Goal: Information Seeking & Learning: Compare options

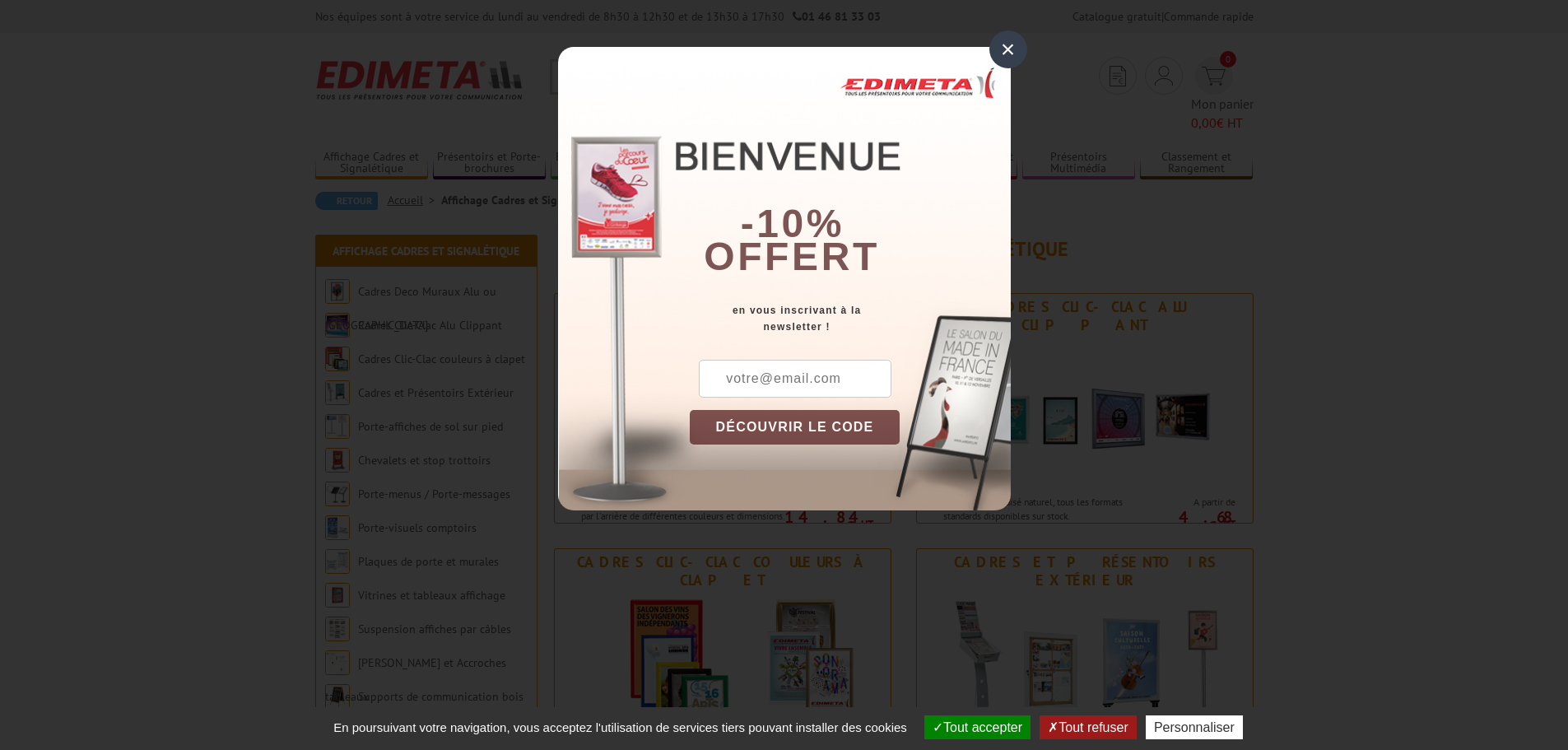
click at [1002, 49] on div "×" at bounding box center [1009, 50] width 38 height 38
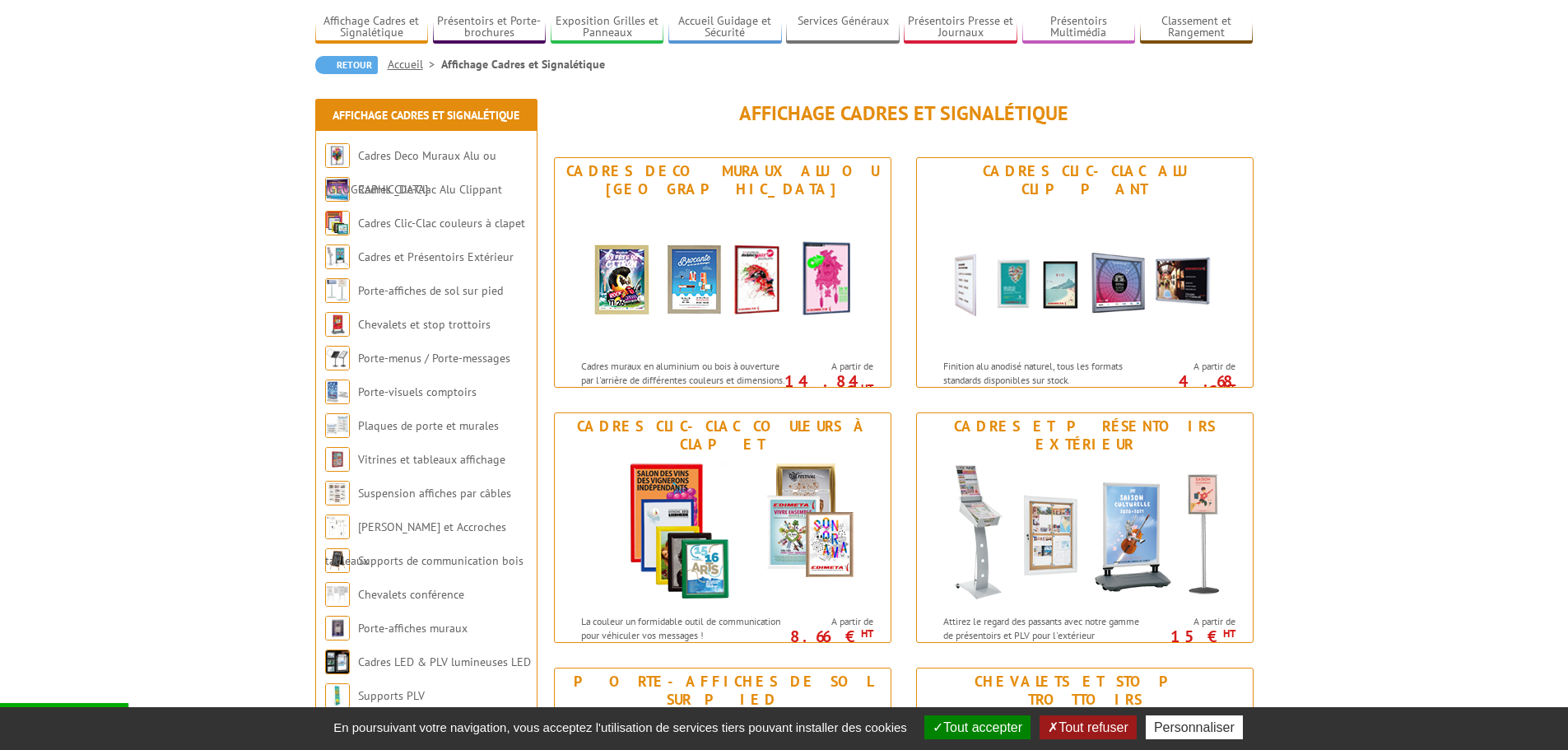
scroll to position [165, 0]
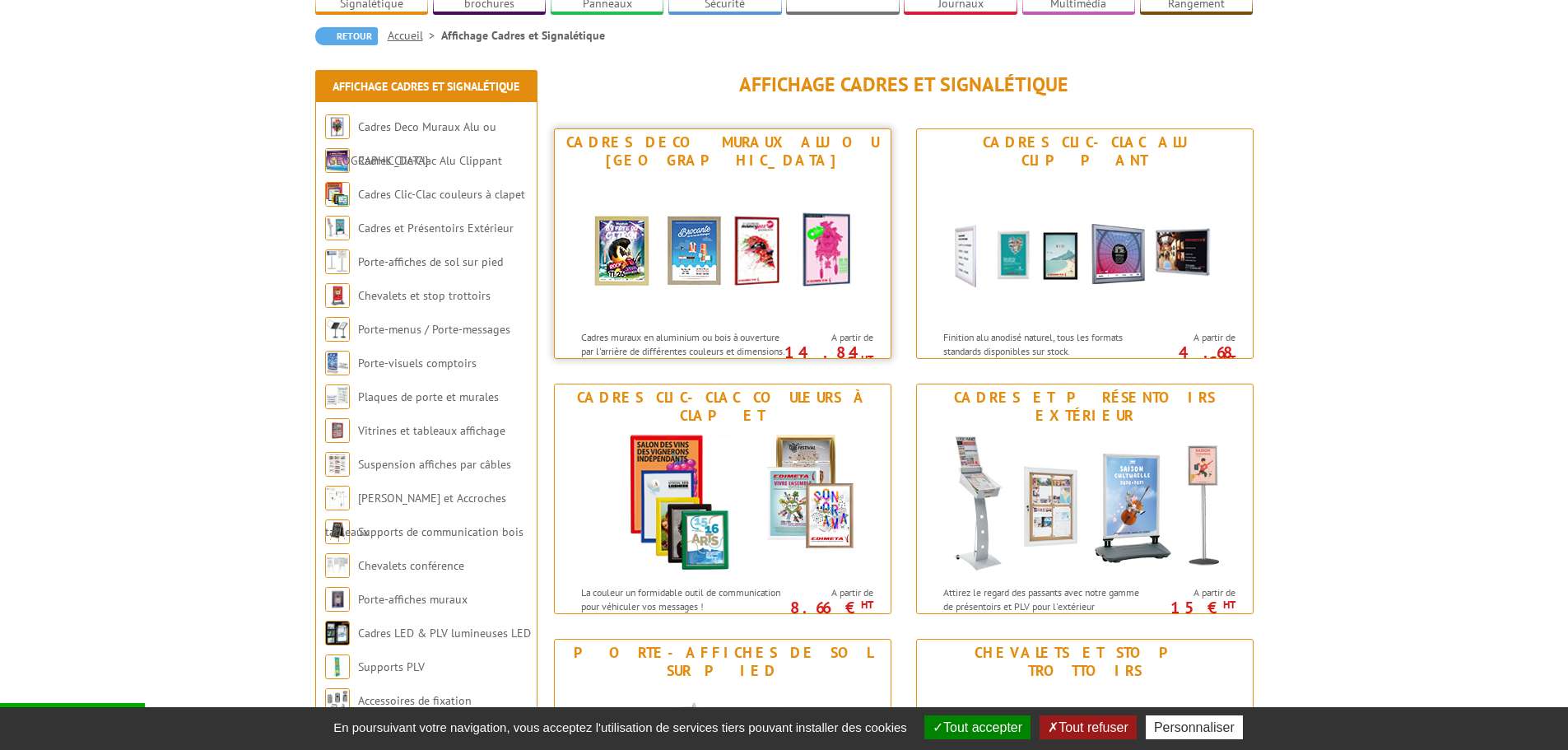
click at [728, 241] on img at bounding box center [723, 248] width 305 height 148
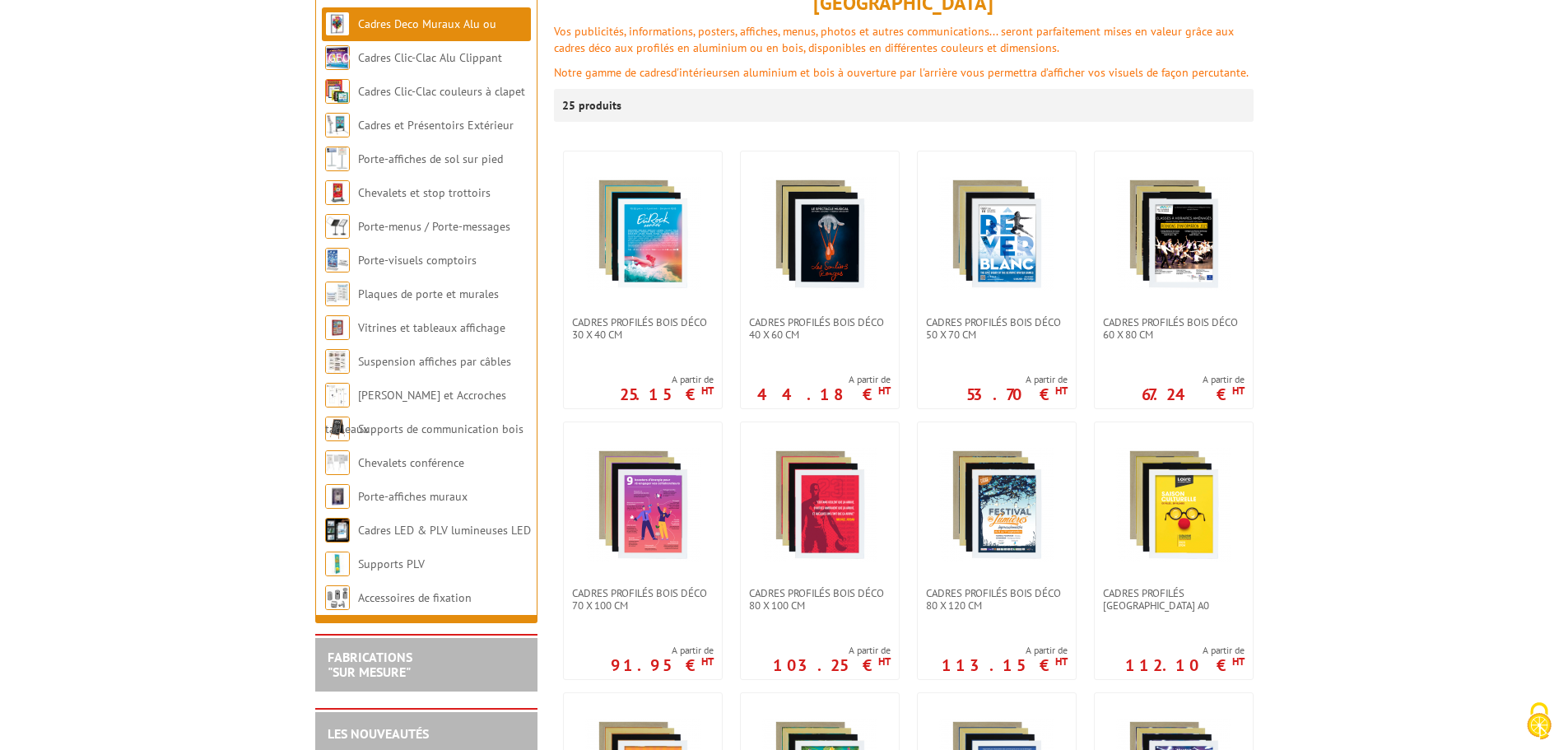
scroll to position [247, 0]
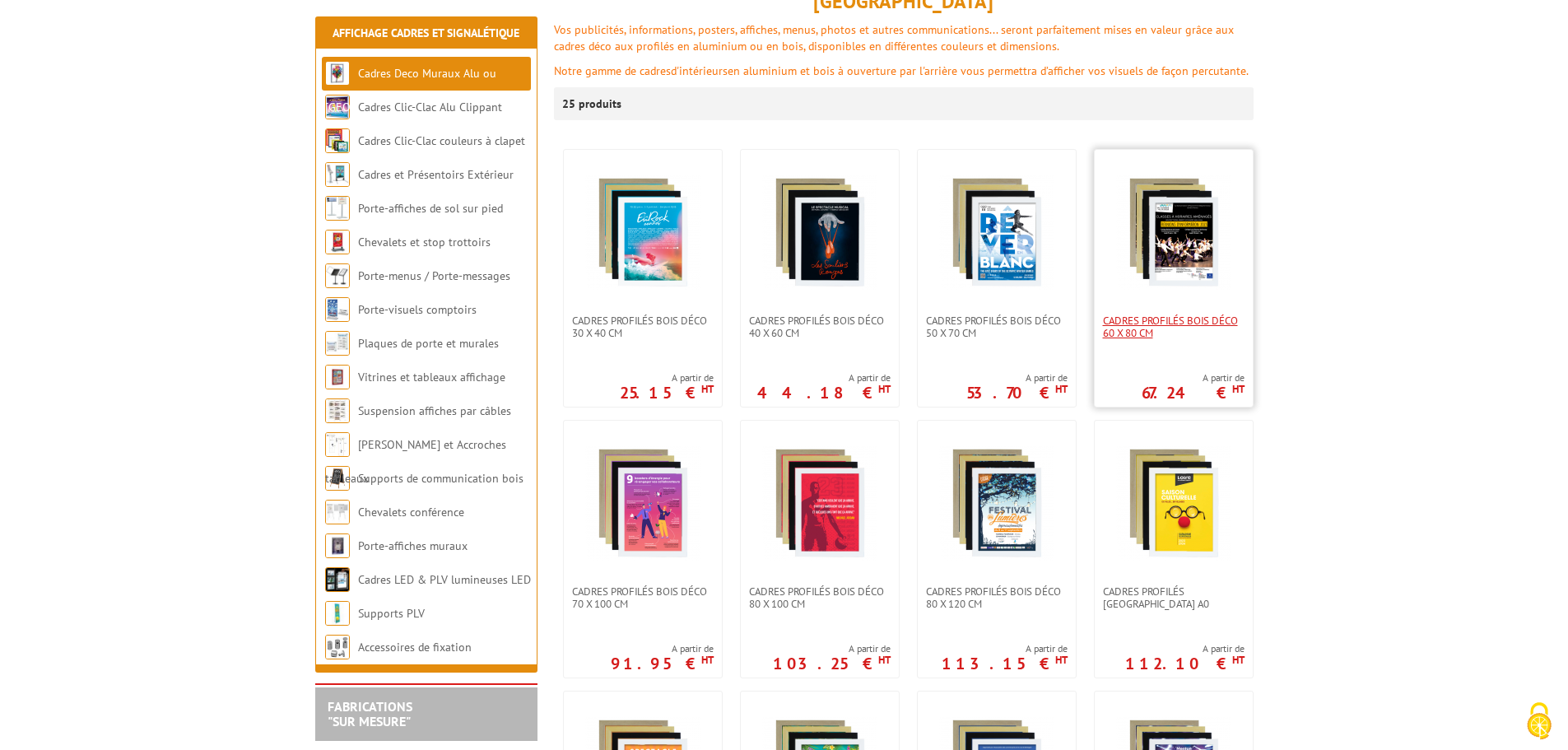
click at [1200, 315] on span "Cadres Profilés Bois Déco 60 x 80 cm" at bounding box center [1174, 327] width 142 height 25
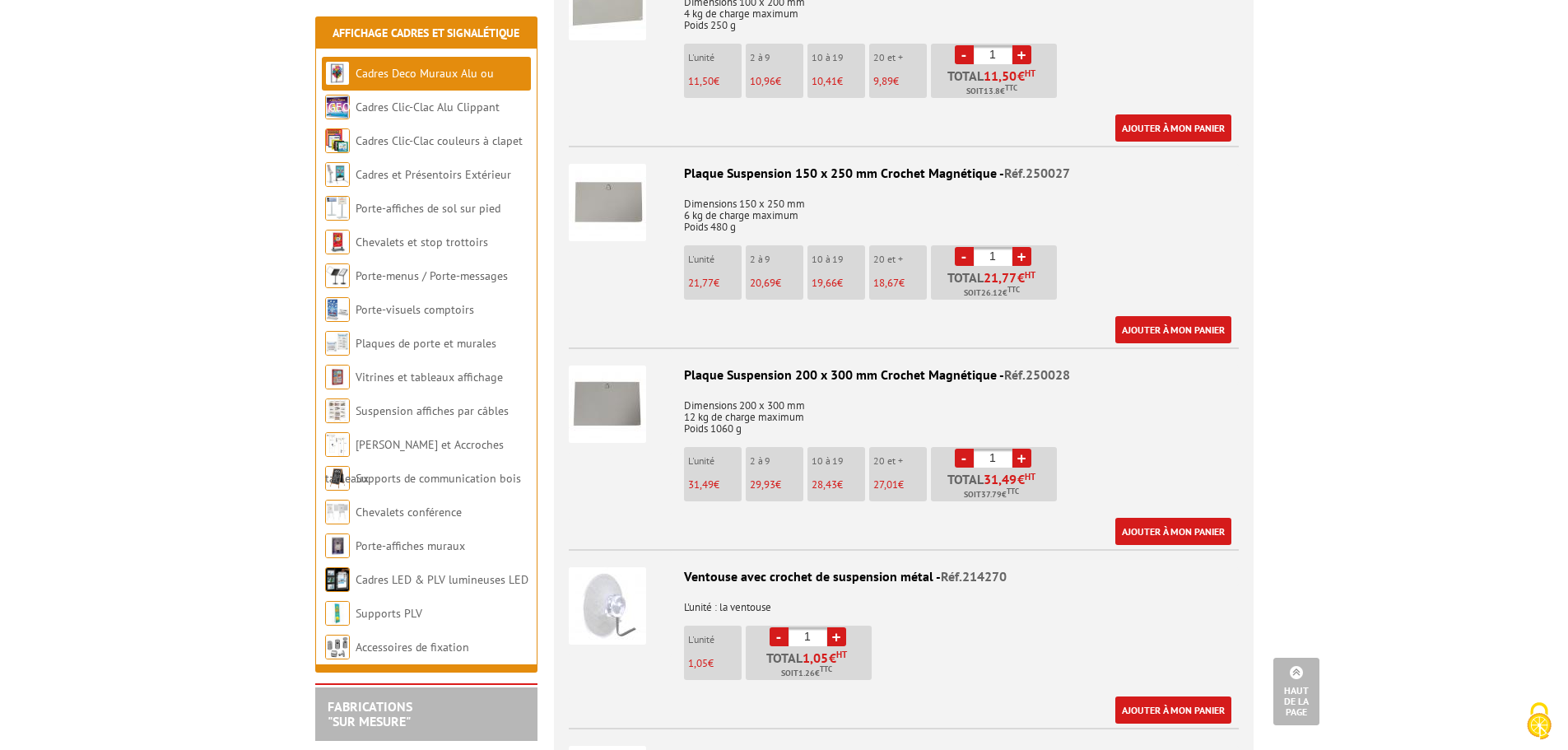
scroll to position [2142, 0]
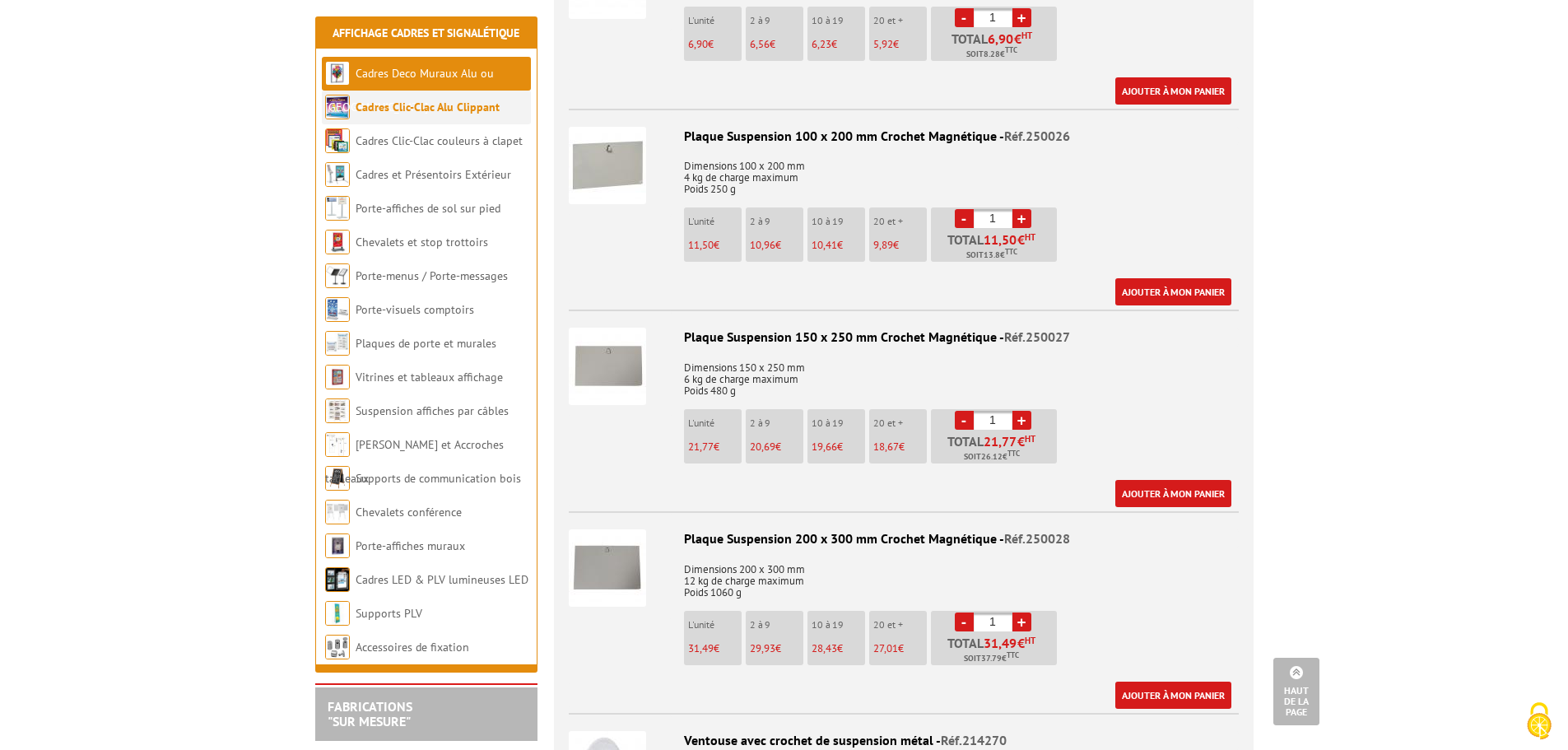
click at [427, 112] on link "Cadres Clic-Clac Alu Clippant" at bounding box center [427, 106] width 144 height 14
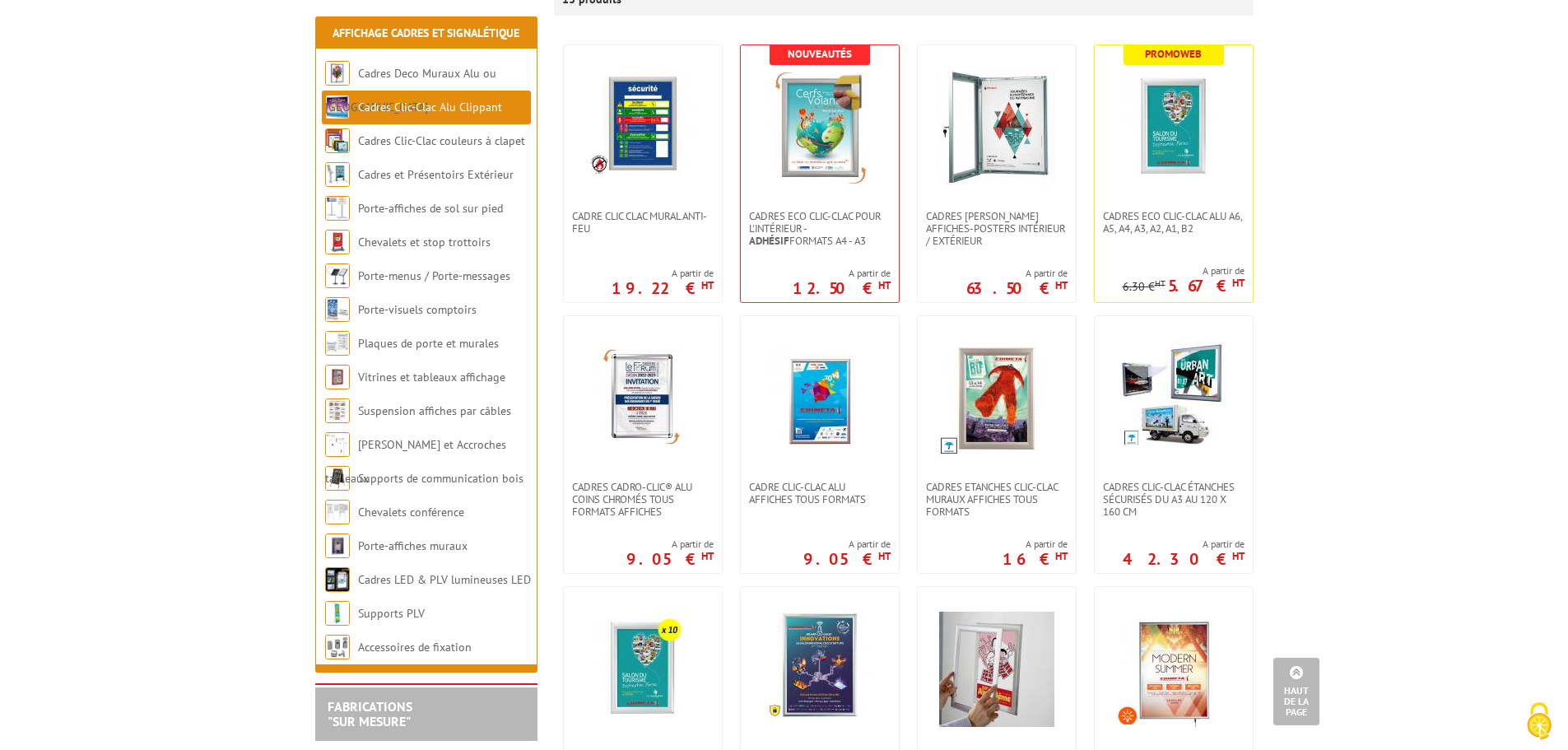
scroll to position [824, 0]
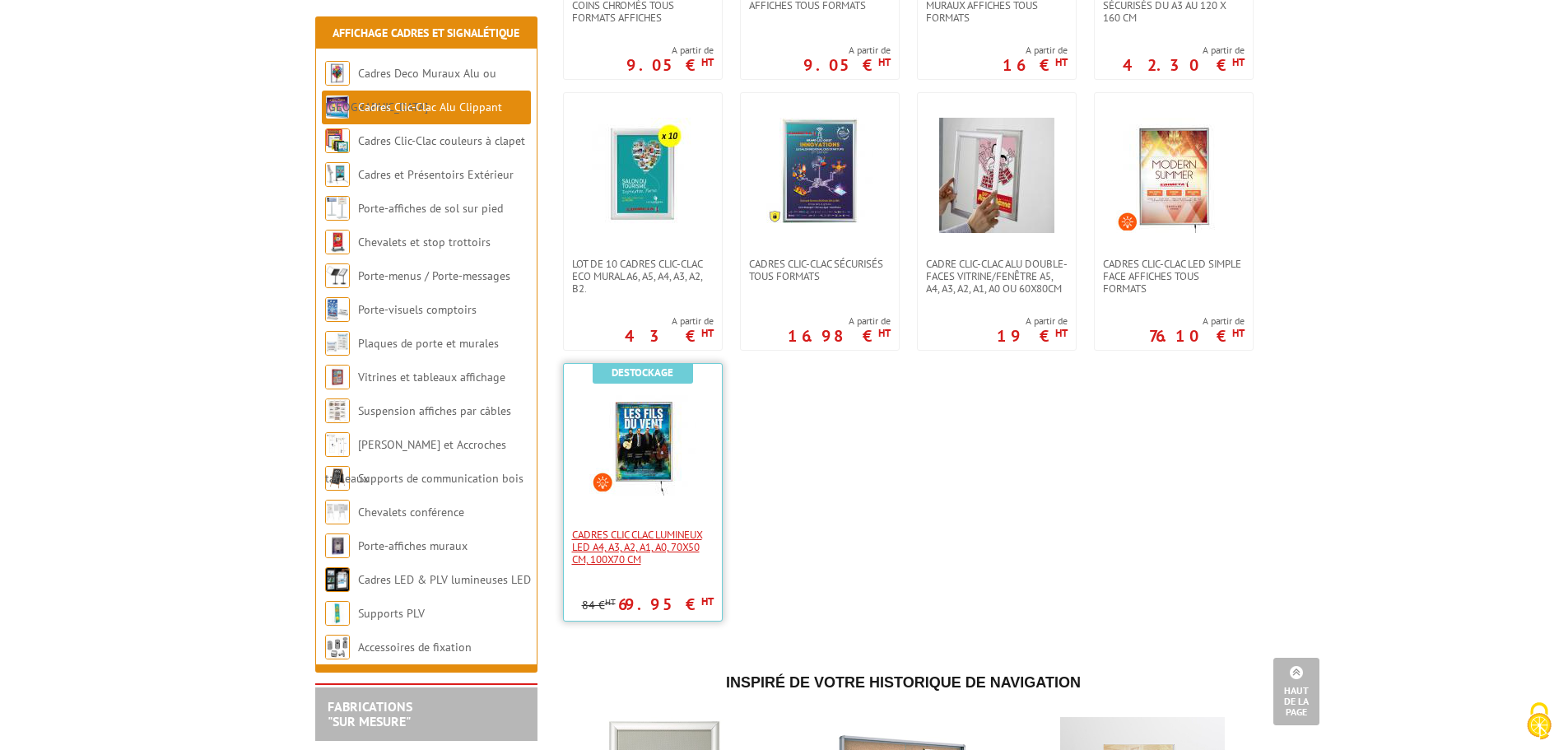
click at [625, 541] on span "Cadres Clic Clac lumineux LED A4, A3, A2, A1, A0, 70x50 cm, 100x70 cm" at bounding box center [642, 547] width 142 height 37
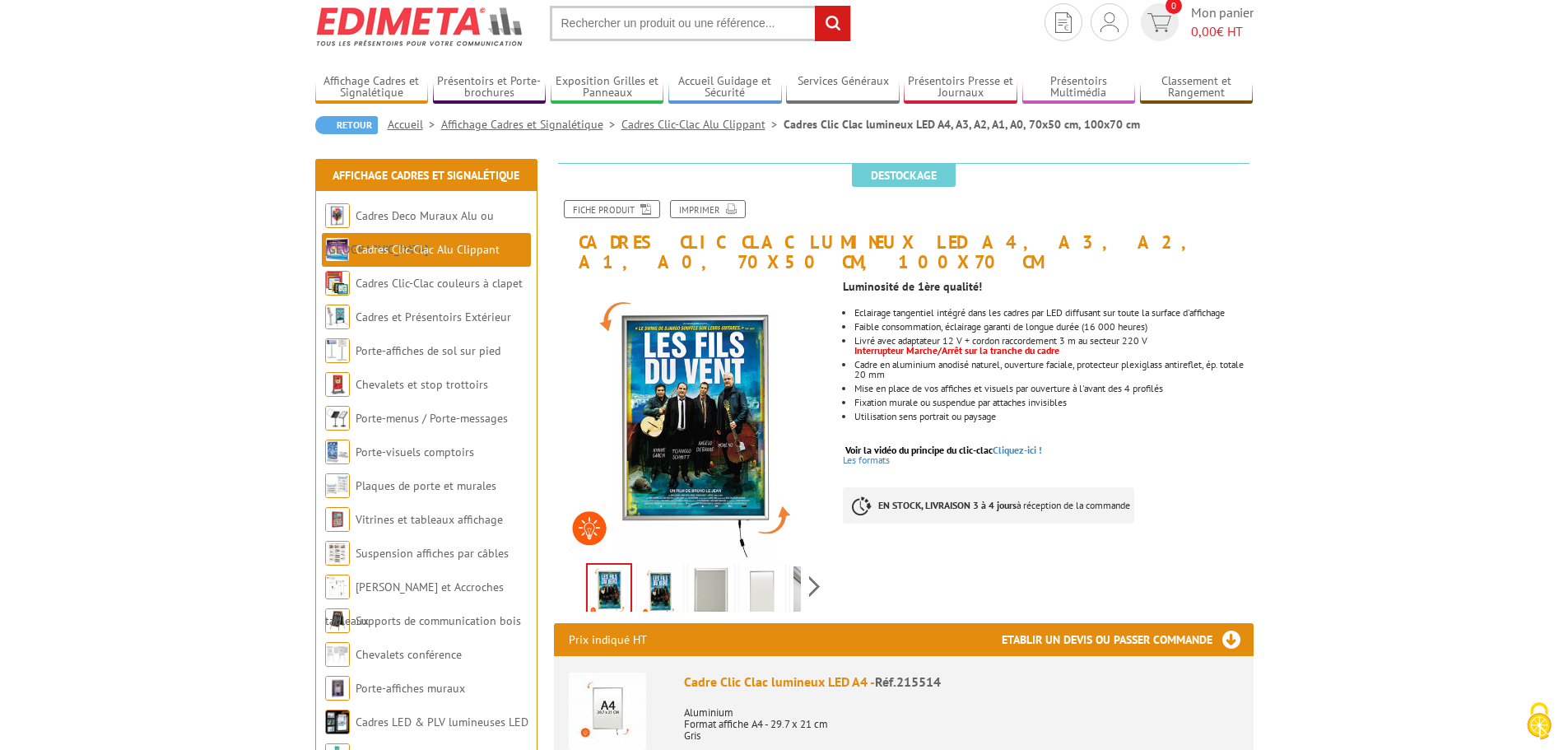
scroll to position [82, 0]
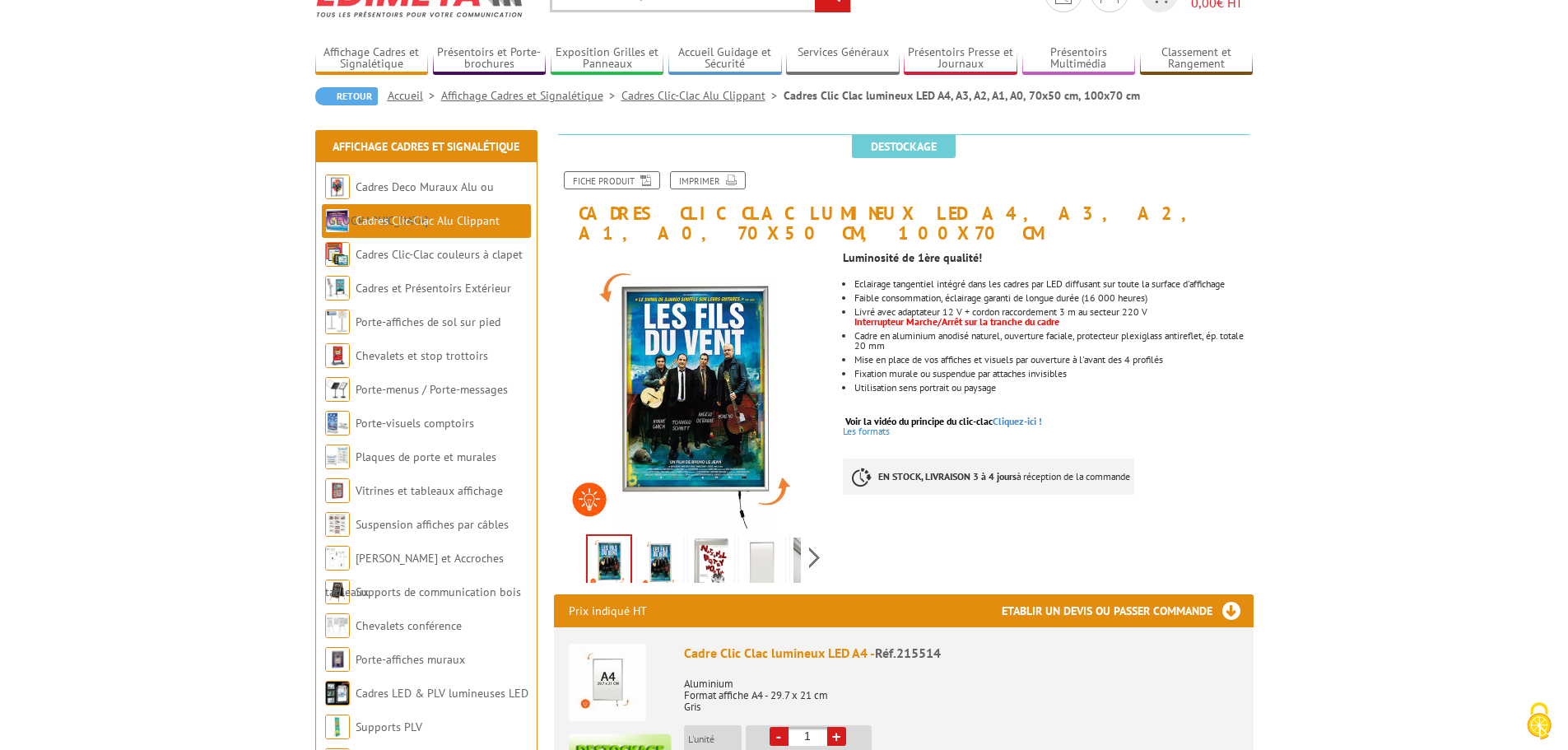
click at [767, 544] on img at bounding box center [762, 562] width 39 height 51
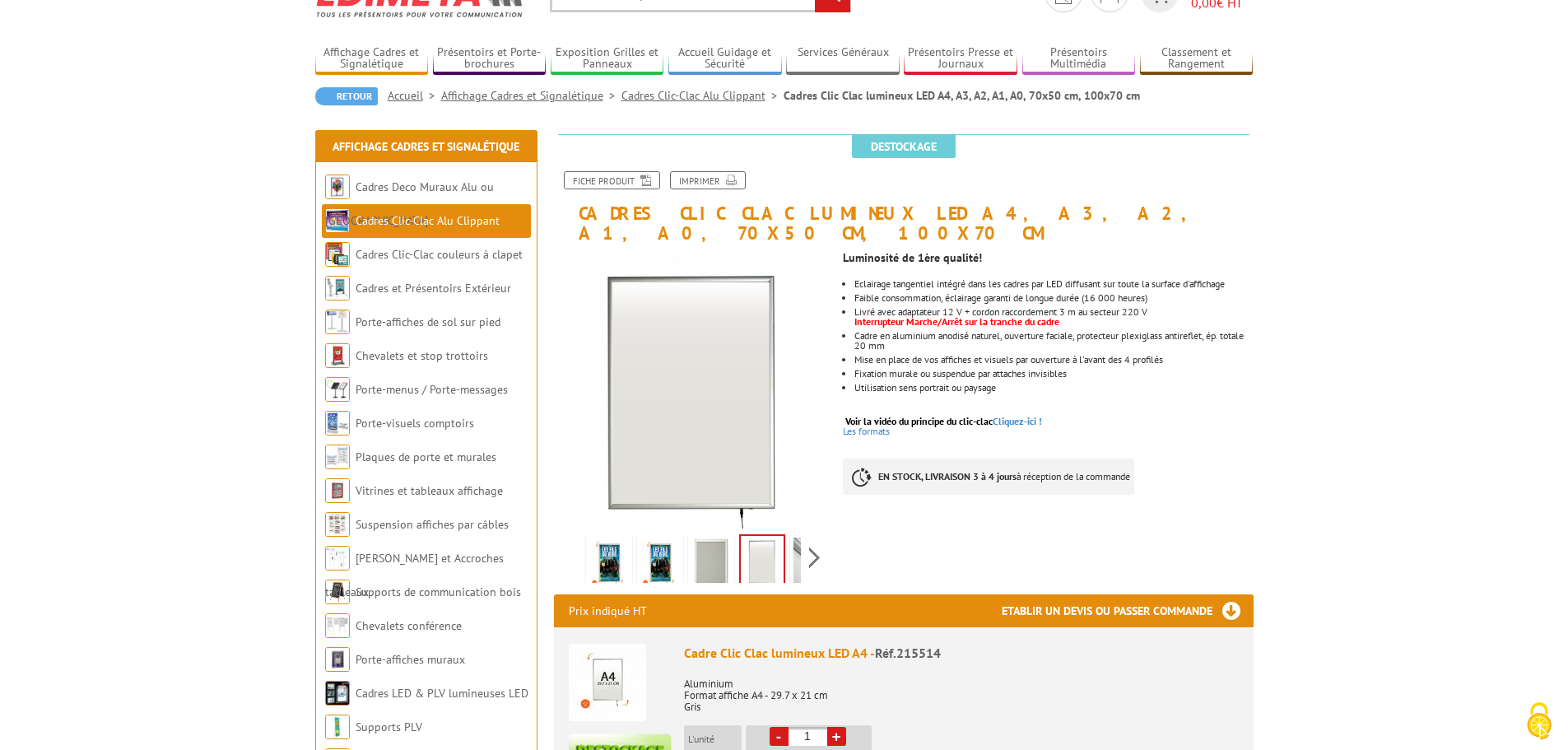
click at [708, 552] on img at bounding box center [710, 562] width 39 height 51
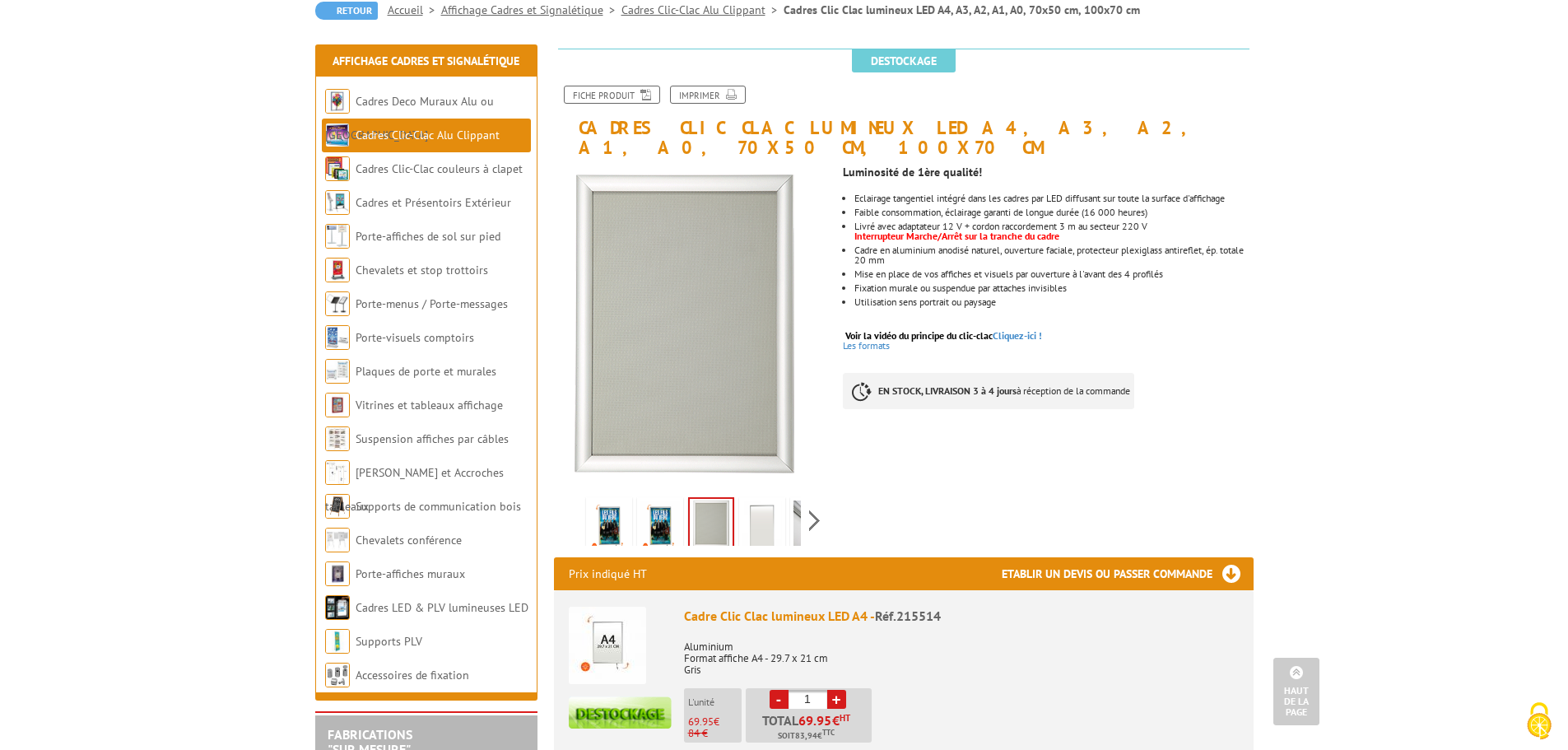
scroll to position [165, 0]
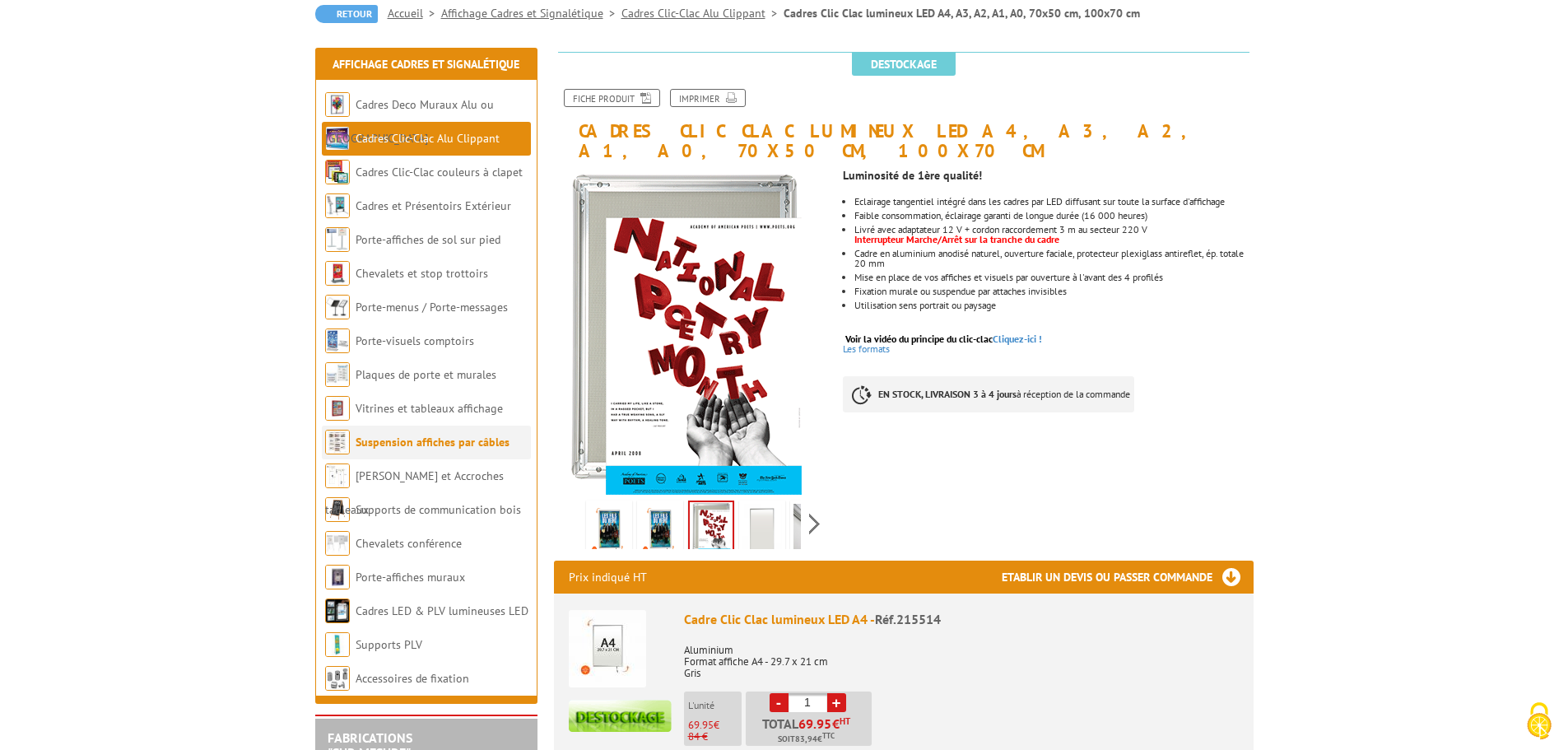
click at [415, 446] on link "Suspension affiches par câbles" at bounding box center [432, 442] width 154 height 14
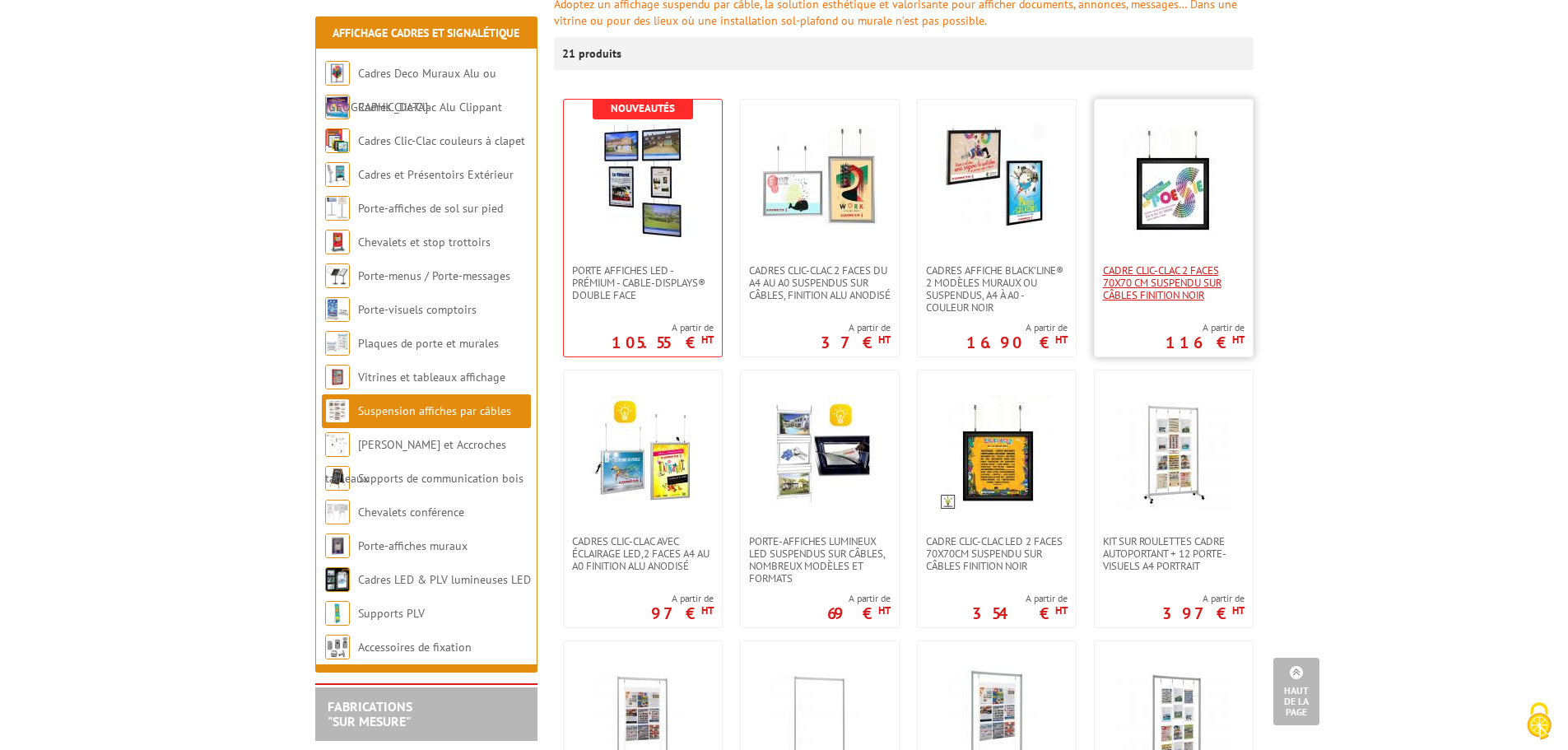
scroll to position [247, 0]
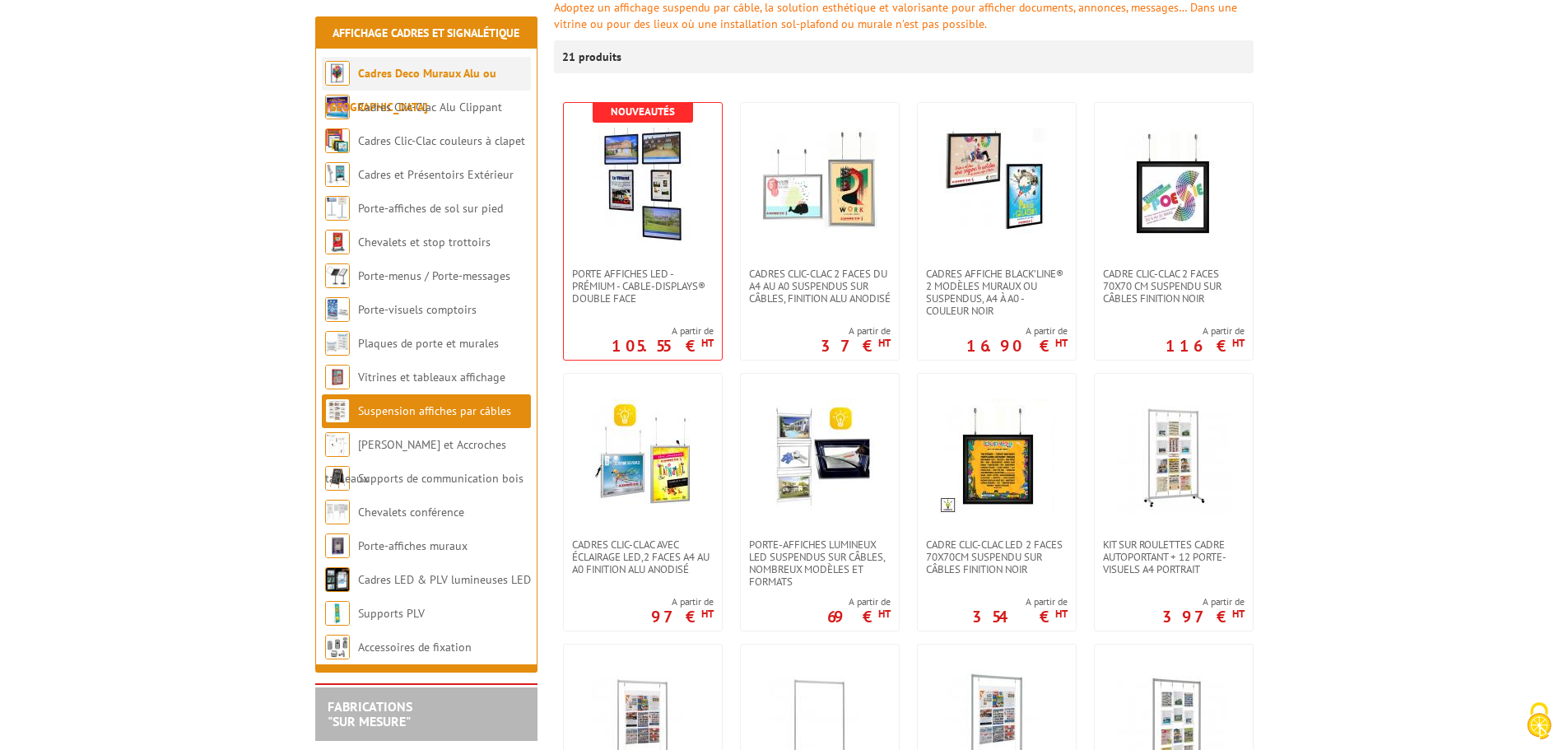
click at [437, 76] on link "Cadres Deco Muraux Alu ou [GEOGRAPHIC_DATA]" at bounding box center [410, 90] width 171 height 49
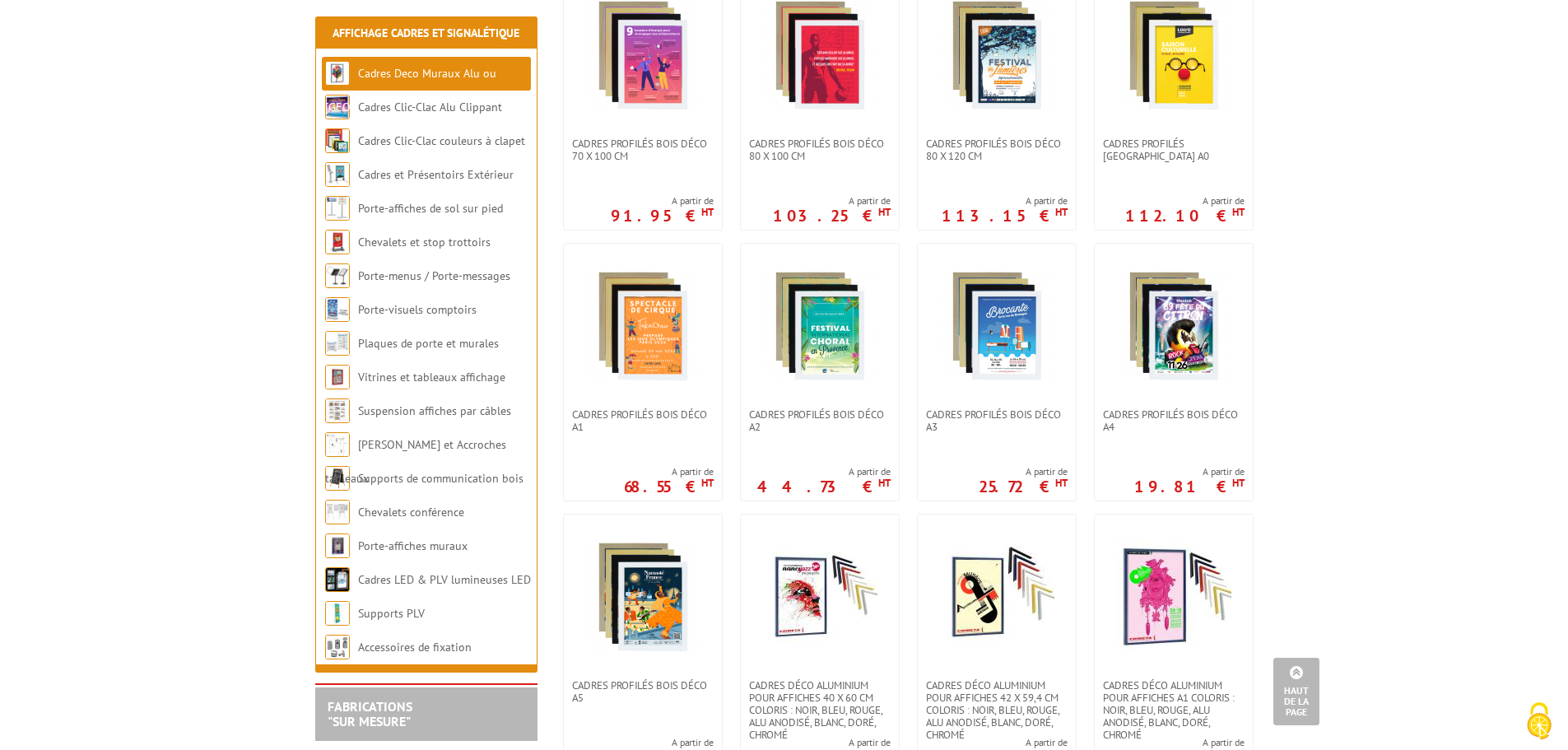
scroll to position [906, 0]
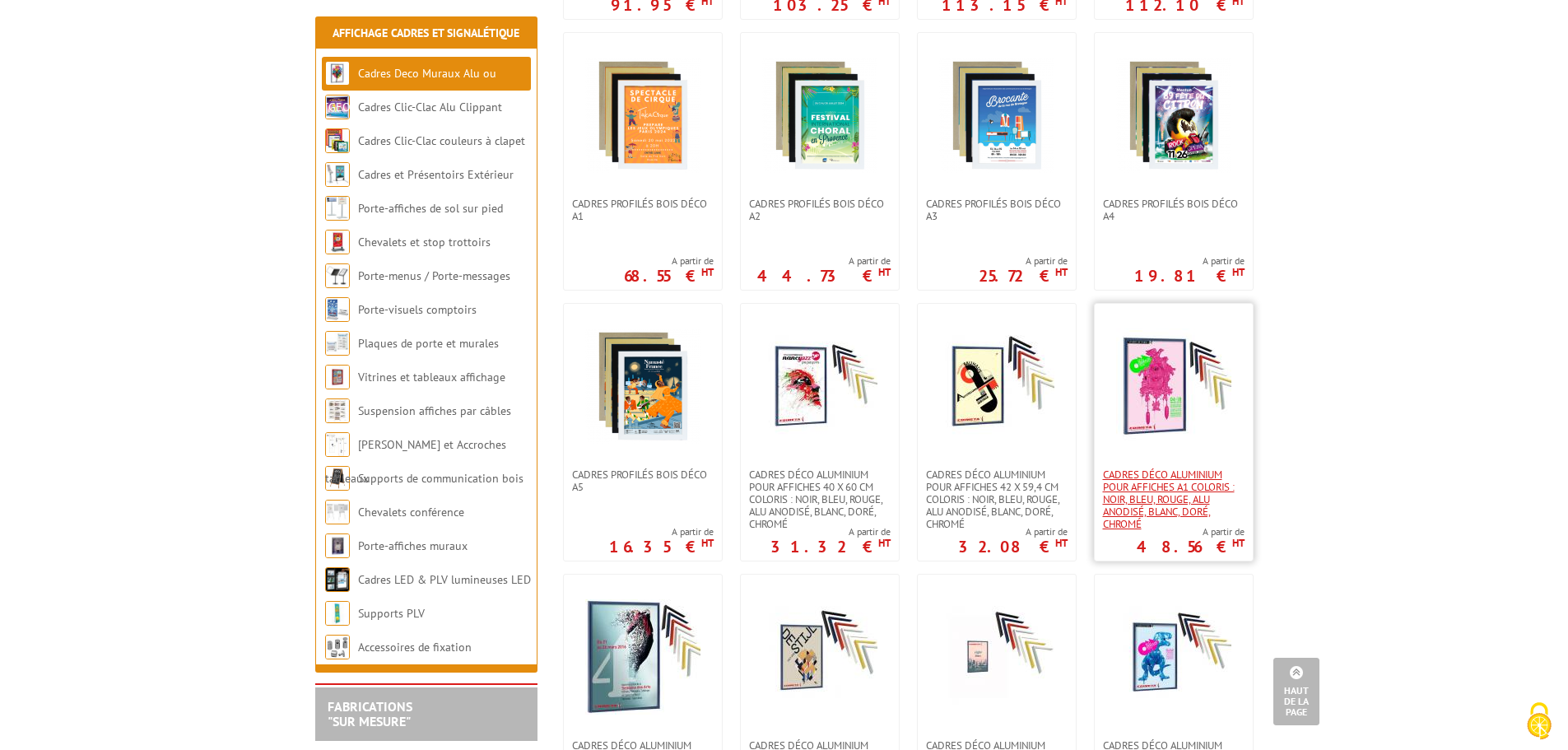
click at [1165, 485] on span "Cadres déco aluminium pour affiches A1 Coloris : Noir, bleu, rouge, alu anodisé…" at bounding box center [1174, 499] width 142 height 62
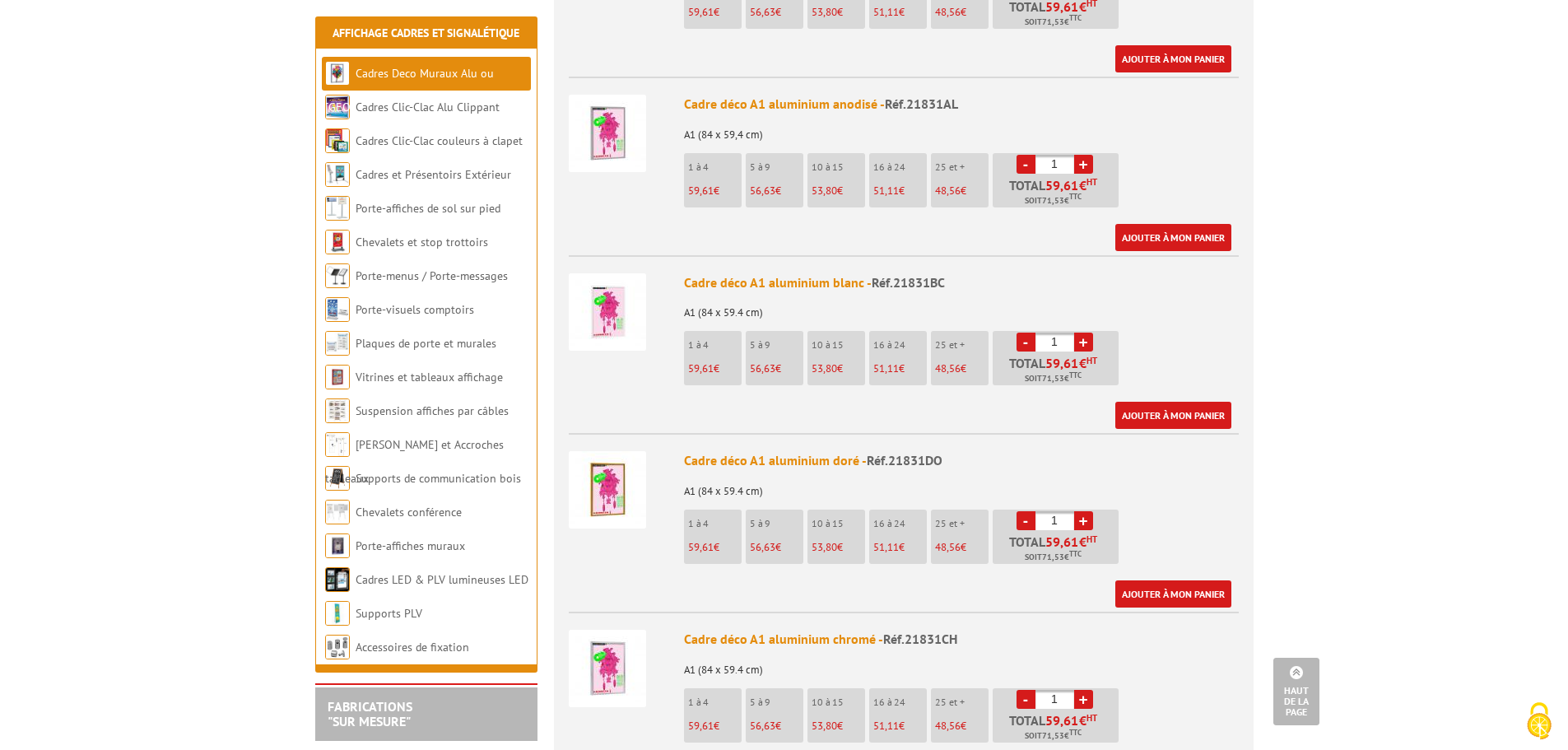
scroll to position [1318, 0]
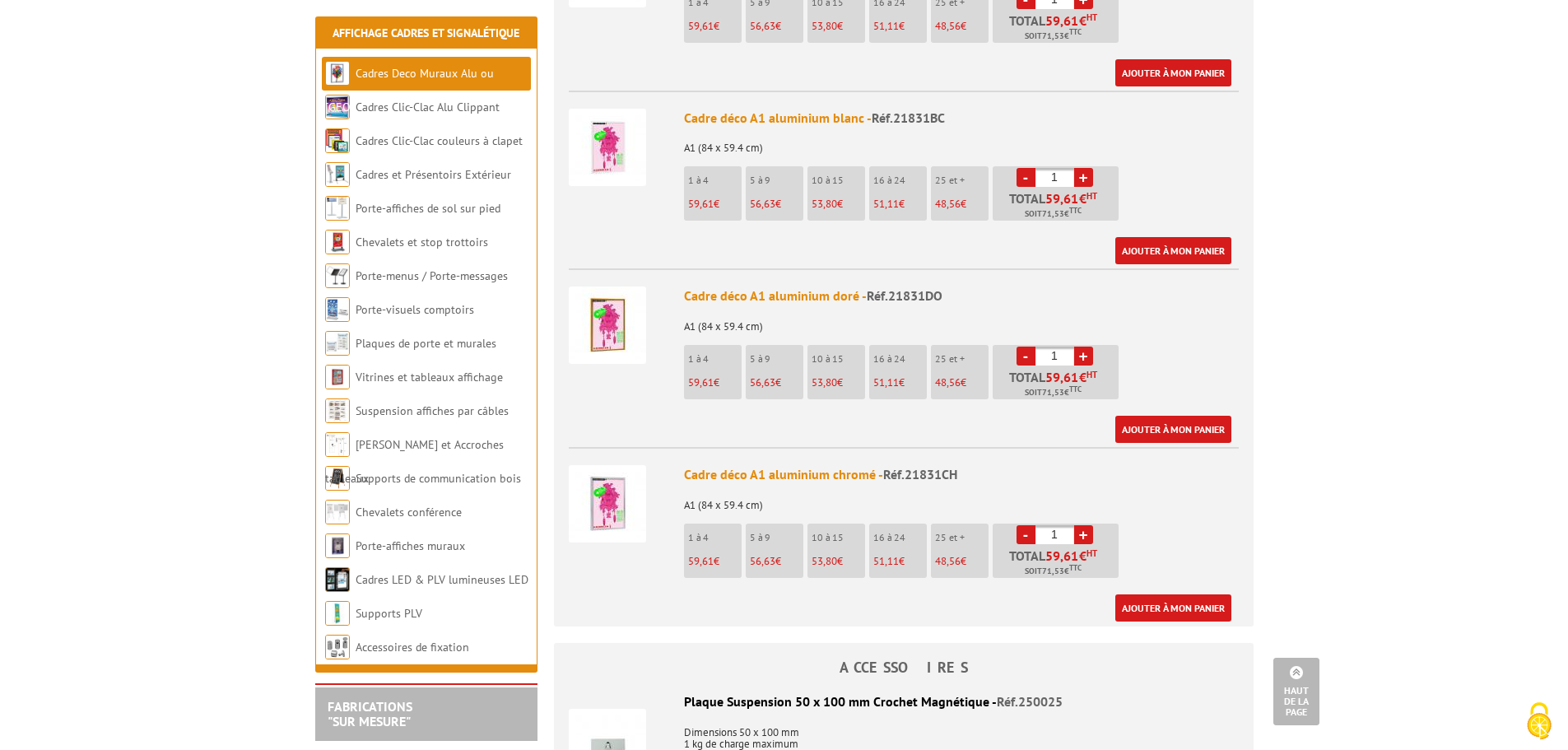
click at [618, 466] on img at bounding box center [607, 503] width 77 height 77
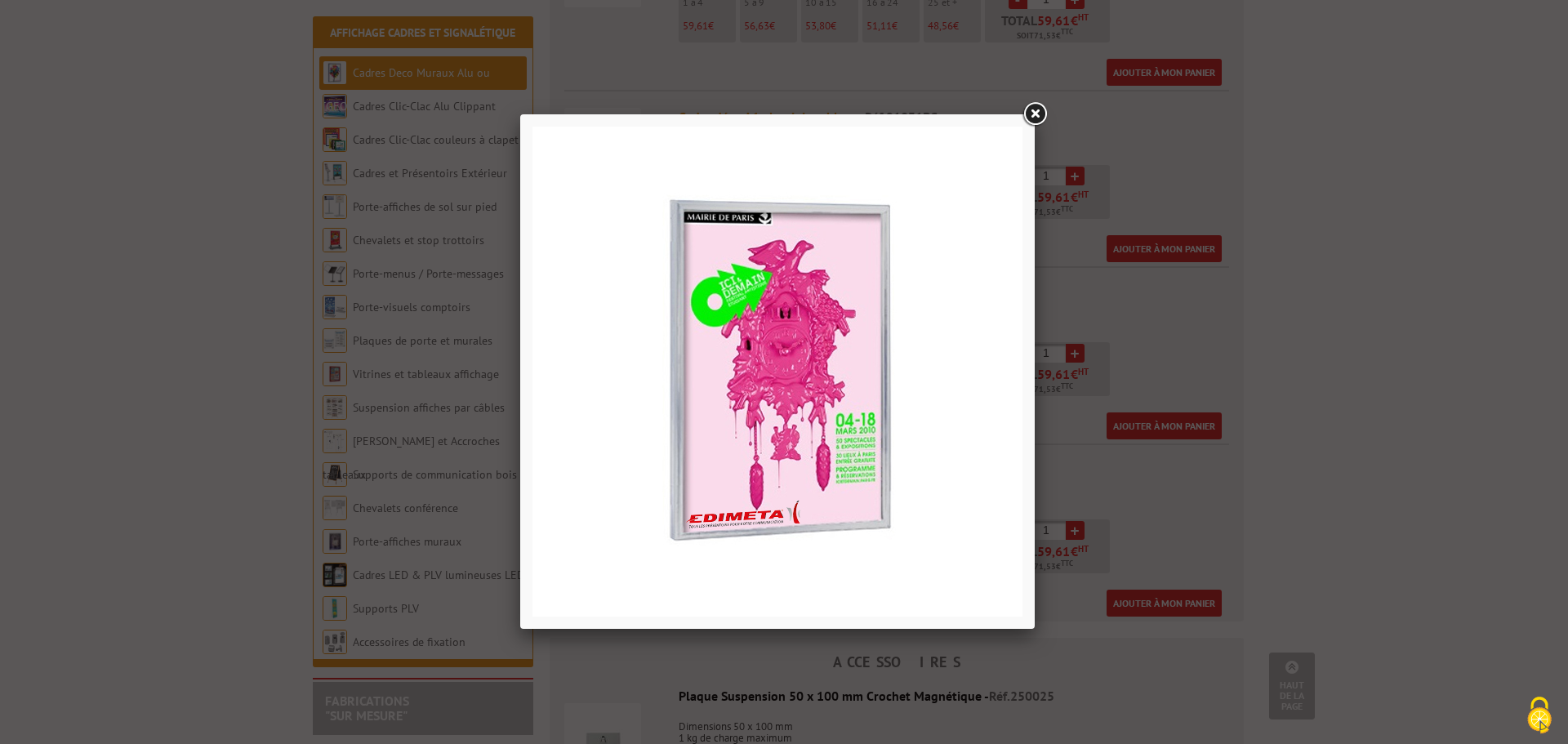
click at [822, 370] on img at bounding box center [777, 371] width 490 height 491
click at [844, 345] on img at bounding box center [777, 371] width 490 height 491
click at [1034, 112] on link at bounding box center [1034, 114] width 29 height 29
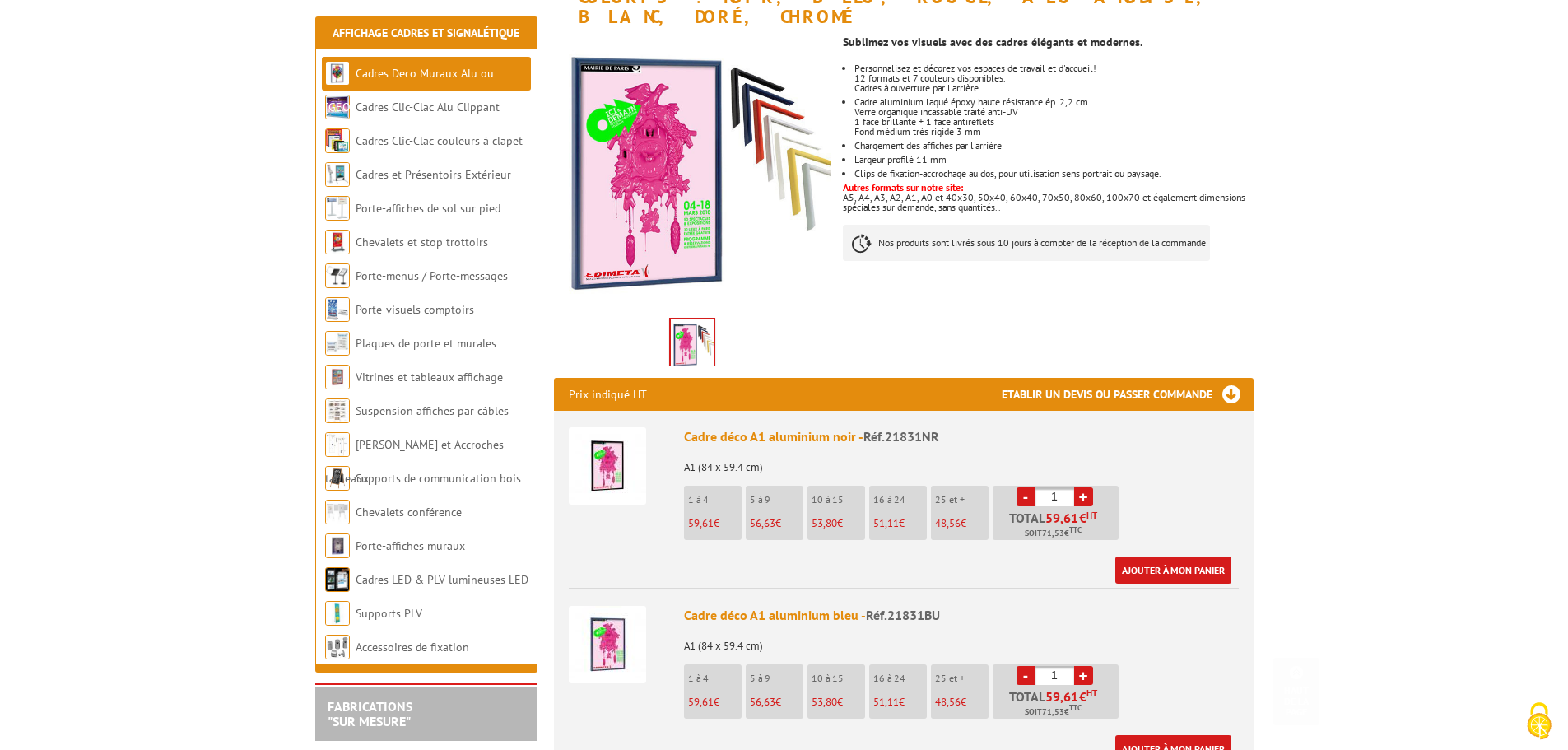
scroll to position [412, 0]
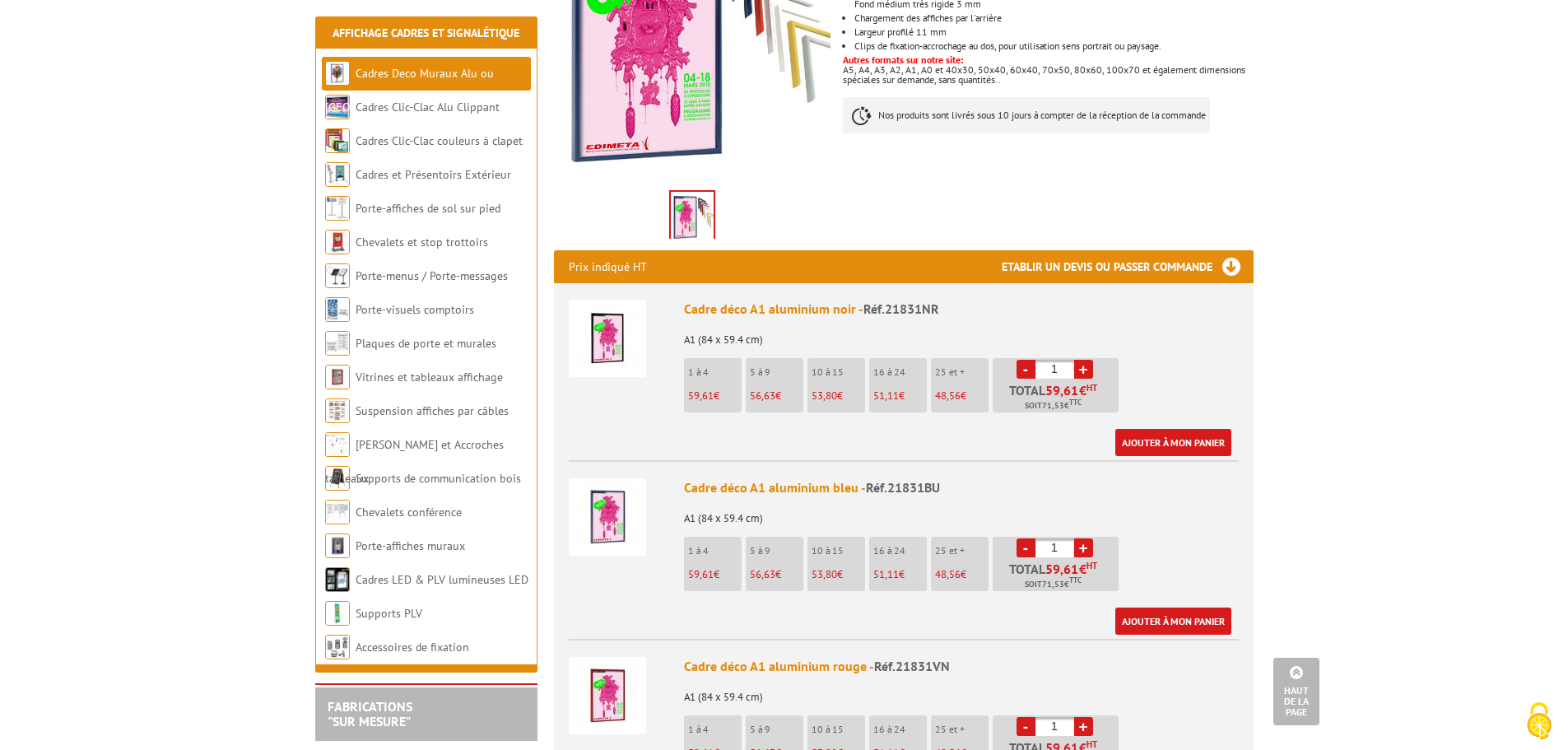
click at [591, 311] on img at bounding box center [607, 338] width 77 height 77
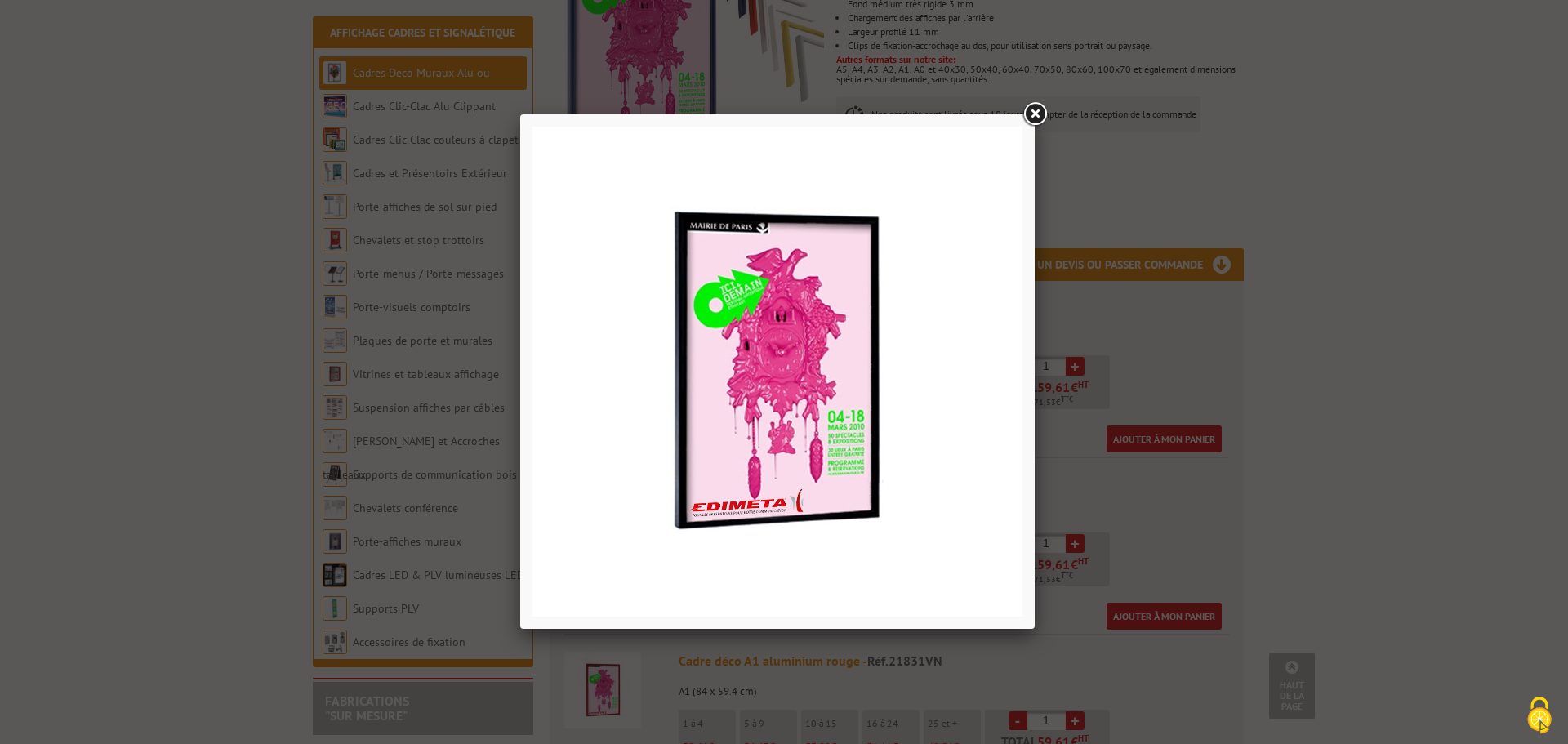
click at [778, 348] on img at bounding box center [777, 371] width 490 height 491
click at [1033, 115] on link at bounding box center [1034, 114] width 29 height 29
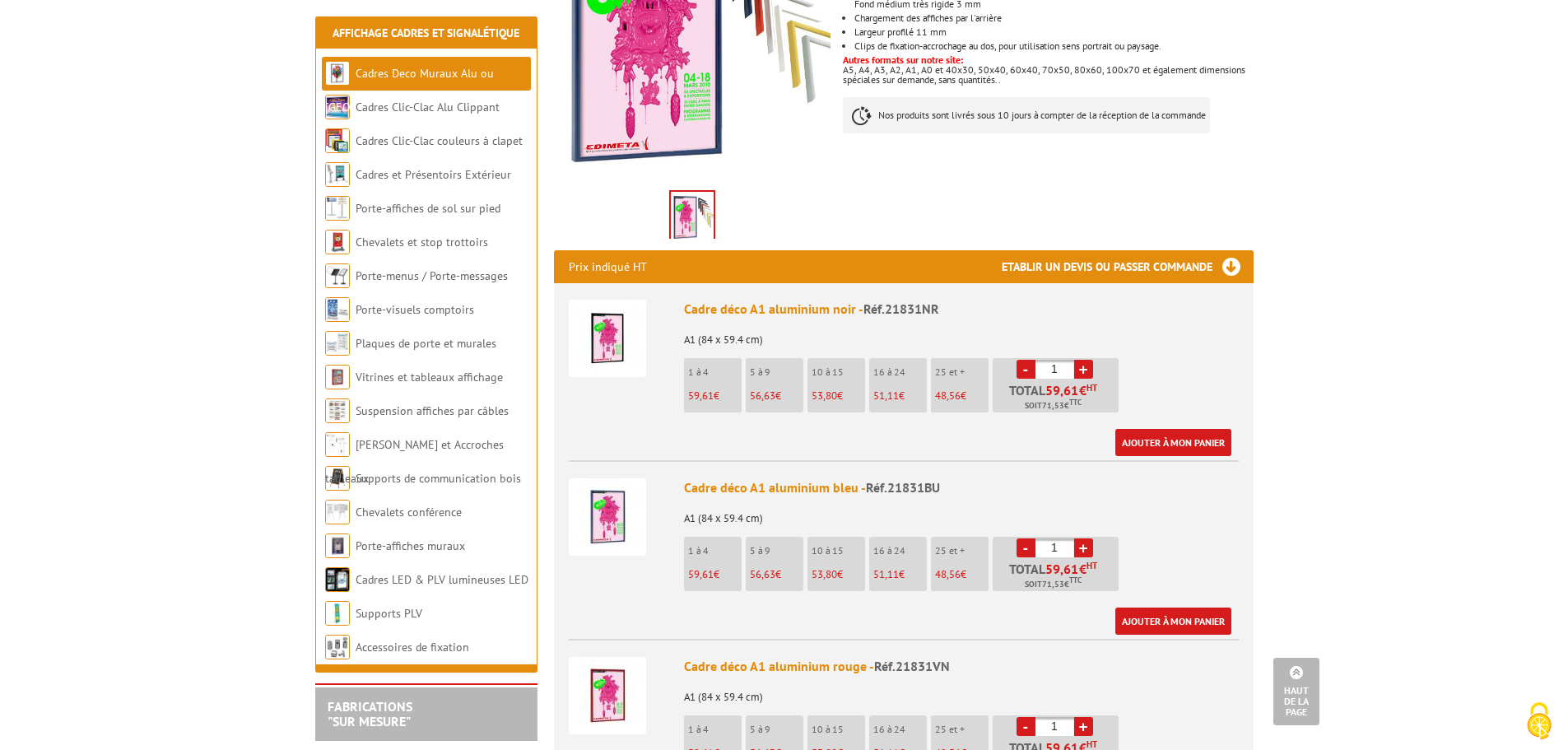
click at [617, 495] on img at bounding box center [607, 517] width 77 height 77
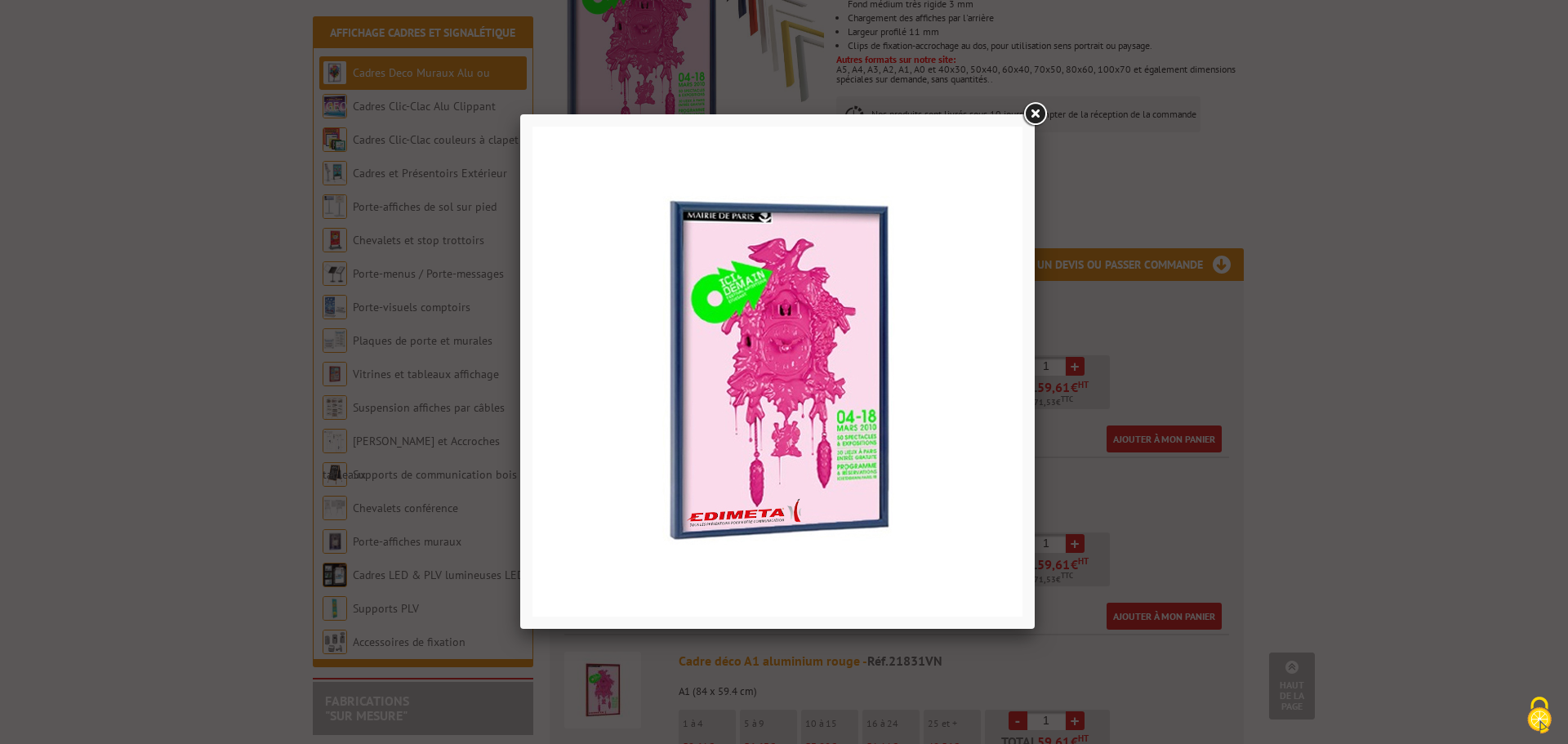
click at [1032, 115] on link at bounding box center [1034, 114] width 29 height 29
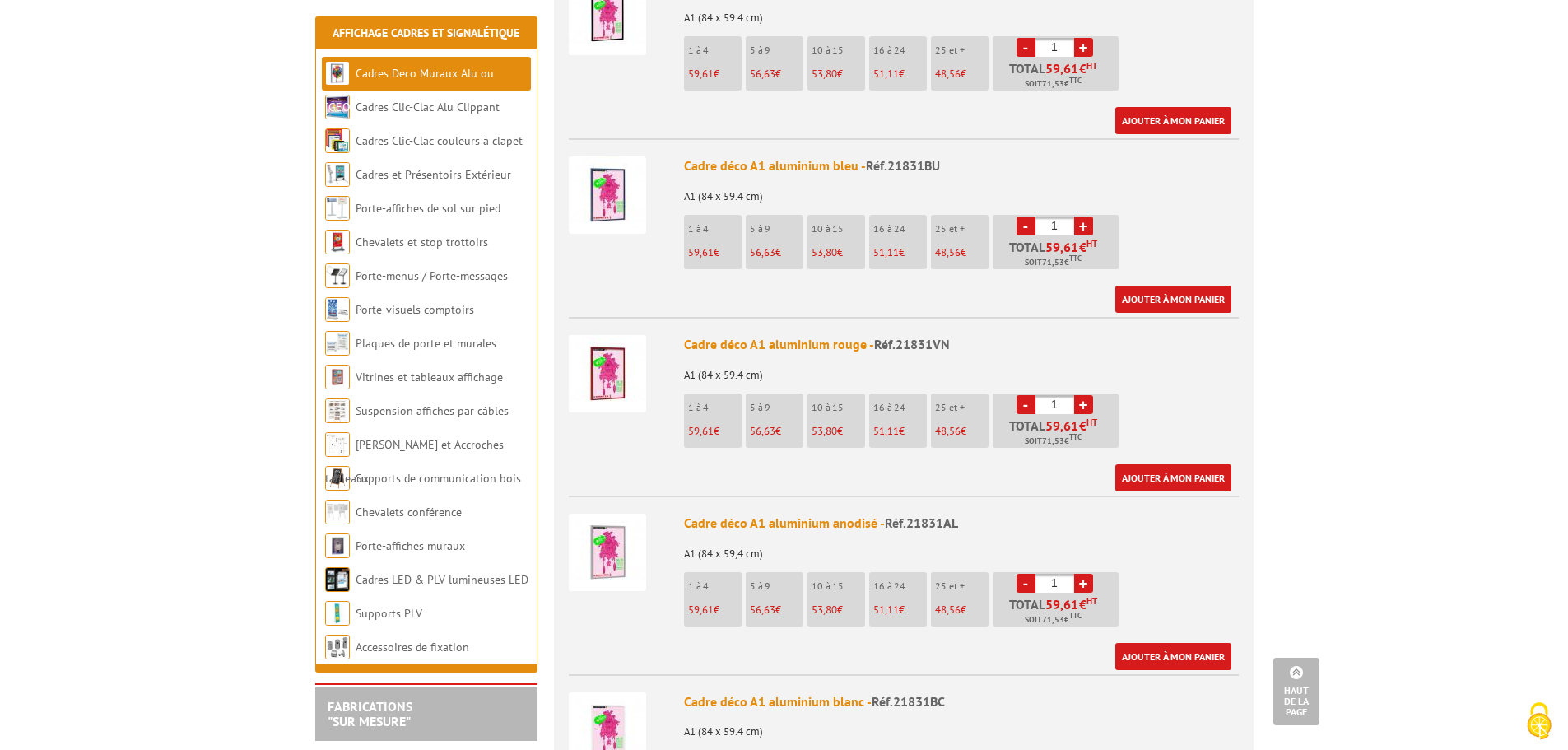
scroll to position [741, 0]
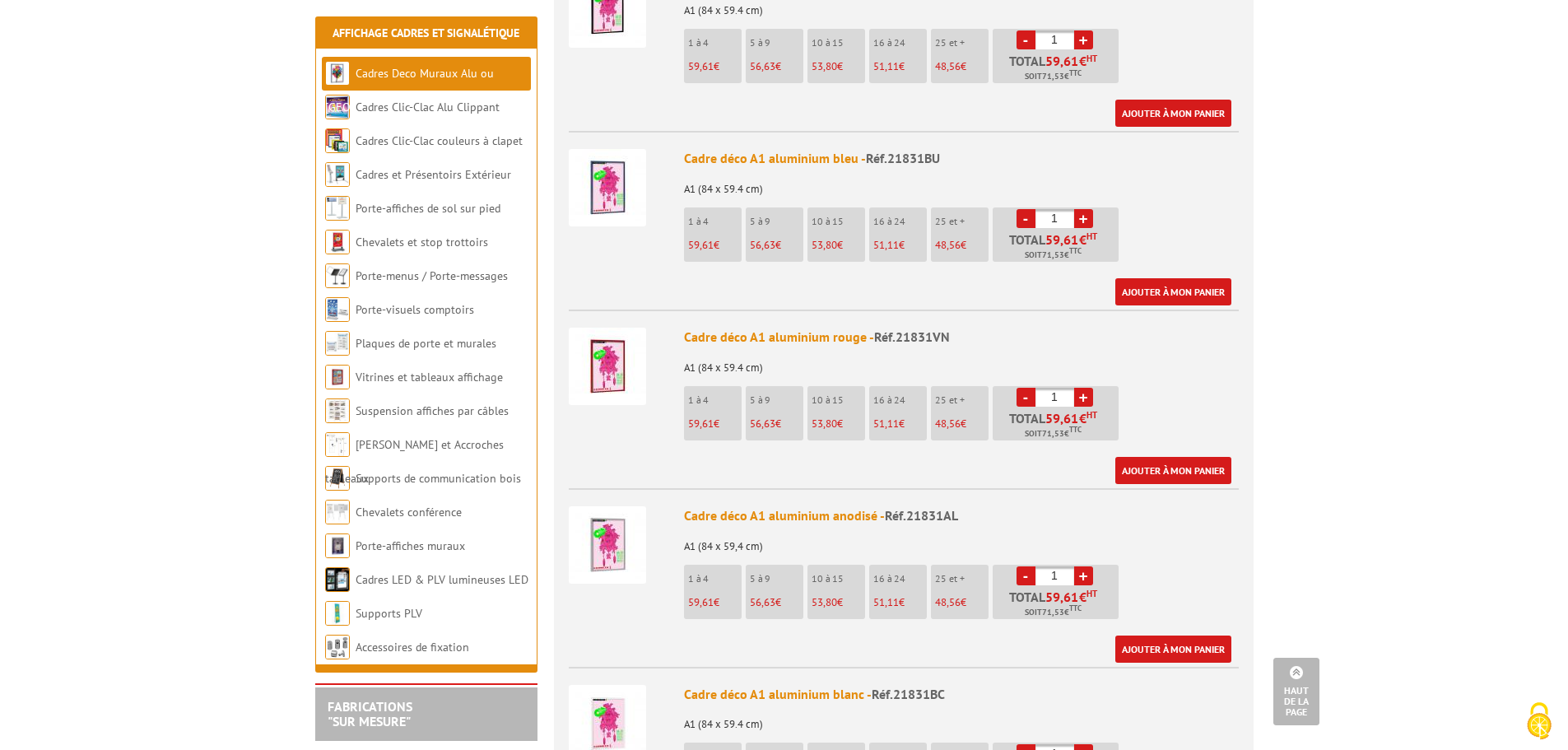
click at [622, 342] on img at bounding box center [607, 366] width 77 height 77
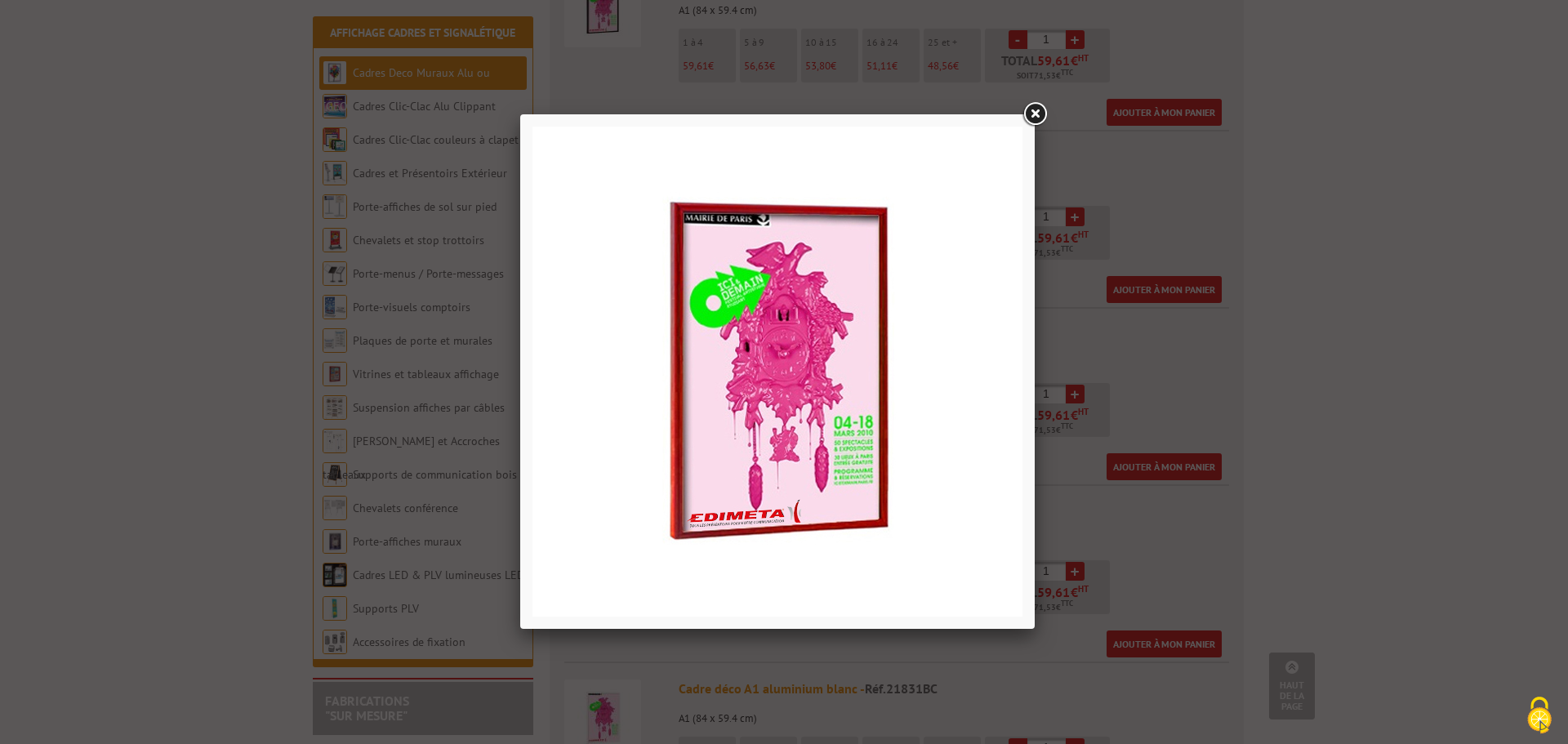
click at [1031, 114] on link at bounding box center [1034, 114] width 29 height 29
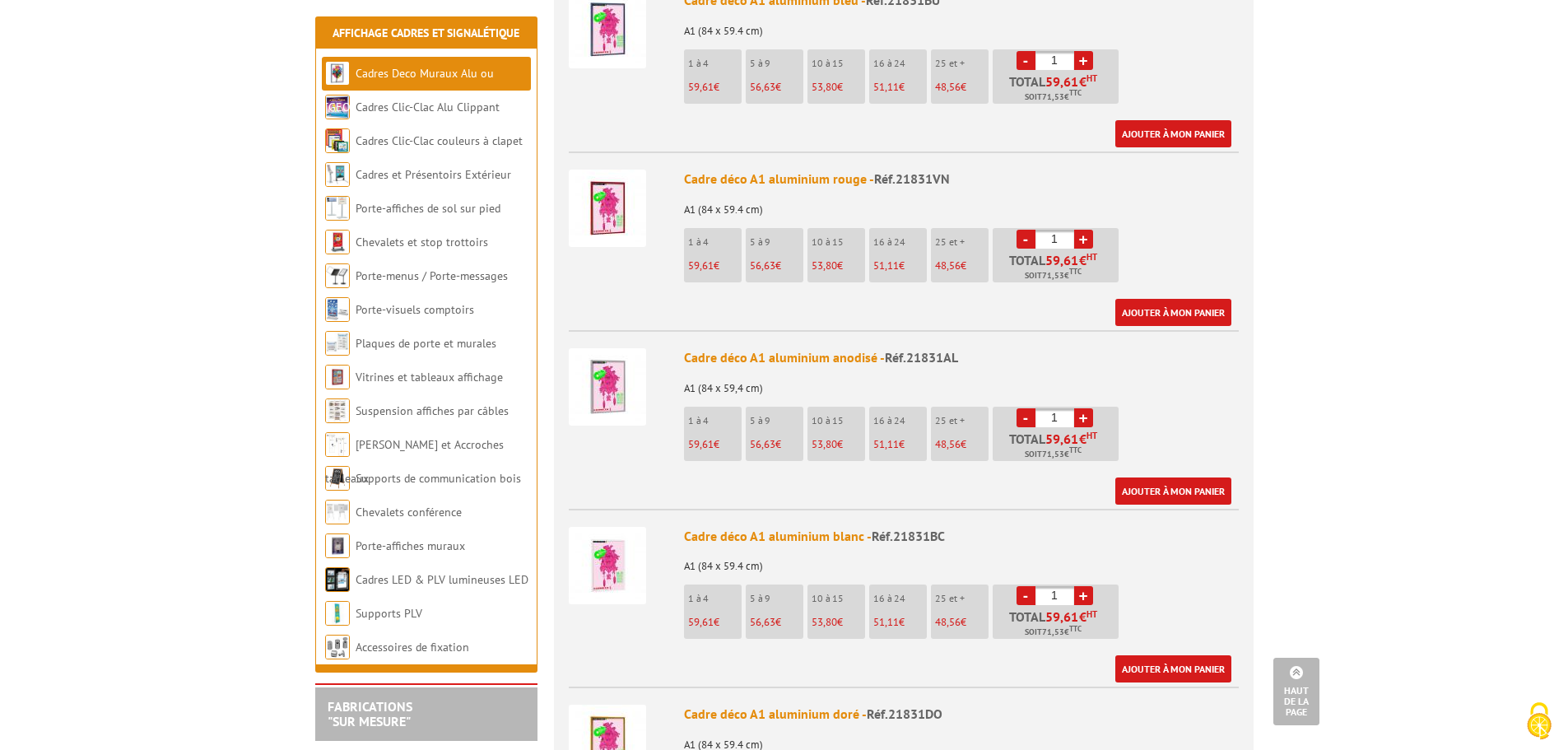
scroll to position [906, 0]
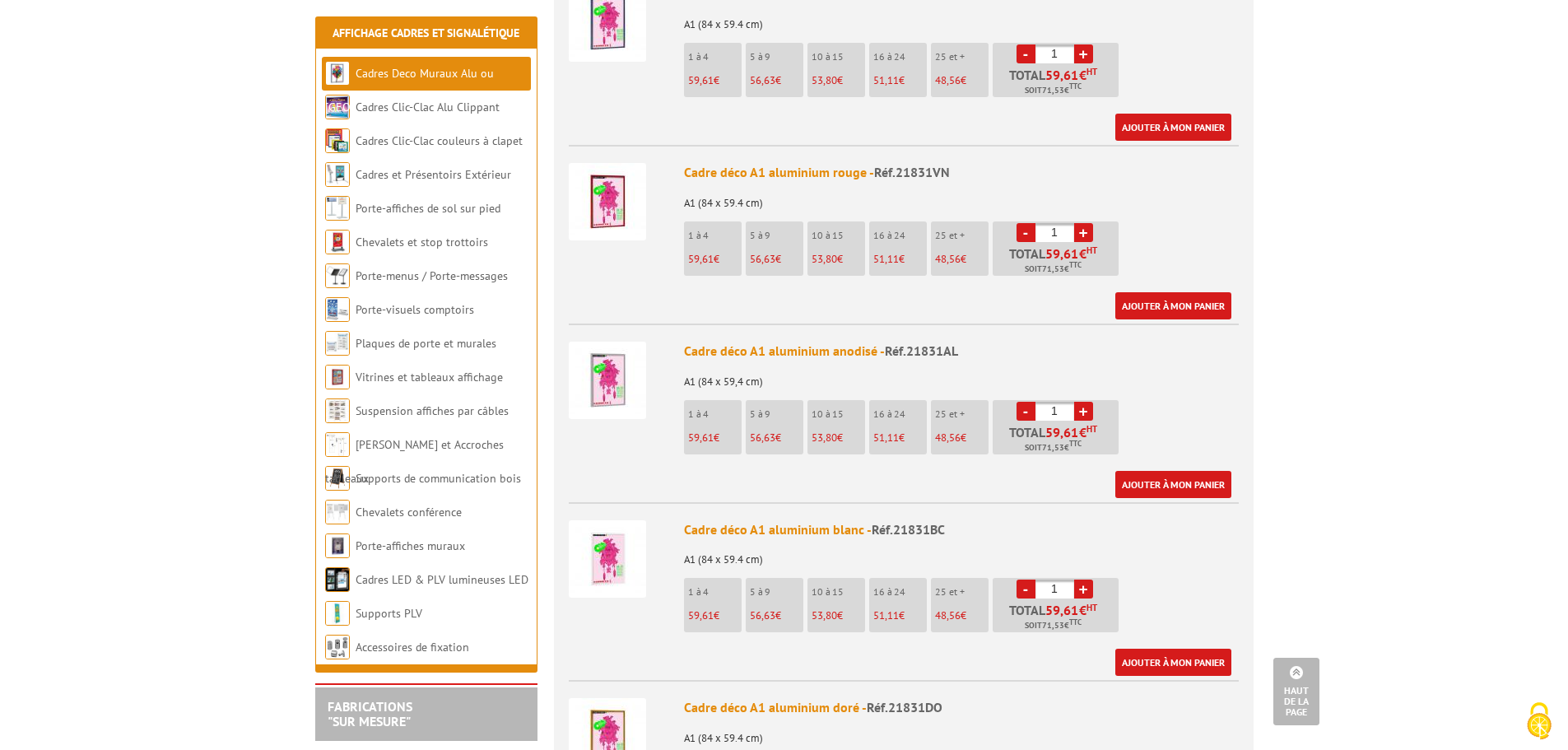
click at [597, 353] on img at bounding box center [607, 380] width 77 height 77
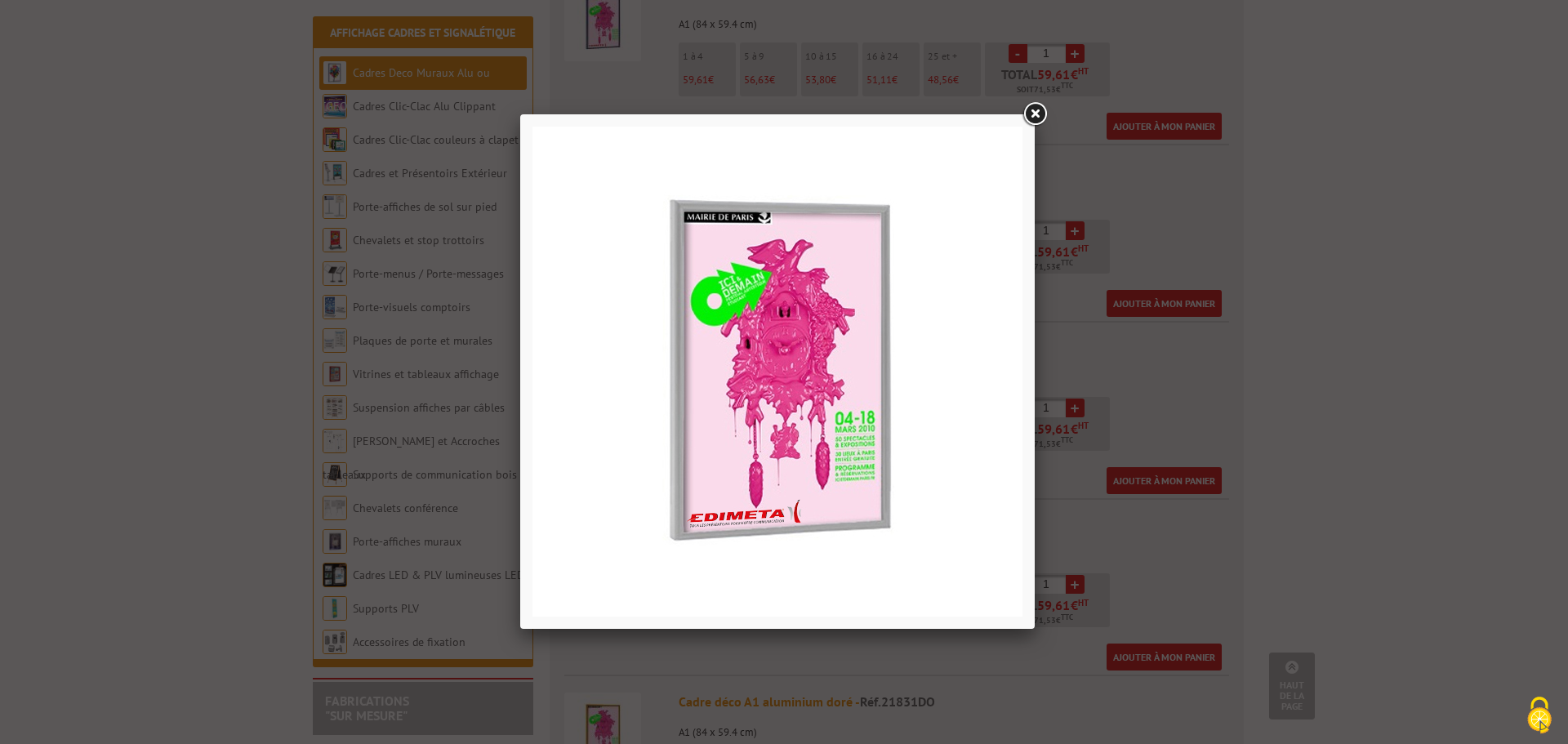
click at [1031, 121] on link at bounding box center [1034, 114] width 29 height 29
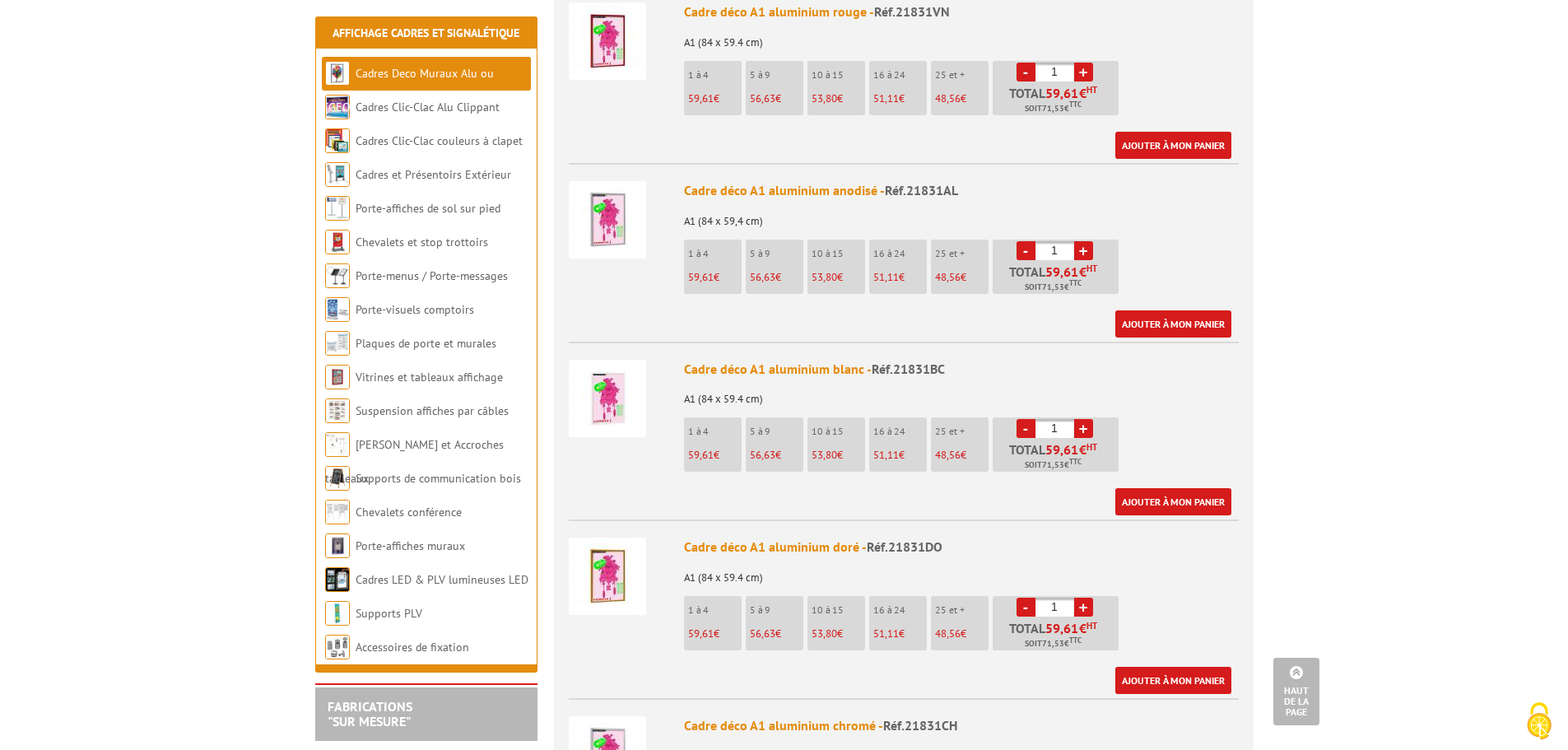
scroll to position [1070, 0]
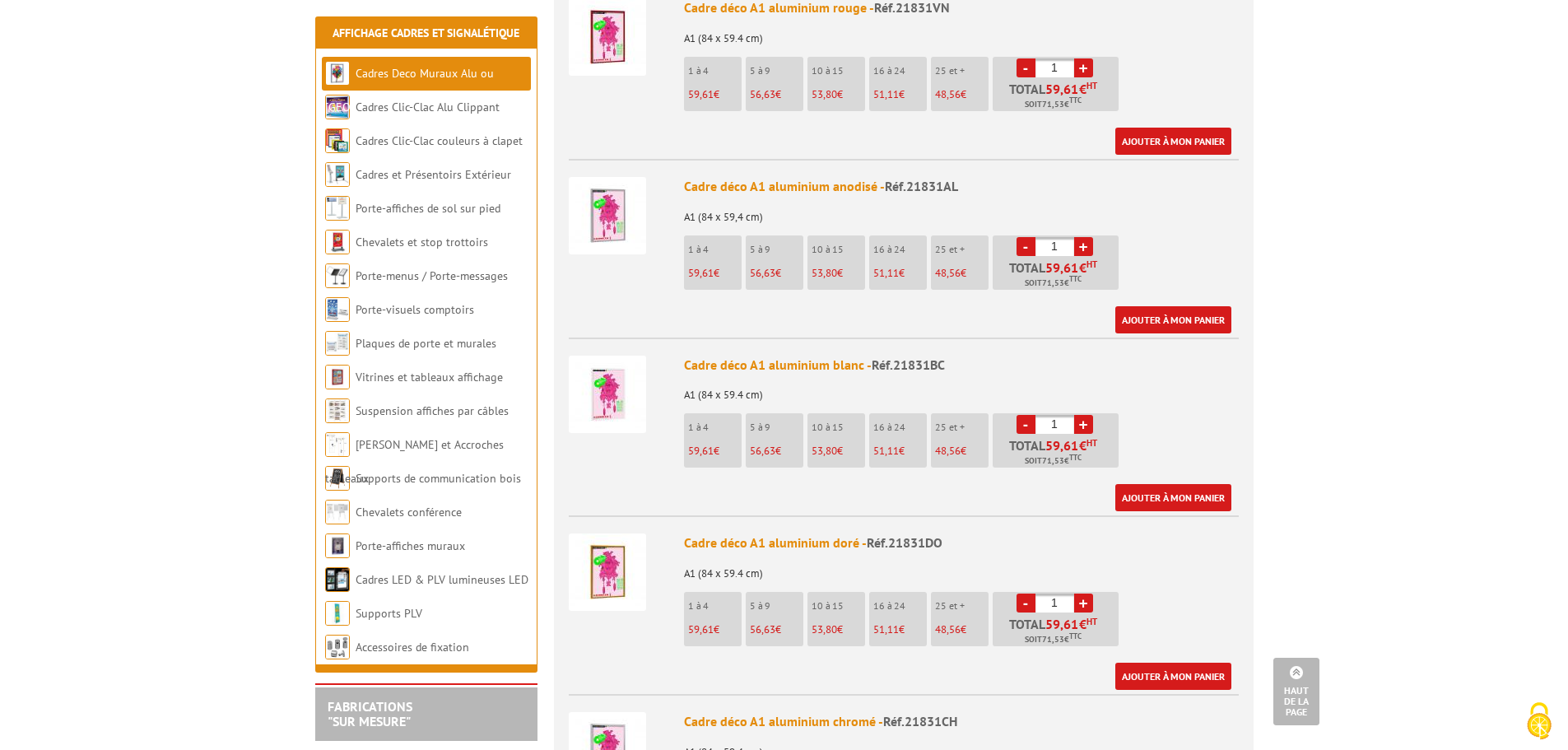
click at [614, 376] on img at bounding box center [607, 394] width 77 height 77
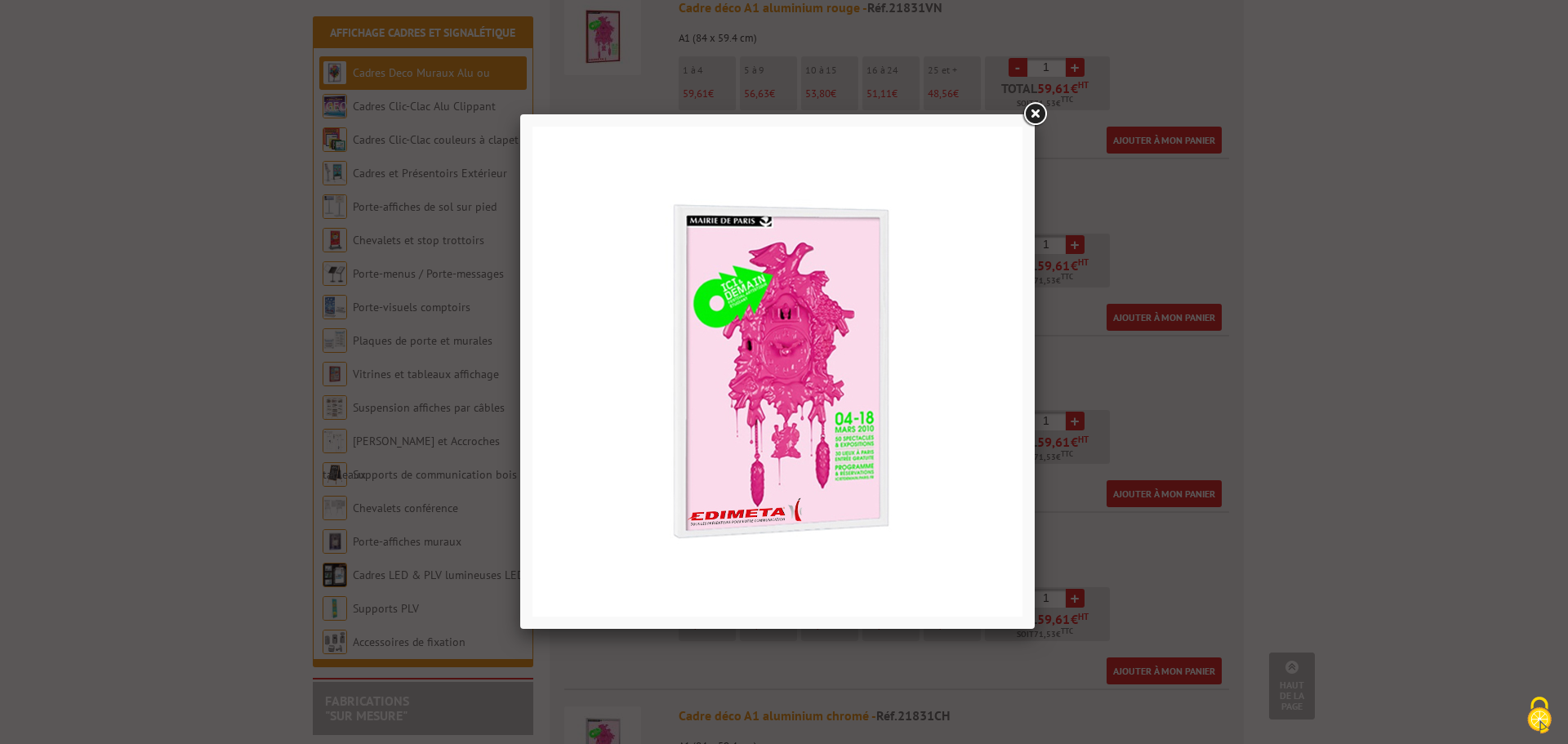
click at [1032, 118] on link at bounding box center [1034, 114] width 29 height 29
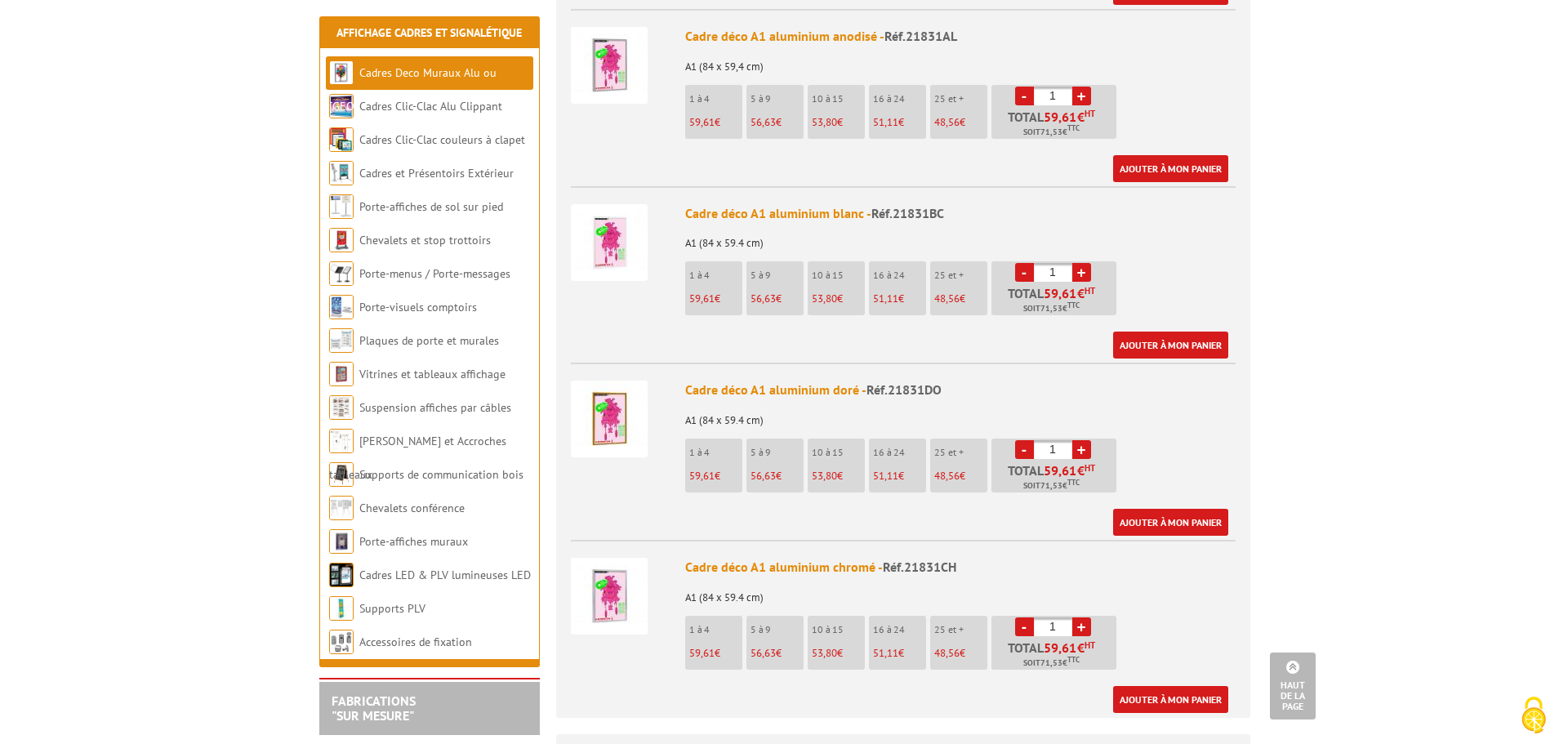
scroll to position [1226, 0]
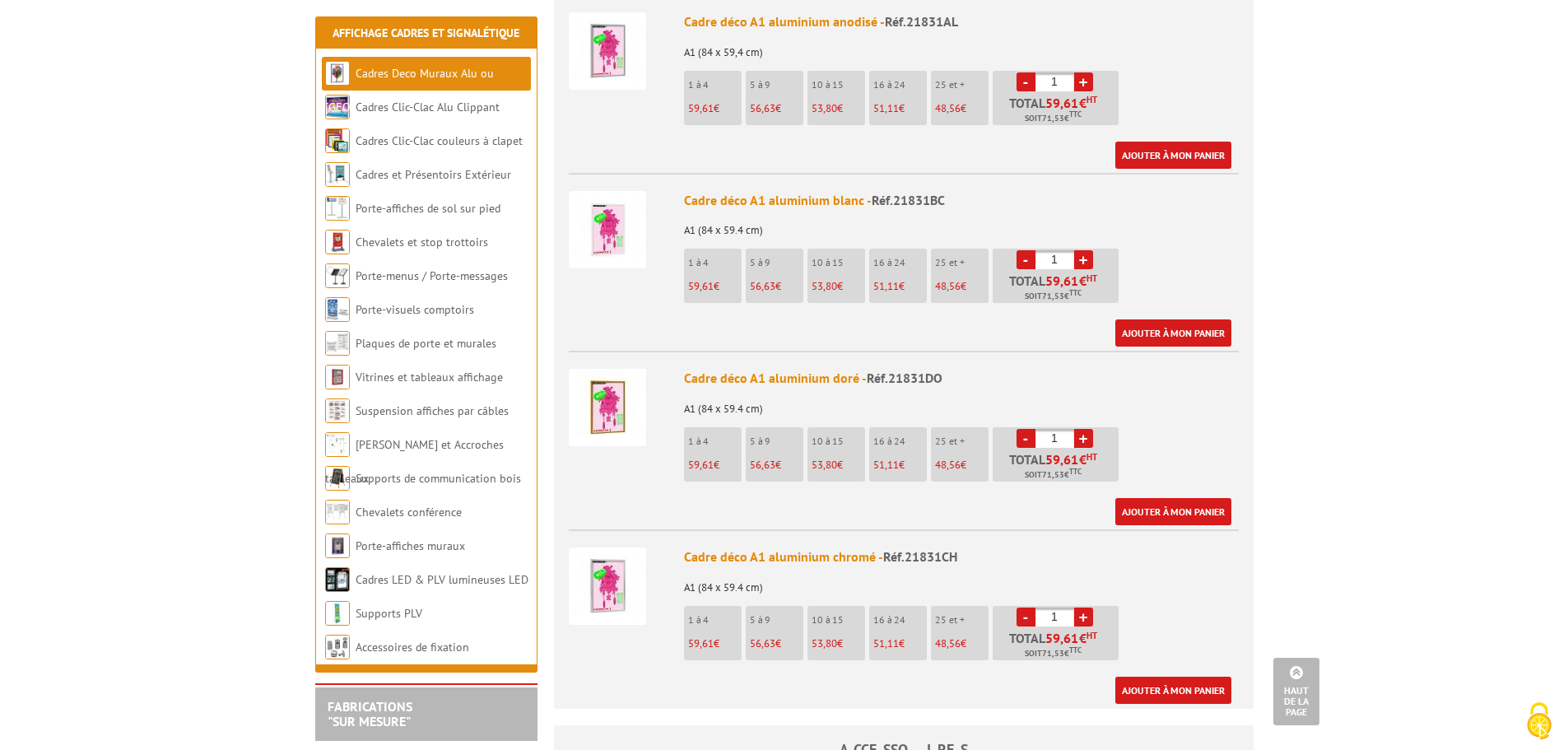
click at [611, 390] on img at bounding box center [607, 408] width 77 height 77
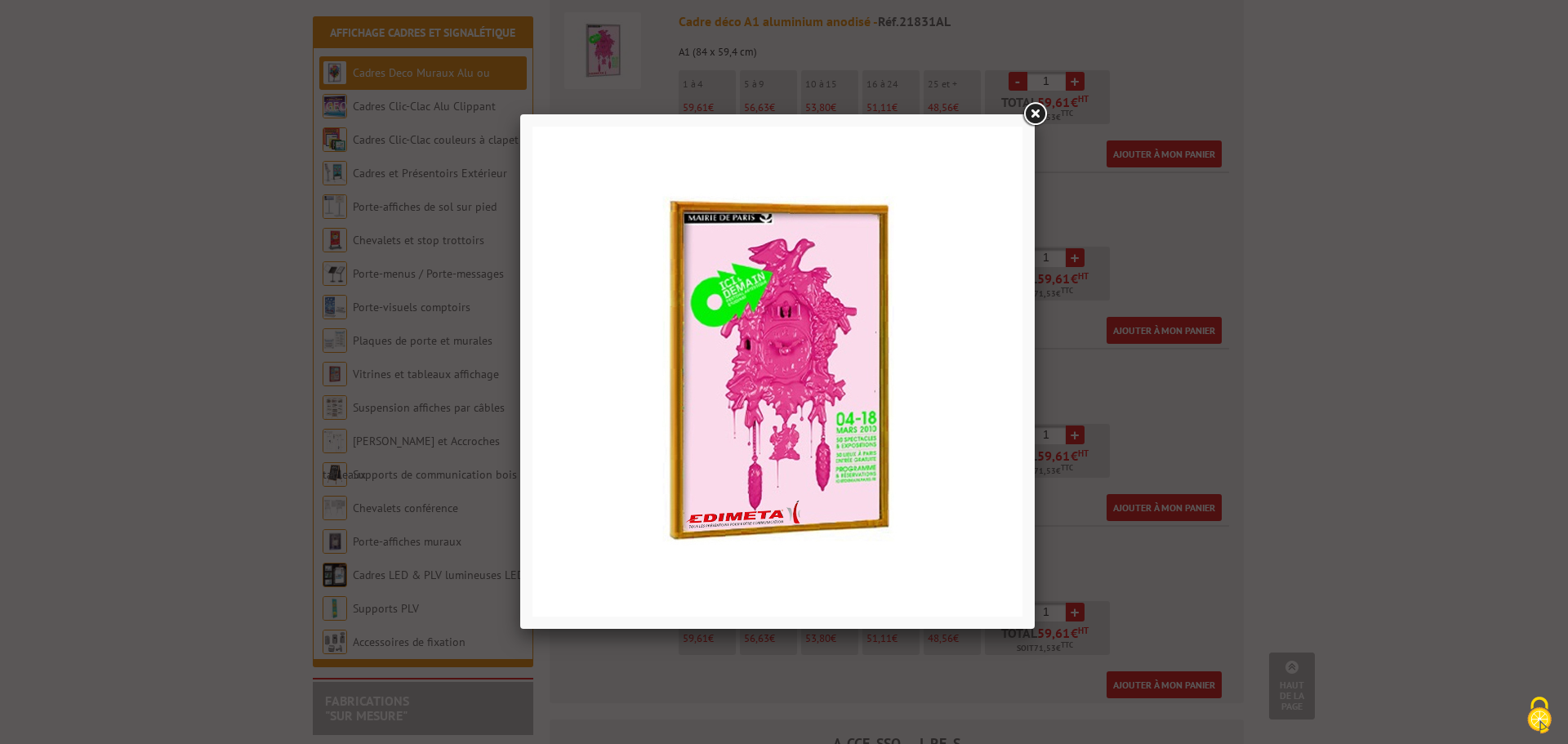
click at [1031, 115] on link at bounding box center [1034, 114] width 29 height 29
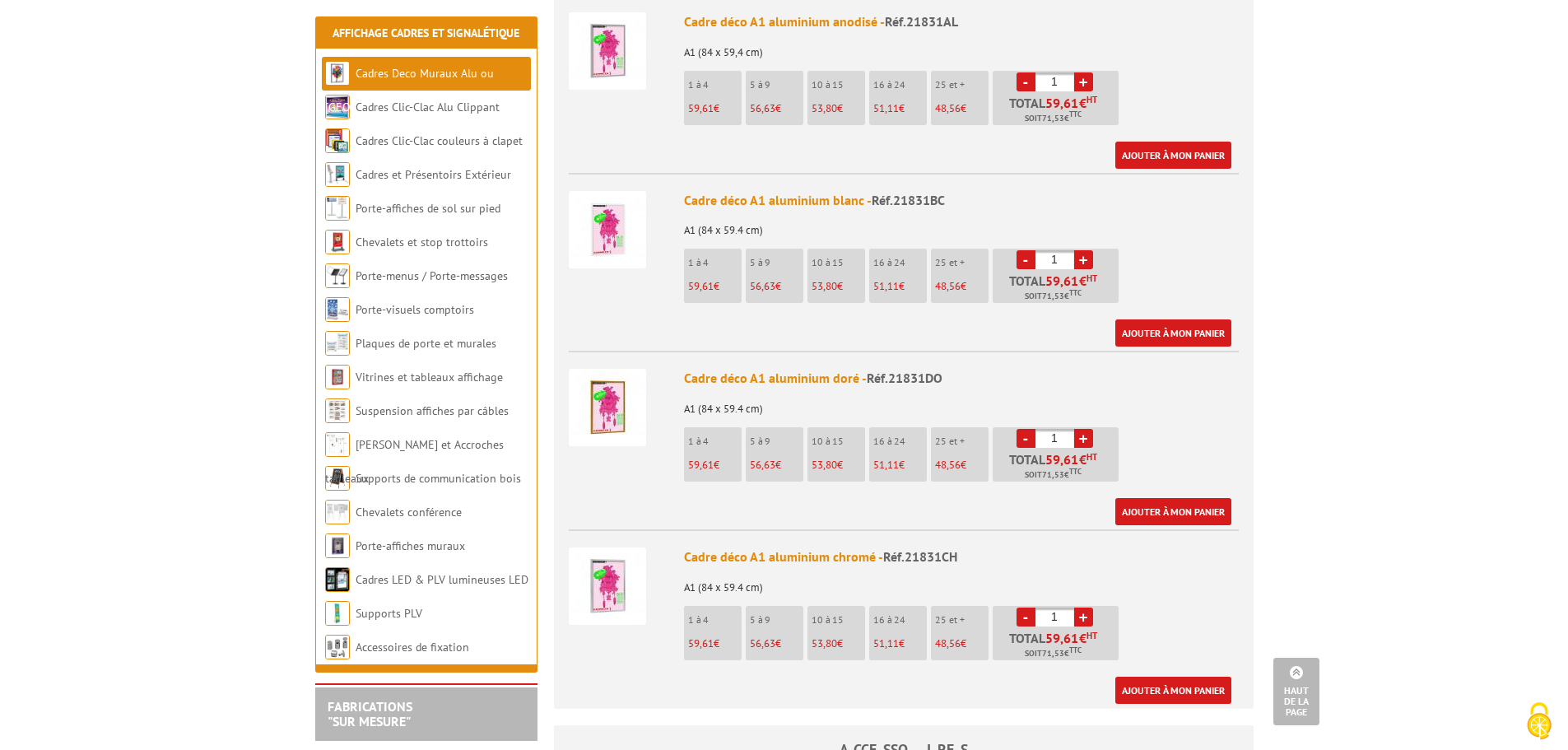
click at [599, 548] on img at bounding box center [607, 586] width 77 height 77
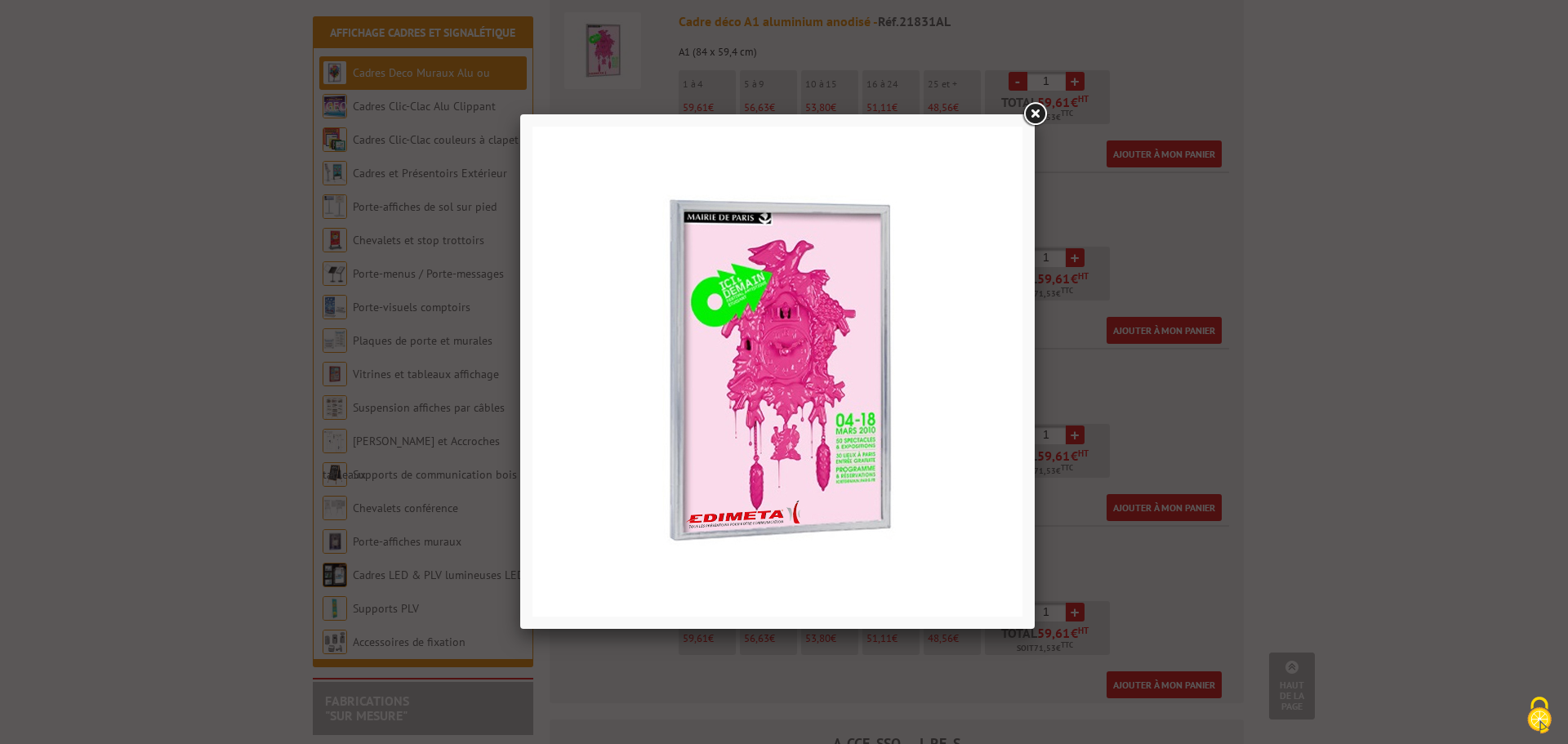
click at [1038, 116] on link at bounding box center [1034, 114] width 29 height 29
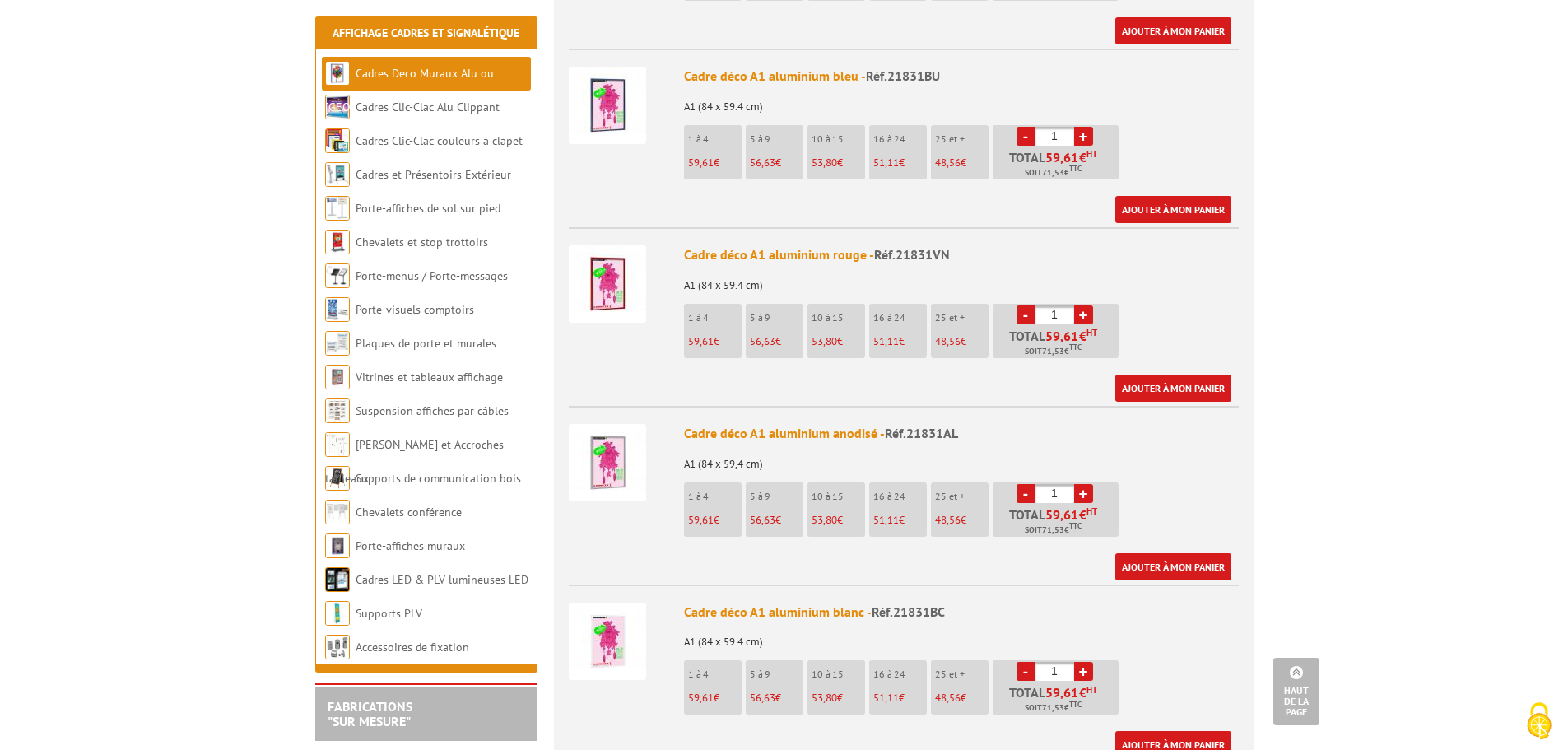
scroll to position [659, 0]
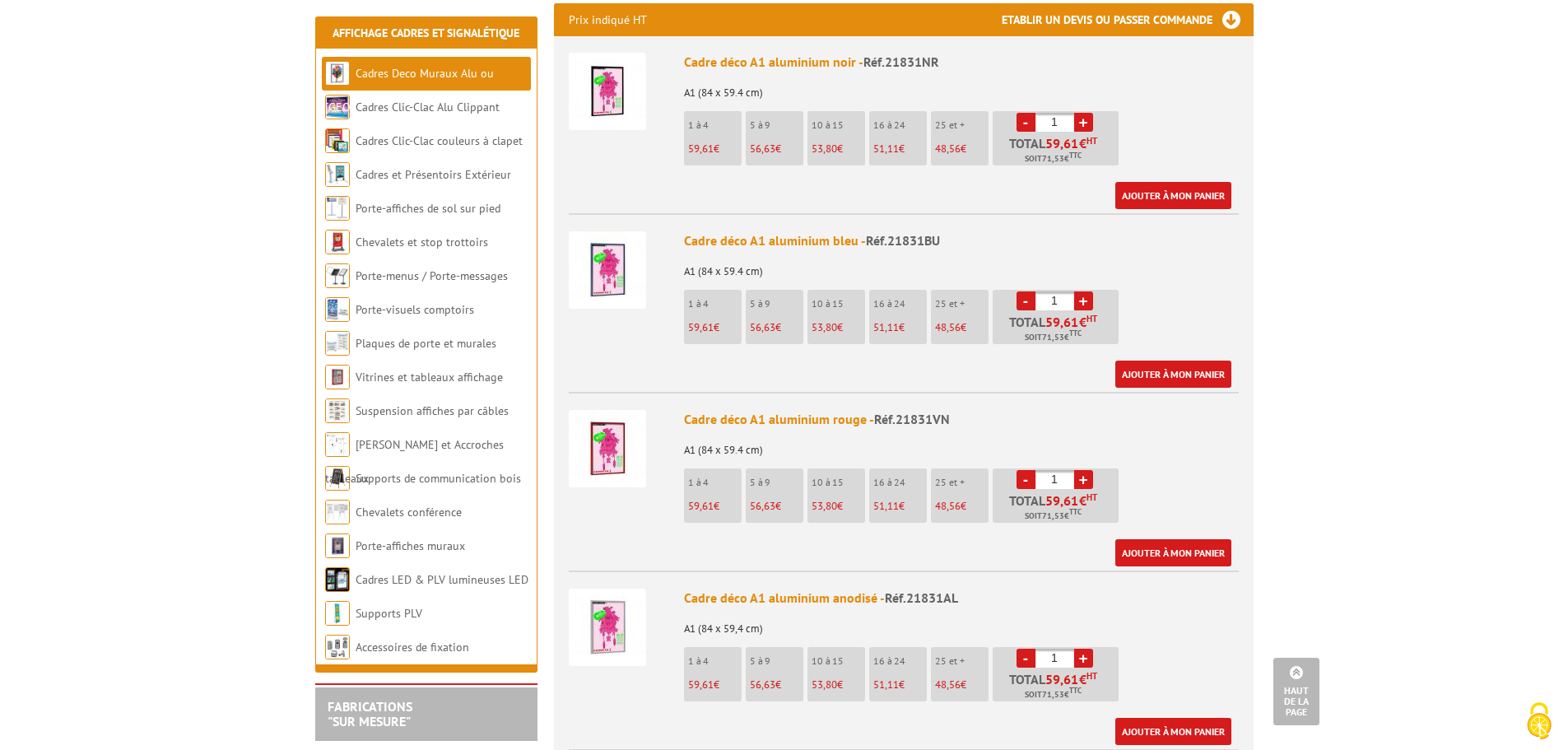
click at [596, 416] on img at bounding box center [607, 449] width 77 height 77
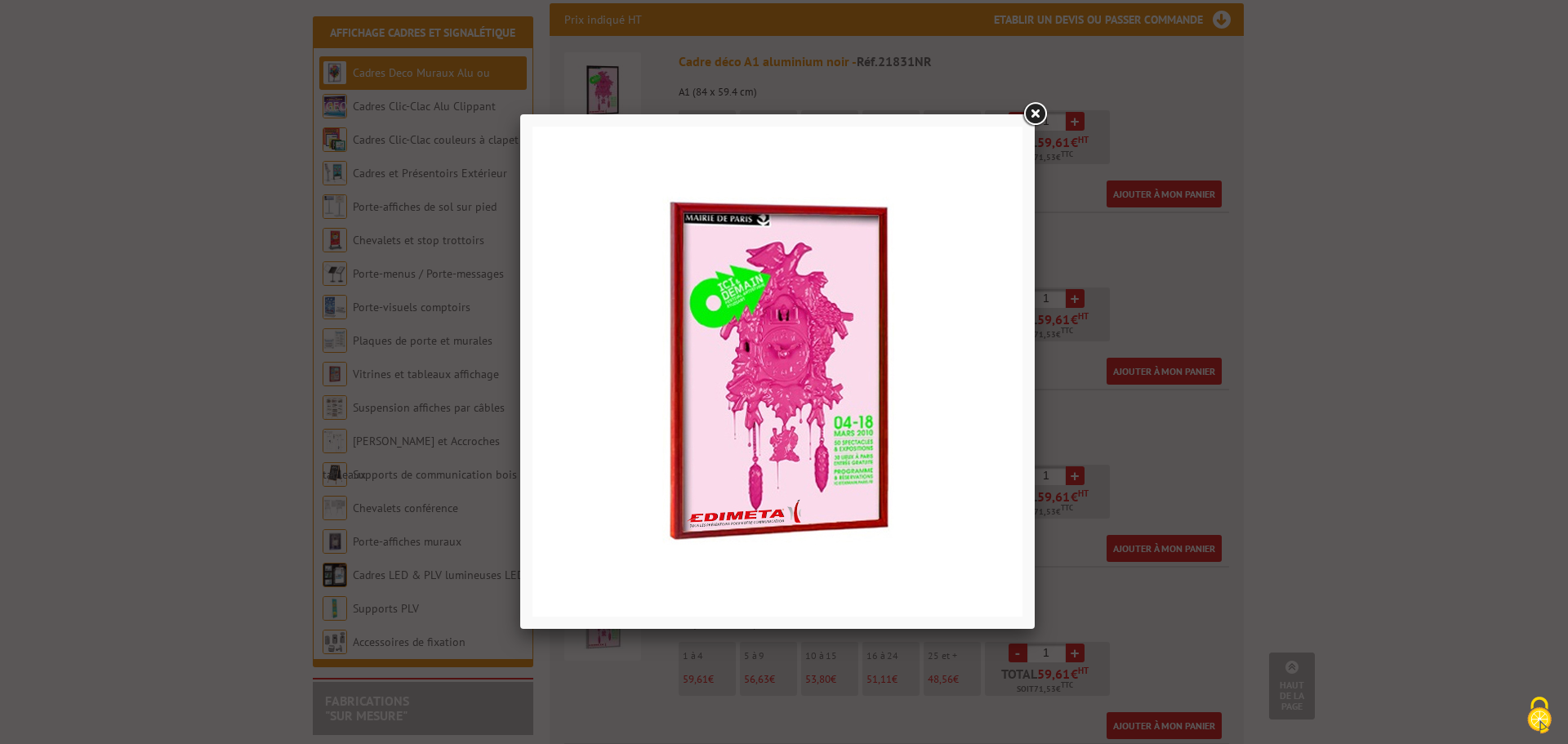
click at [1039, 113] on link at bounding box center [1034, 114] width 29 height 29
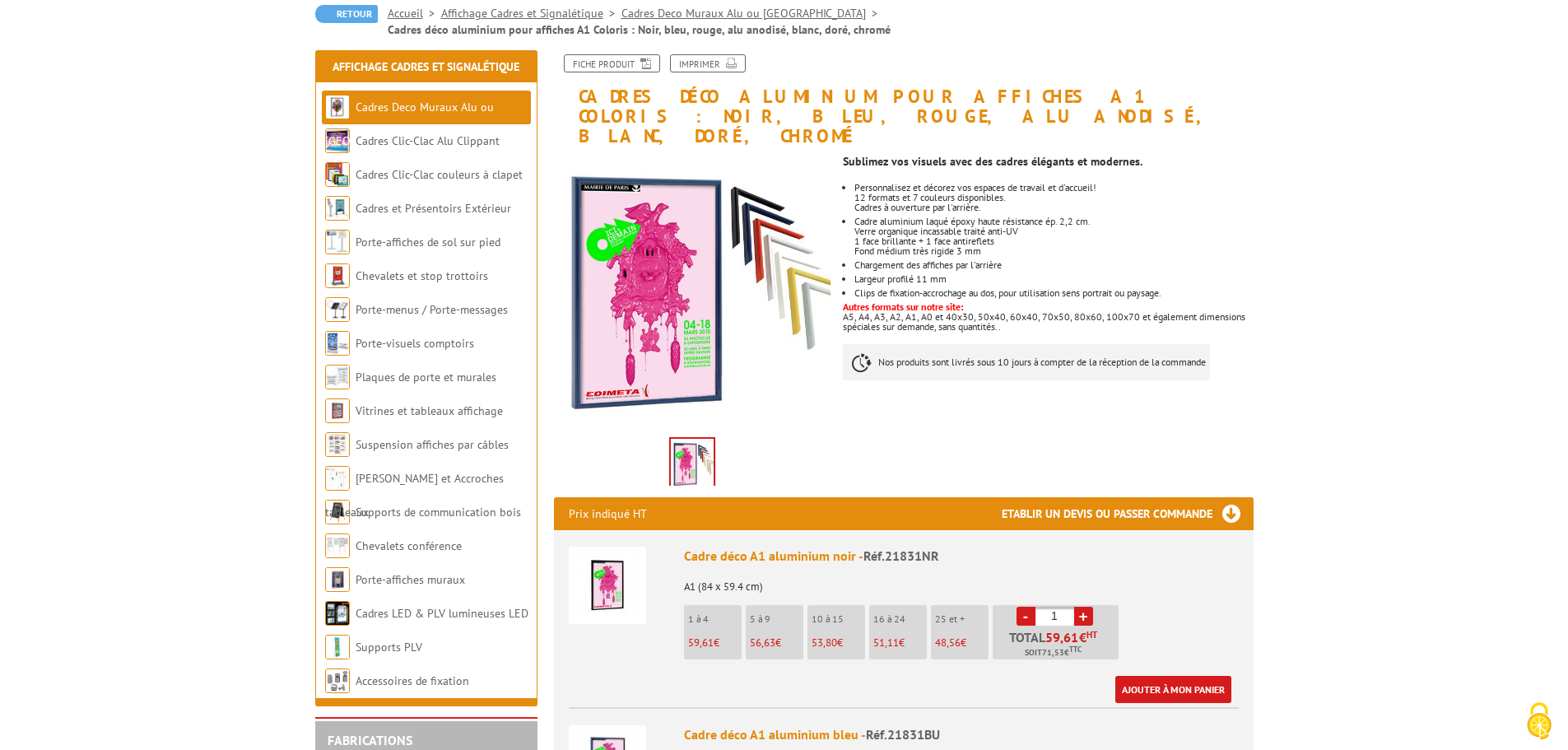
scroll to position [82, 0]
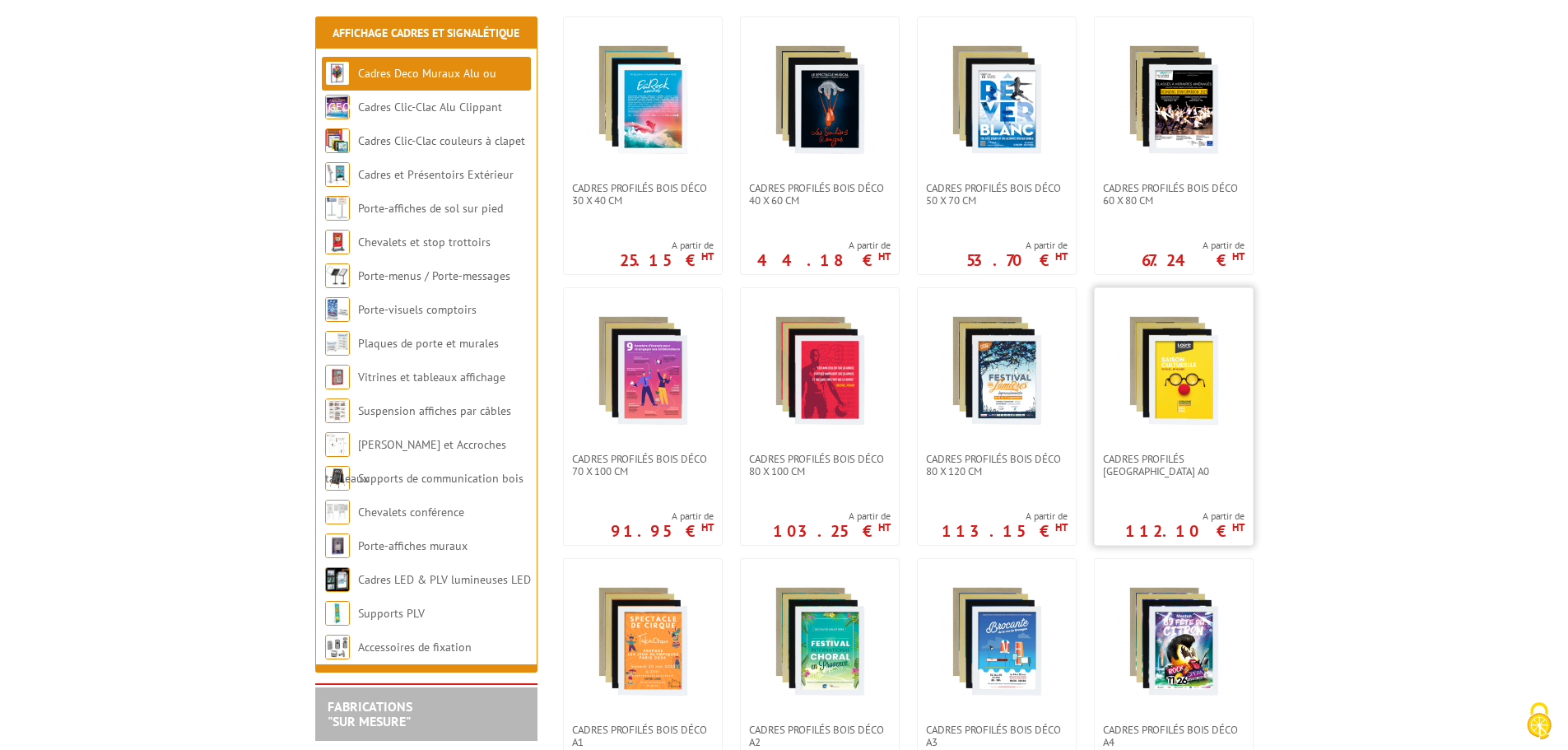
click at [1159, 361] on img at bounding box center [1174, 370] width 116 height 116
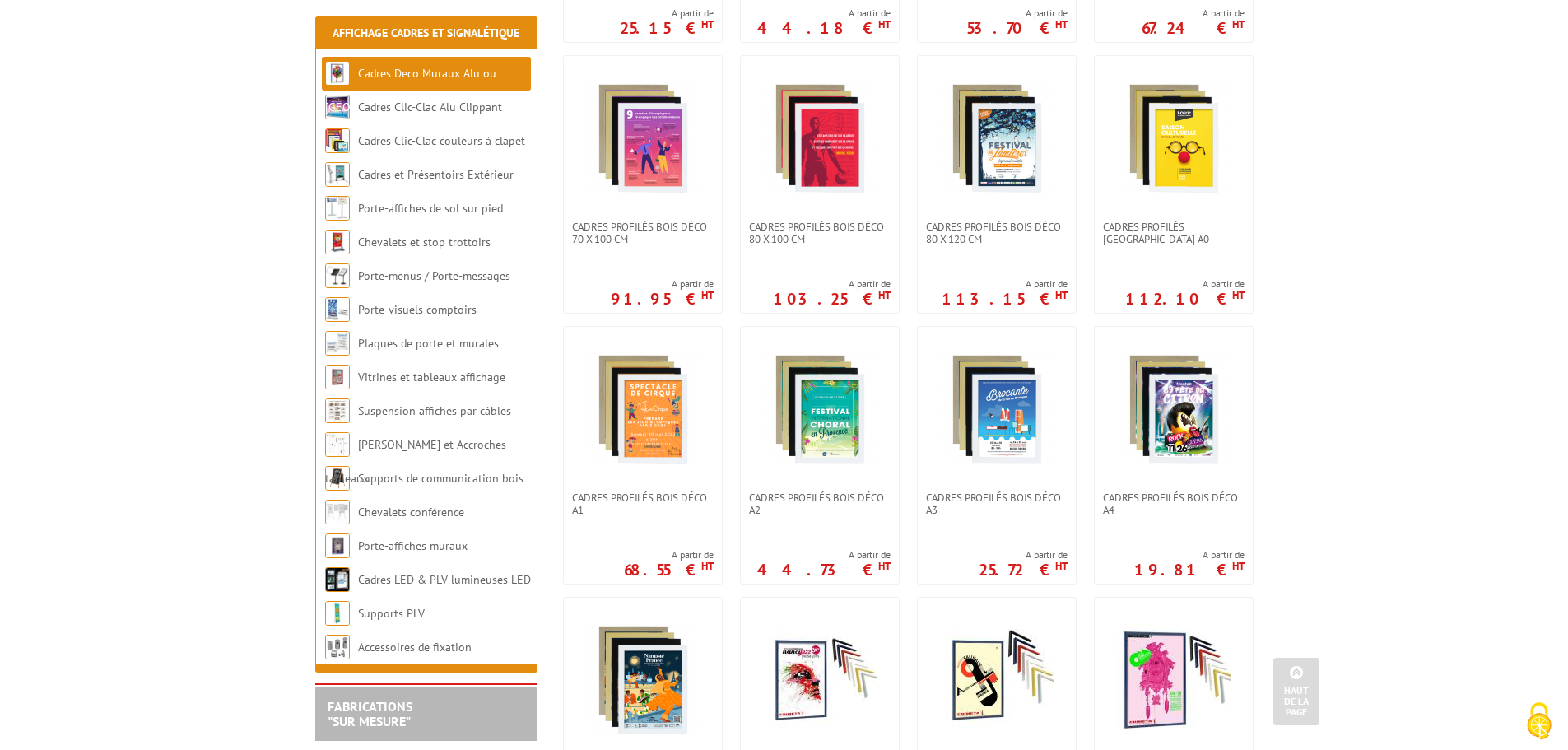
scroll to position [627, 0]
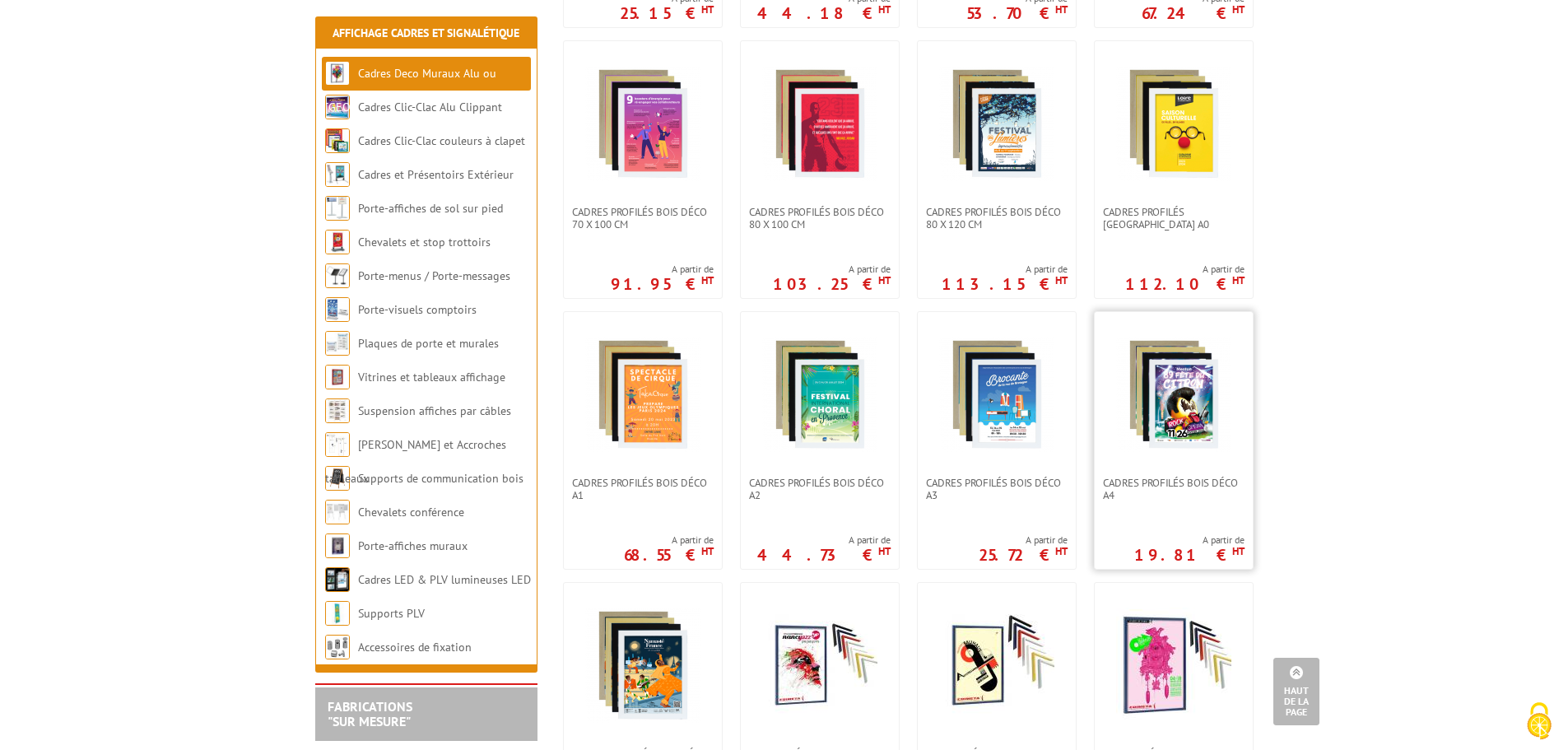
click at [1148, 364] on img at bounding box center [1174, 394] width 116 height 116
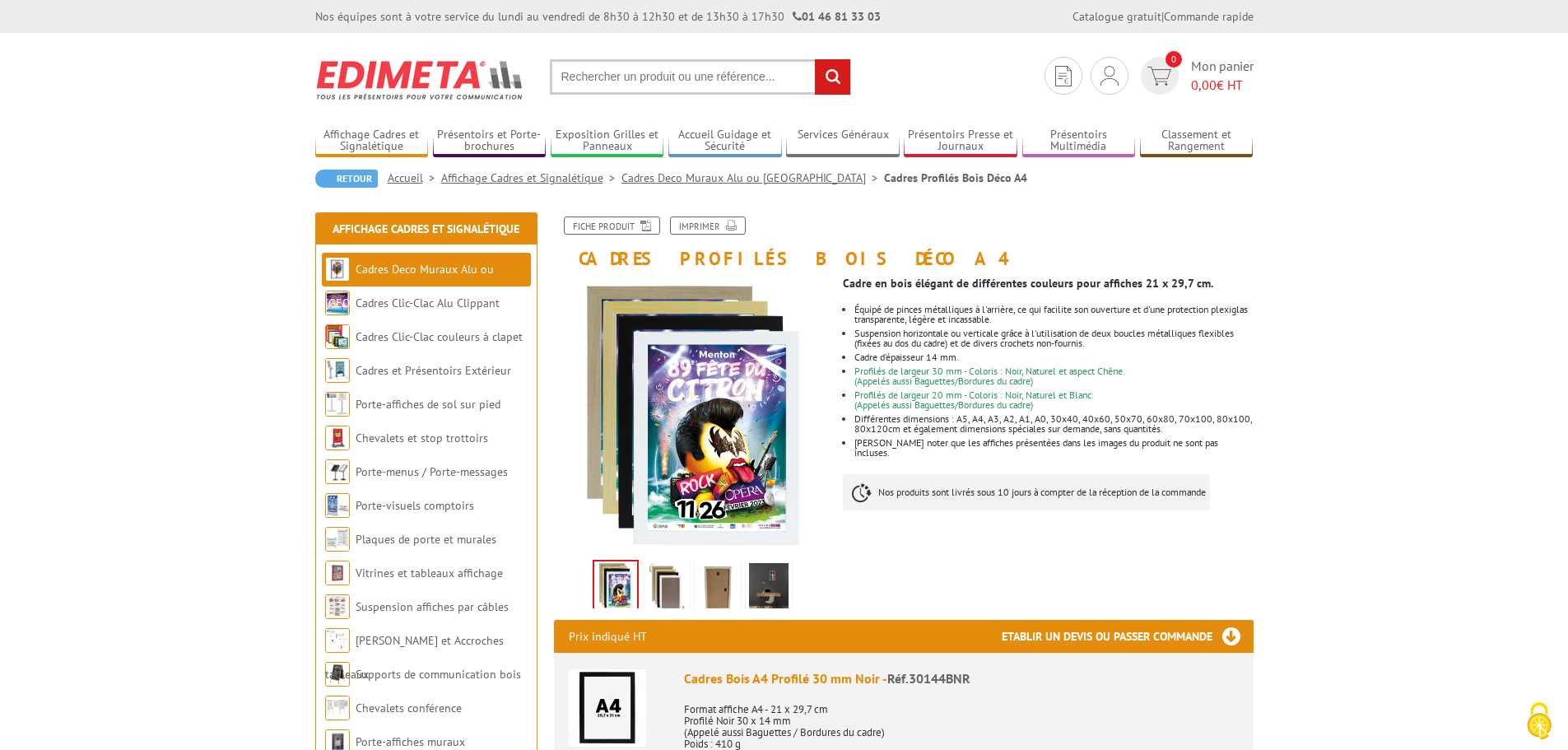
drag, startPoint x: 1336, startPoint y: 364, endPoint x: 1322, endPoint y: 359, distance: 14.9
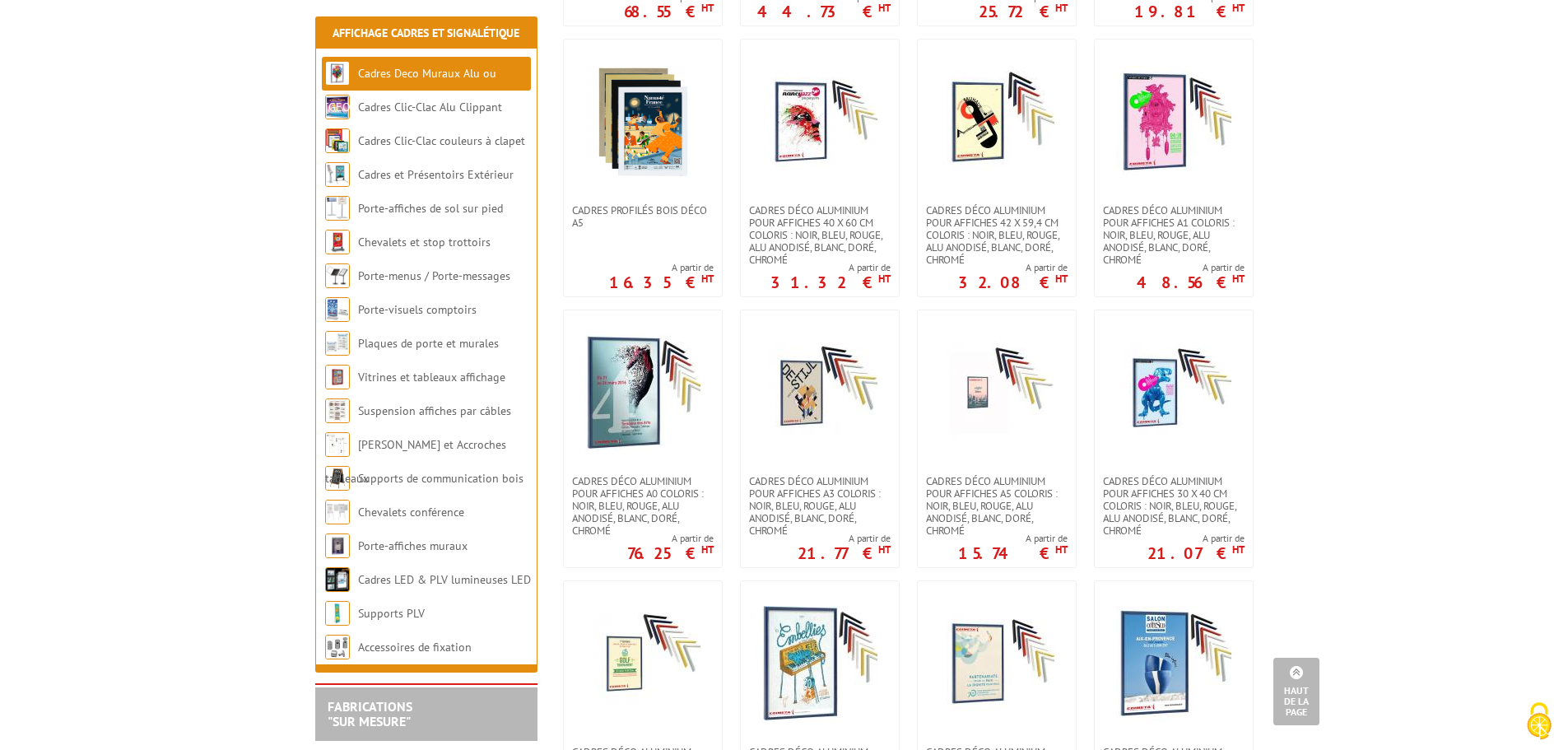
scroll to position [1203, 0]
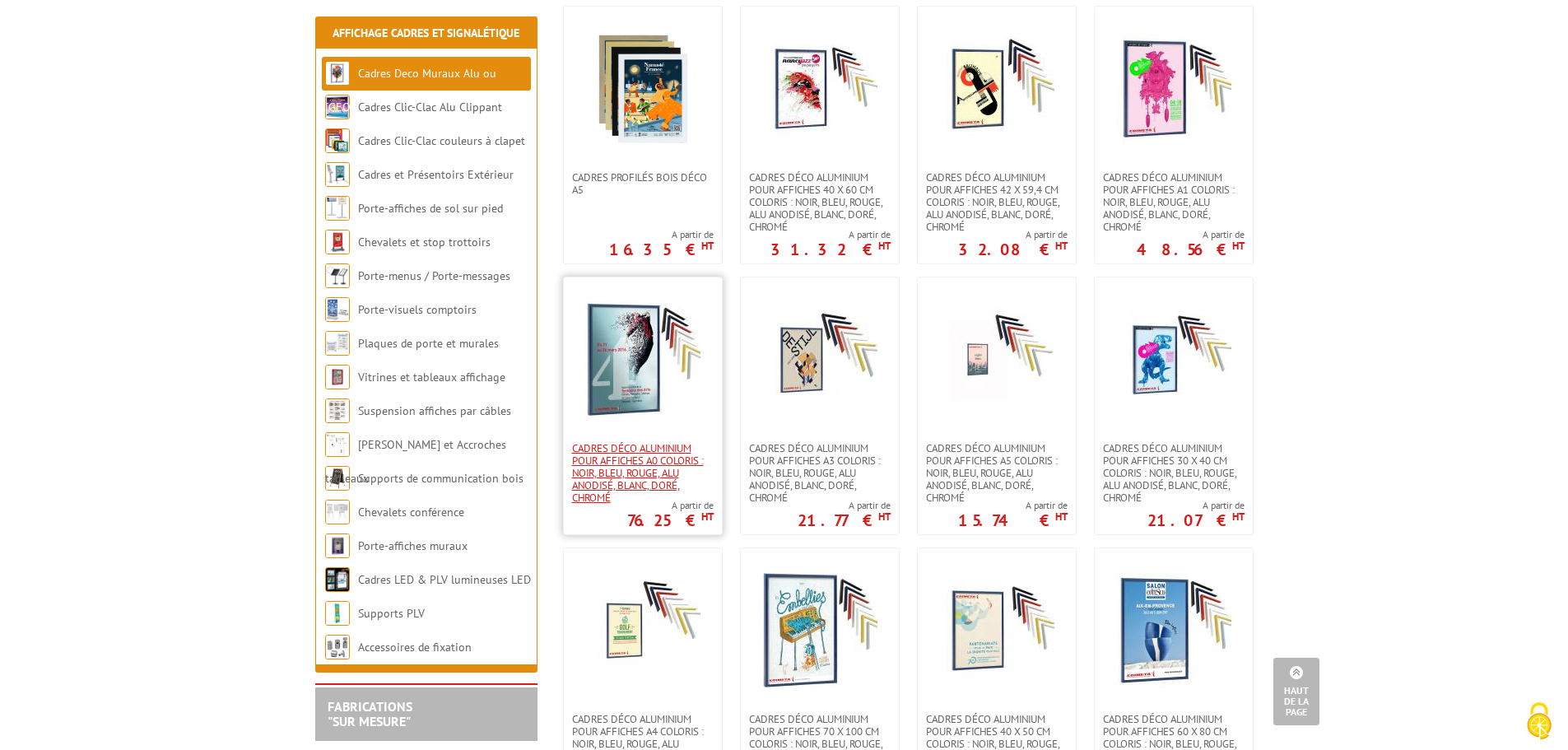
click at [631, 453] on span "Cadres déco aluminium pour affiches A0 Coloris : Noir, bleu, rouge, alu anodisé…" at bounding box center [642, 473] width 142 height 62
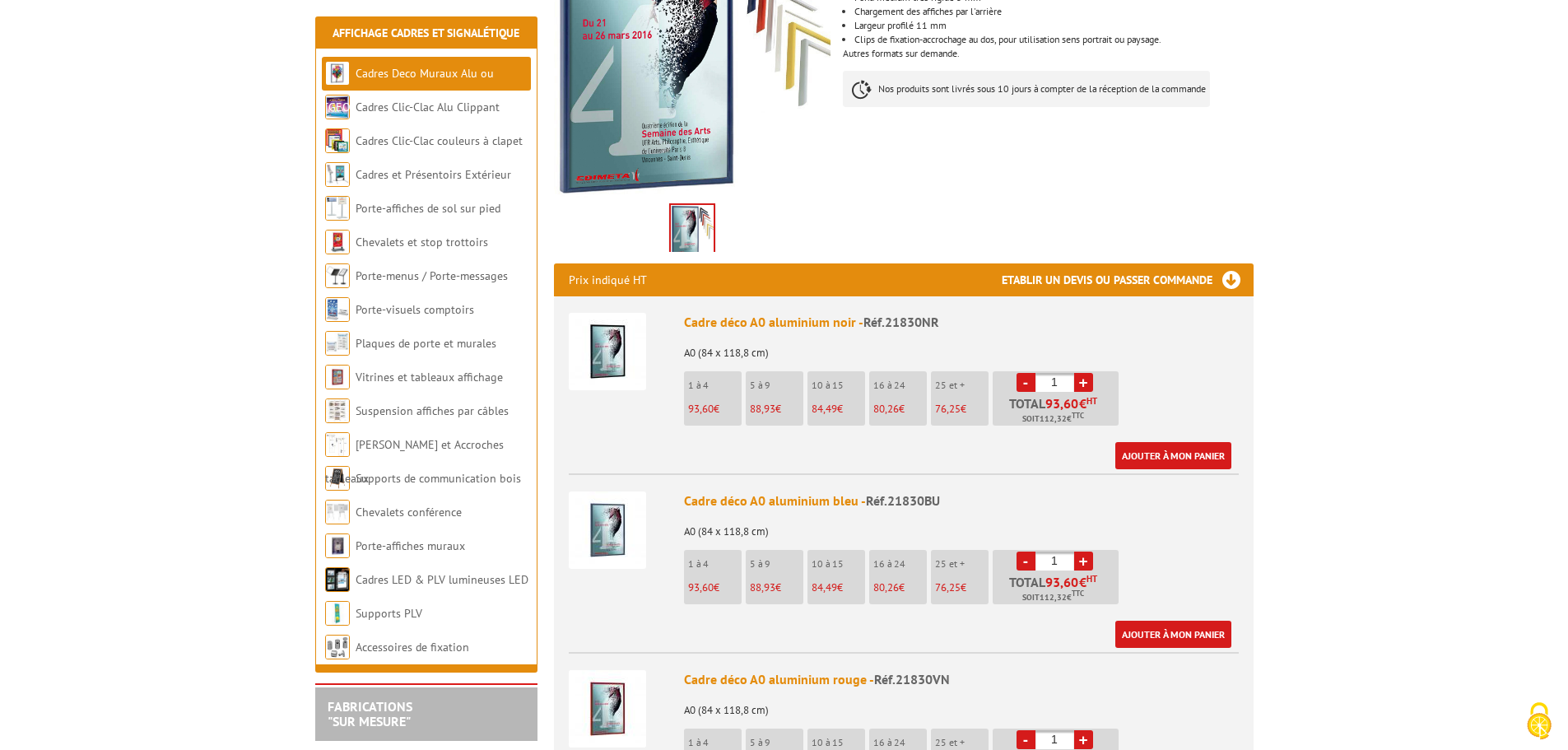
scroll to position [412, 0]
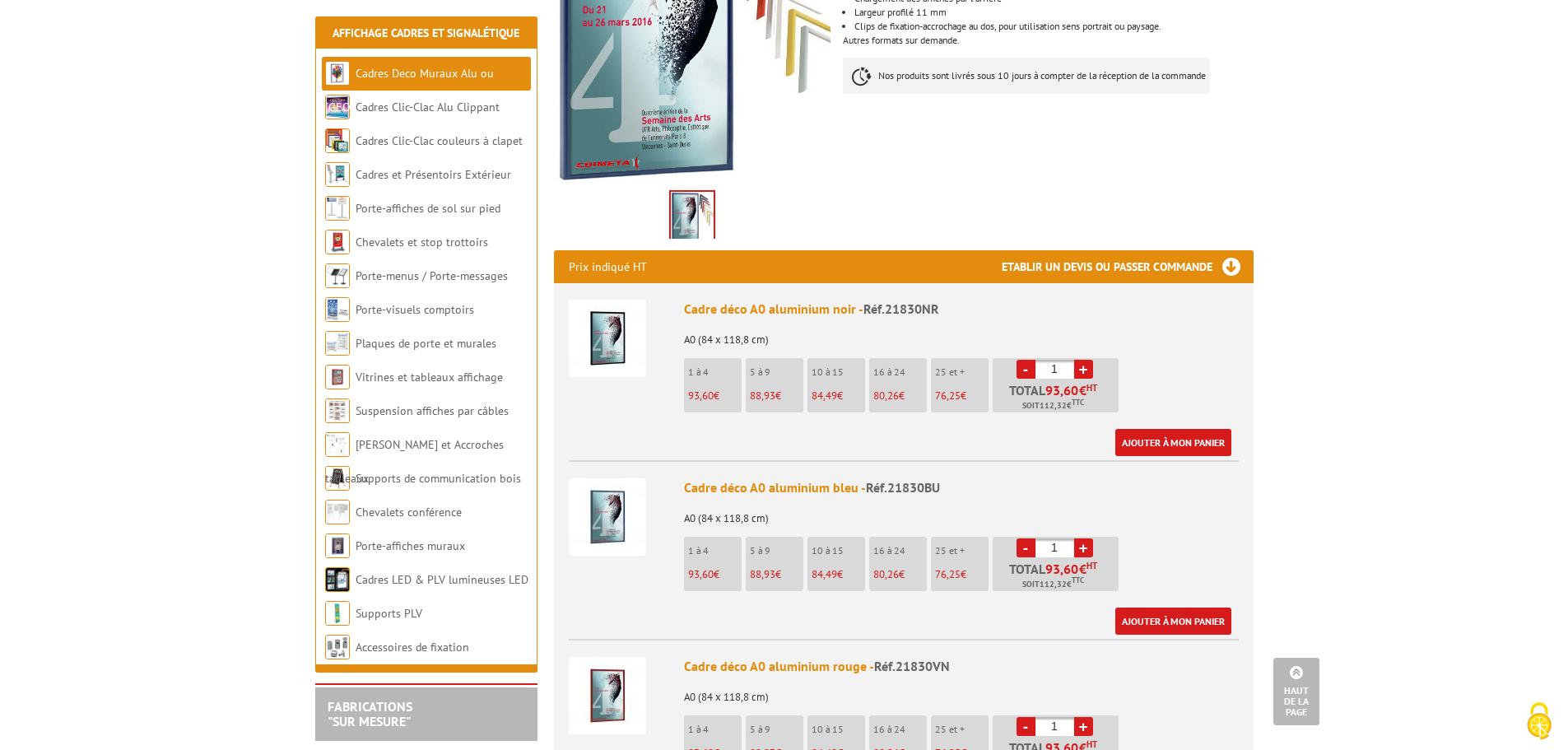
click at [614, 302] on img at bounding box center [607, 338] width 77 height 77
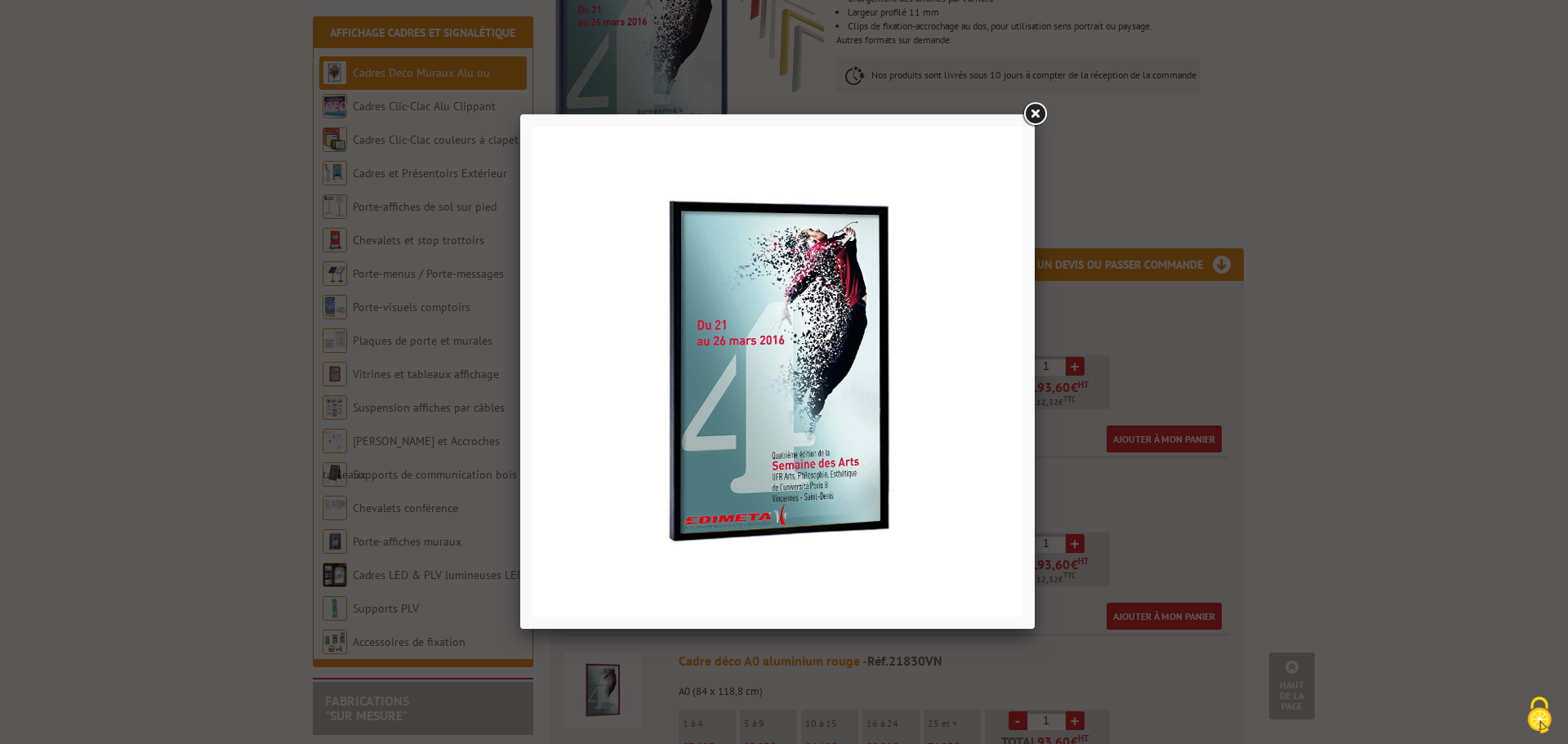
click at [835, 373] on img at bounding box center [777, 371] width 490 height 491
click at [1031, 117] on link at bounding box center [1034, 114] width 29 height 29
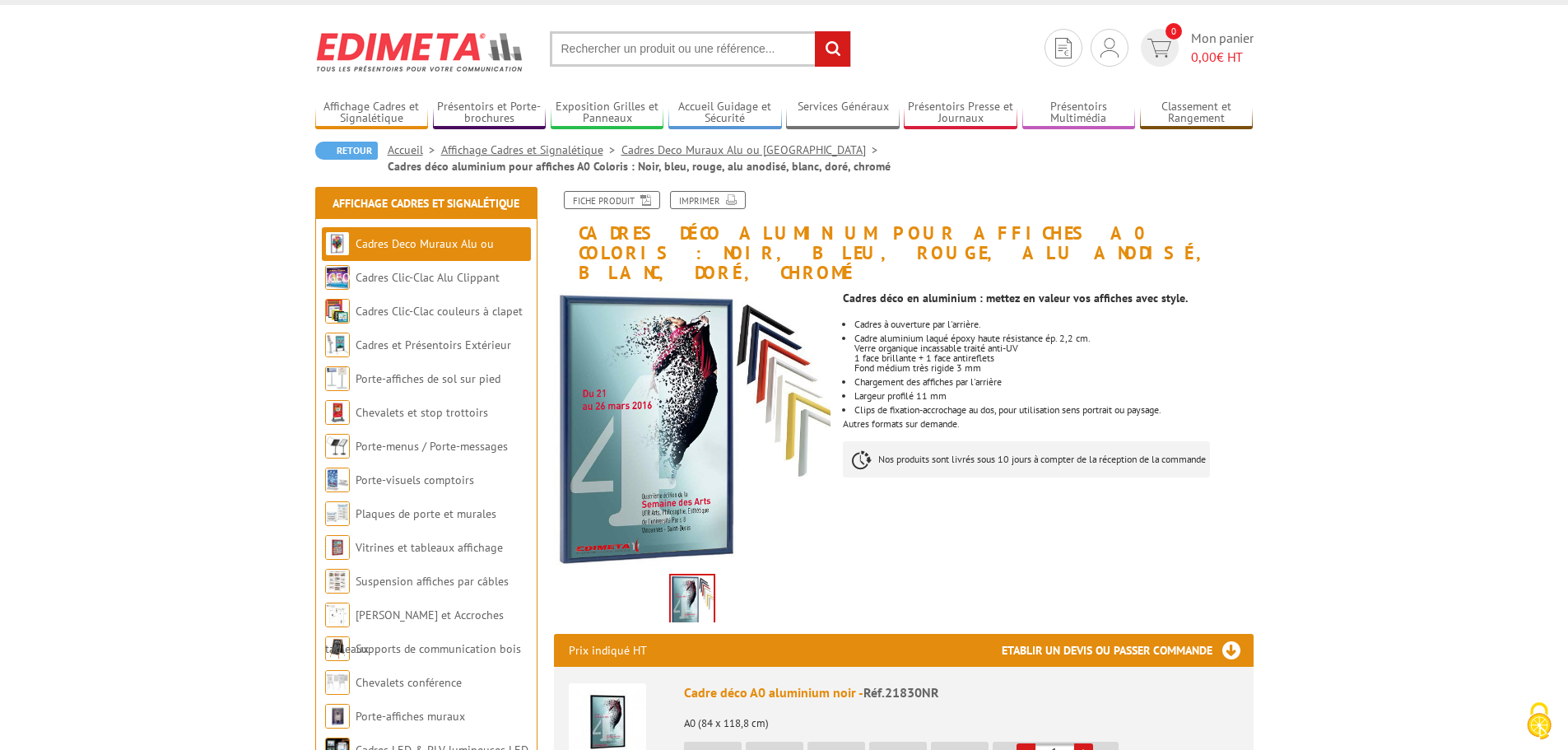
scroll to position [0, 0]
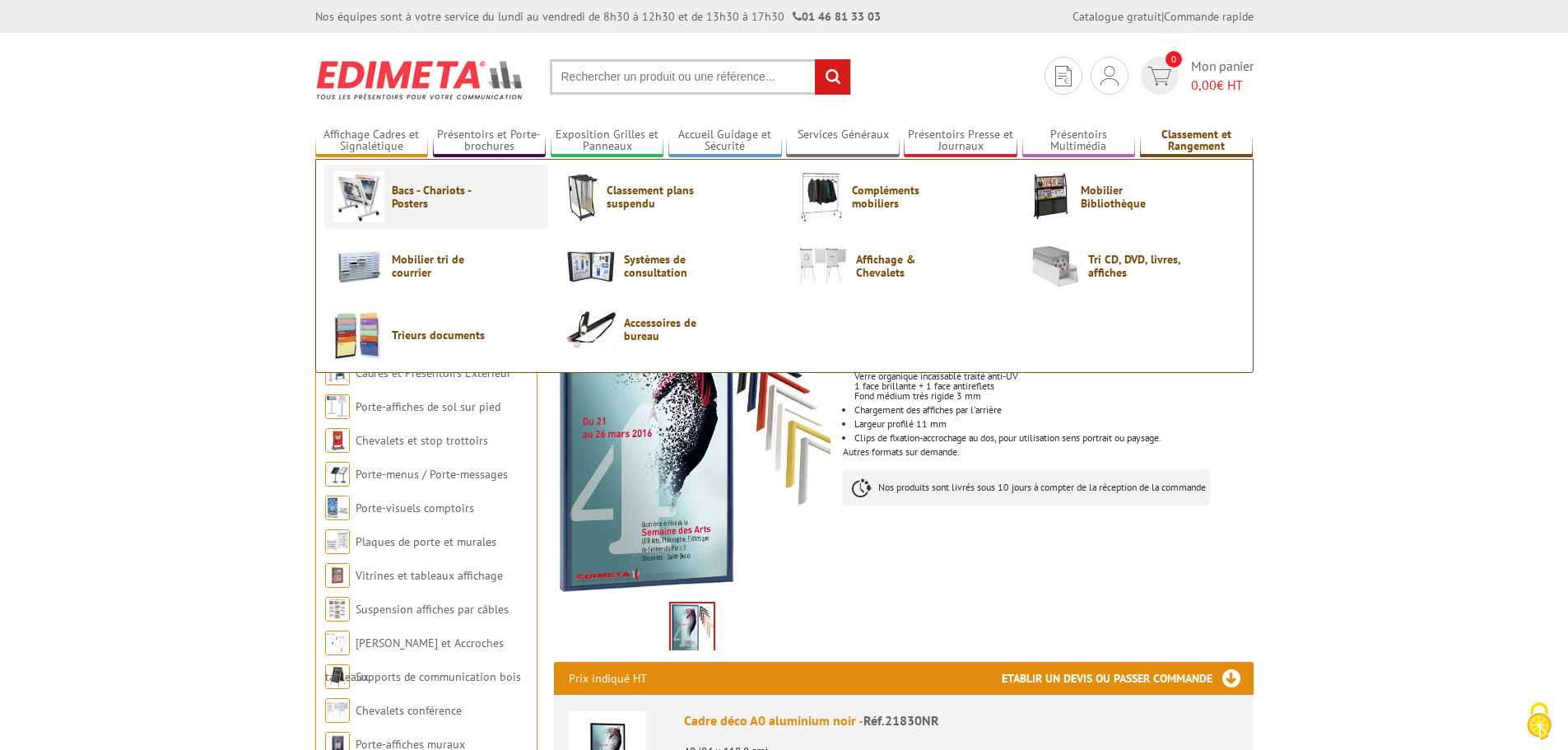
click at [365, 203] on img at bounding box center [359, 196] width 51 height 51
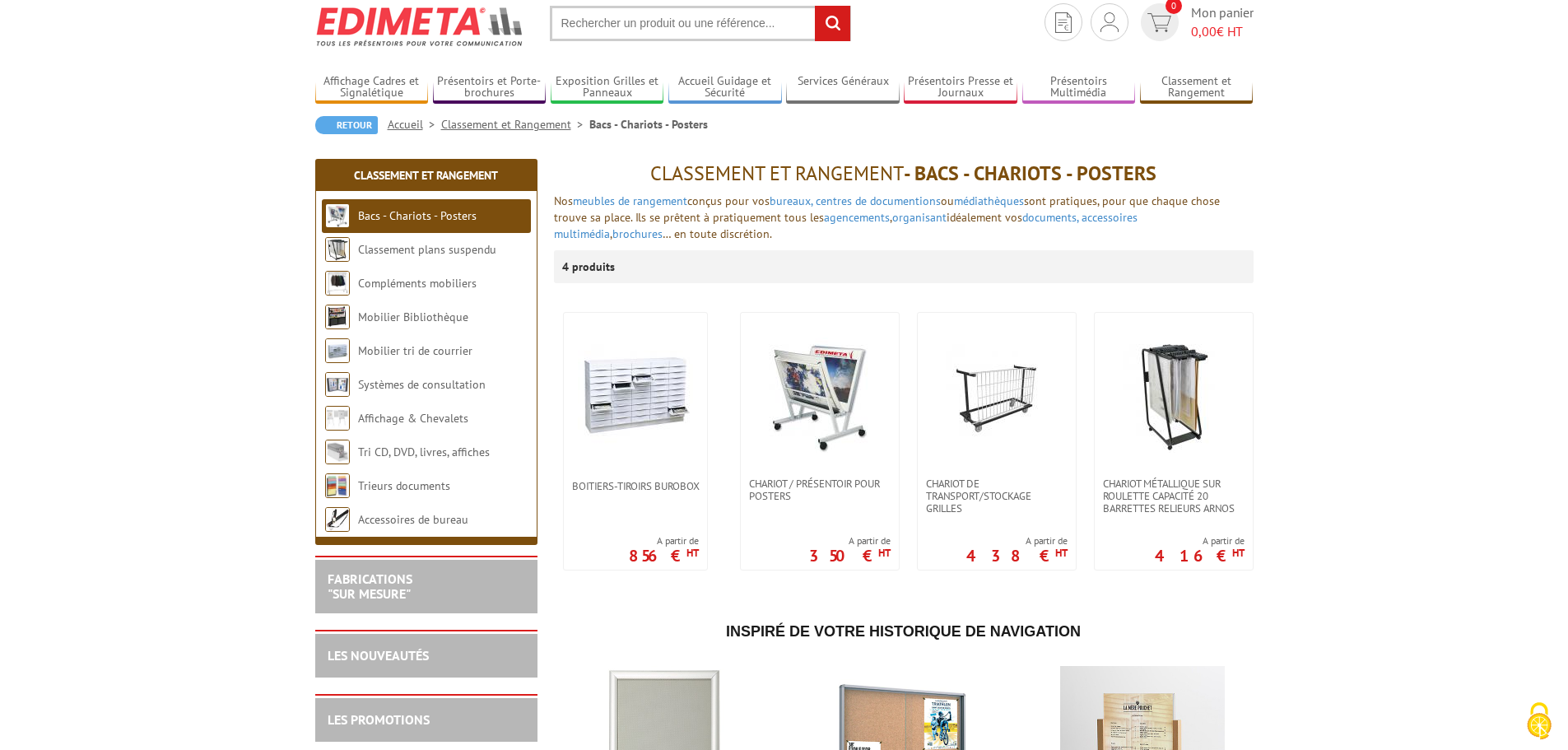
scroll to position [82, 0]
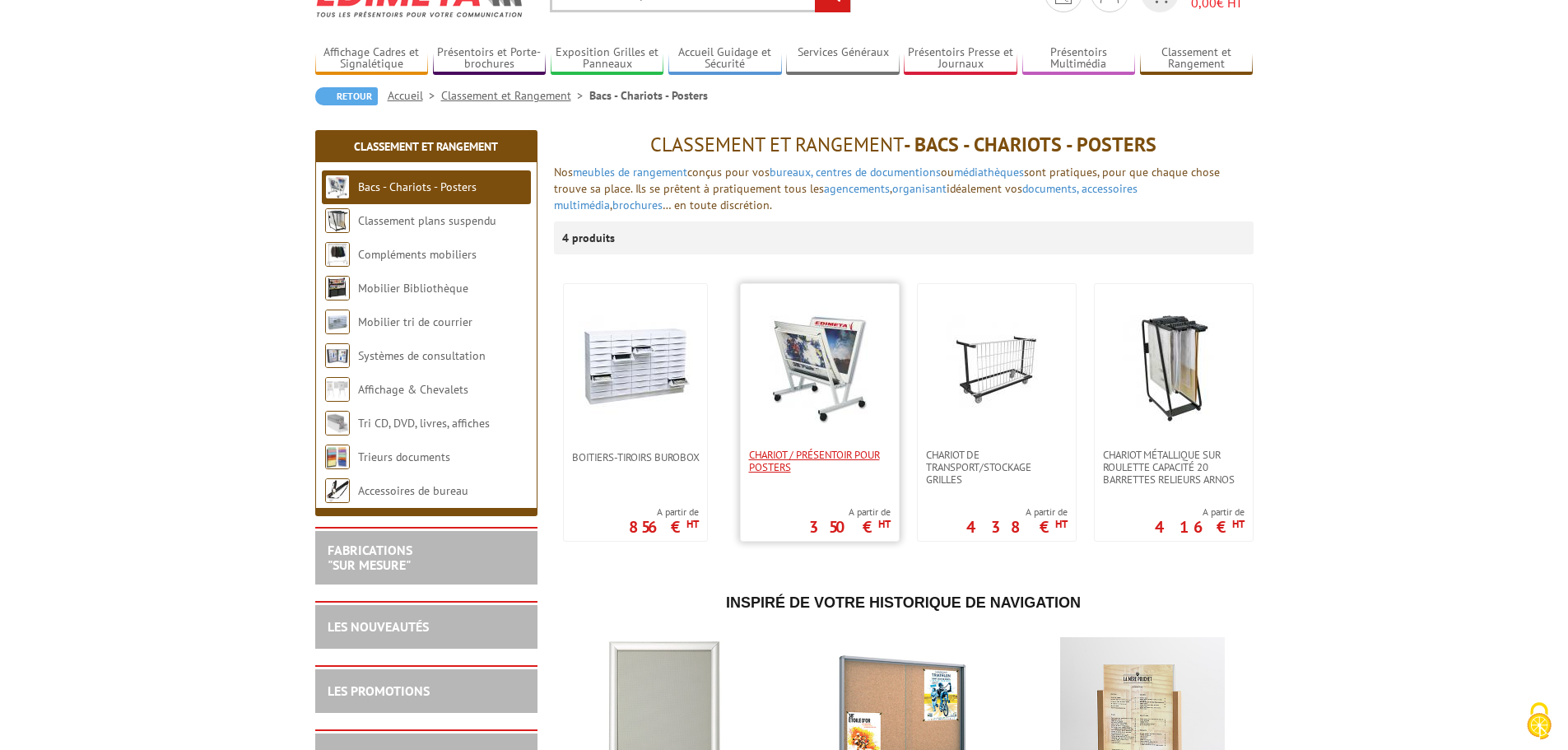
click at [822, 452] on span "Chariot / Présentoir pour posters" at bounding box center [820, 461] width 142 height 25
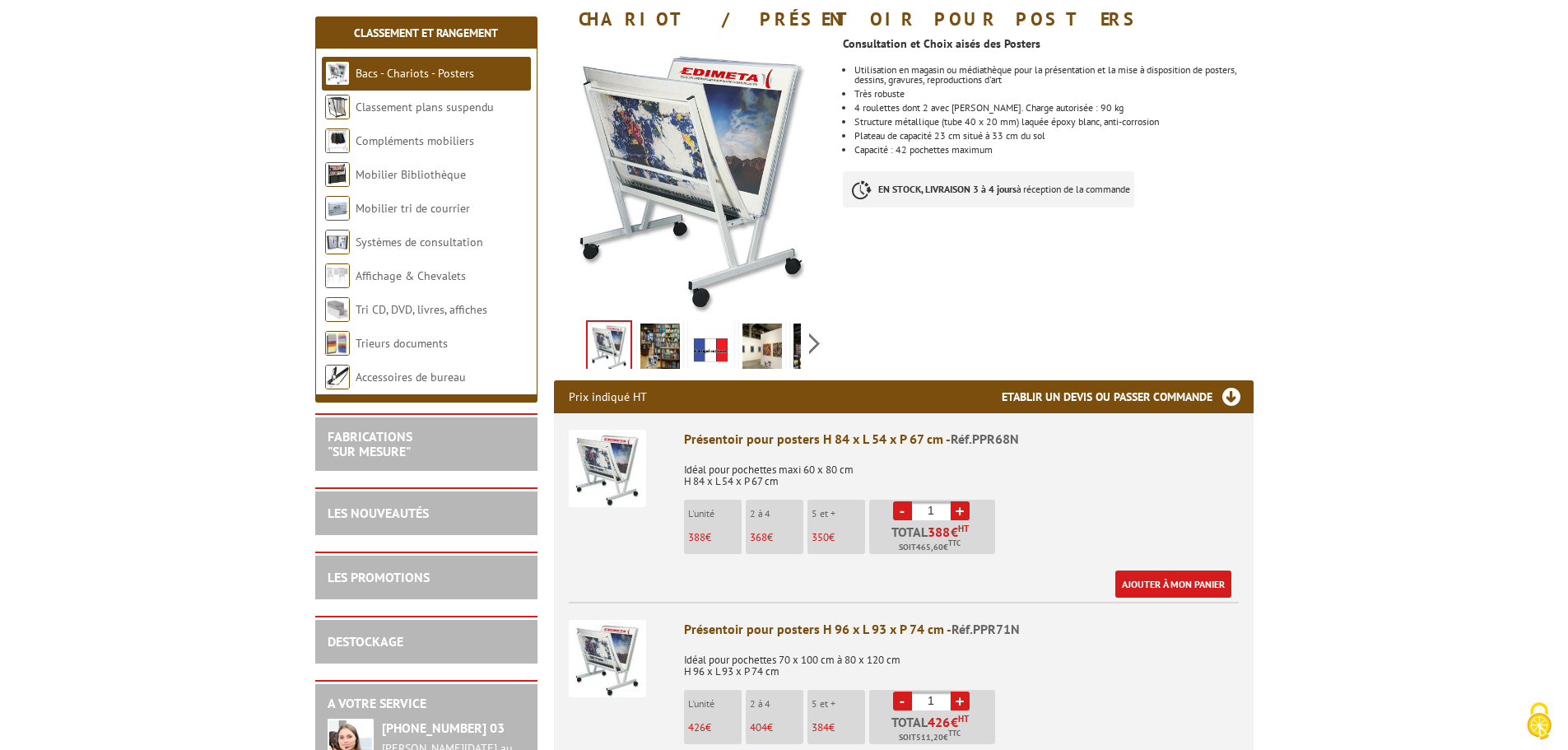
scroll to position [329, 0]
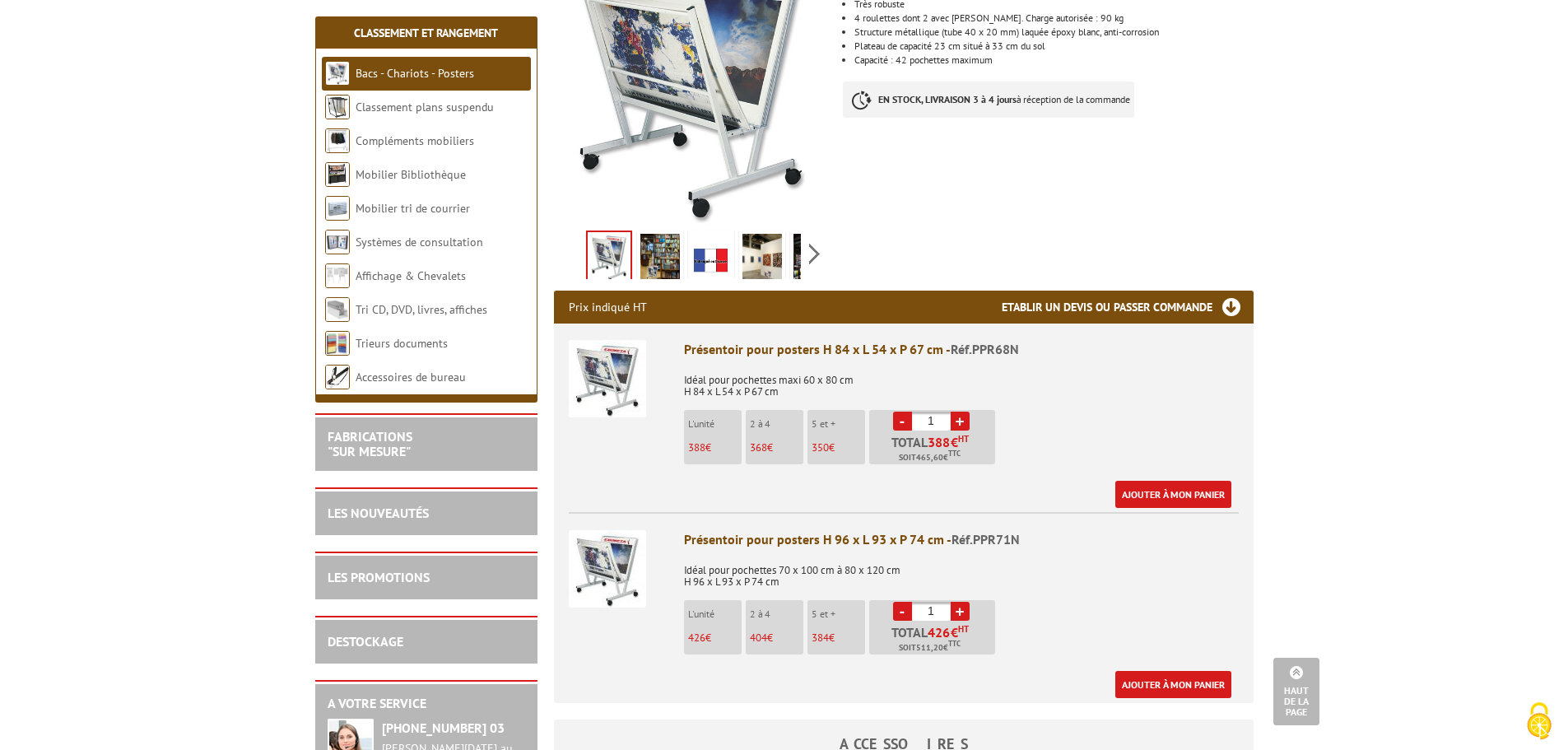
click at [757, 251] on img at bounding box center [762, 259] width 39 height 51
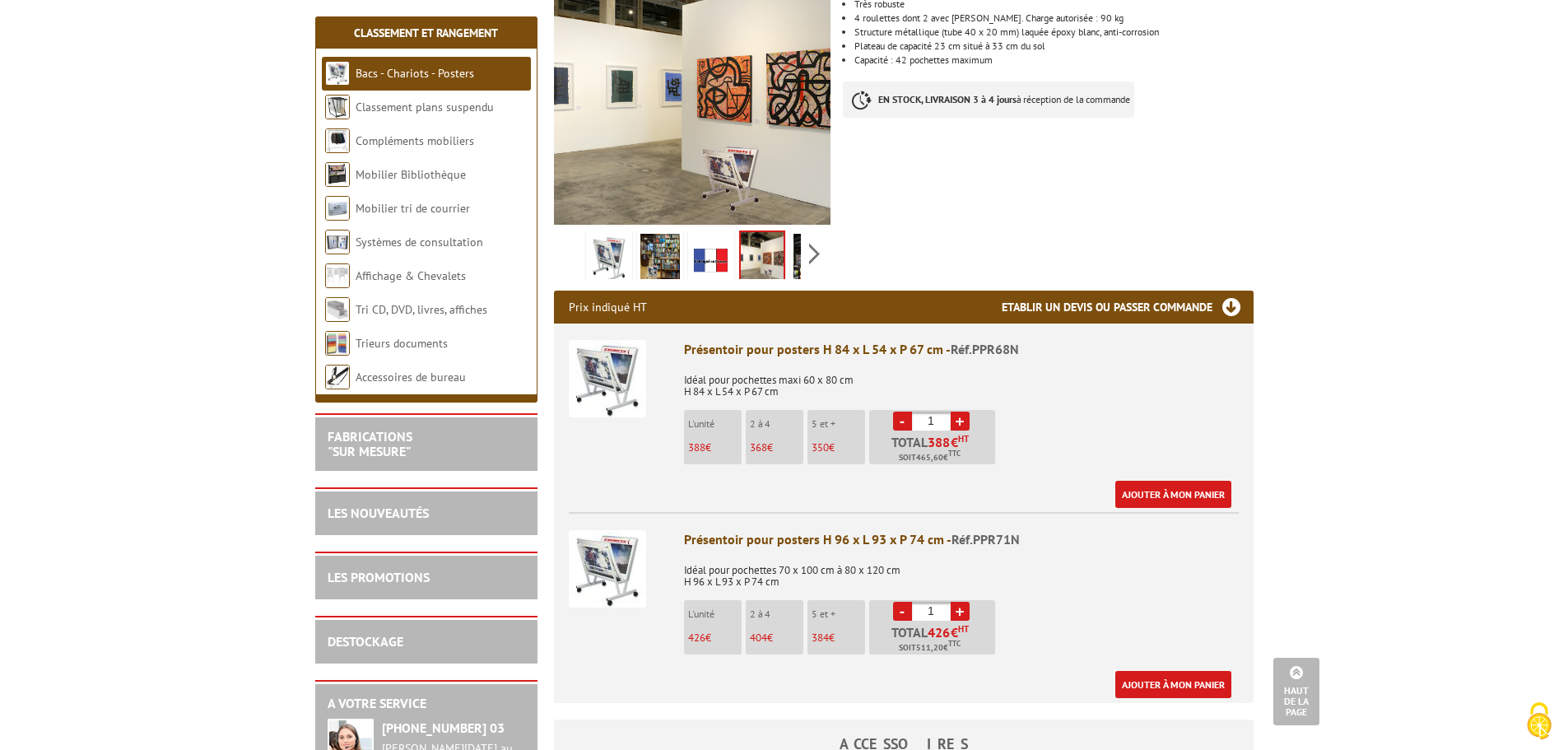
click at [703, 257] on img at bounding box center [710, 259] width 39 height 51
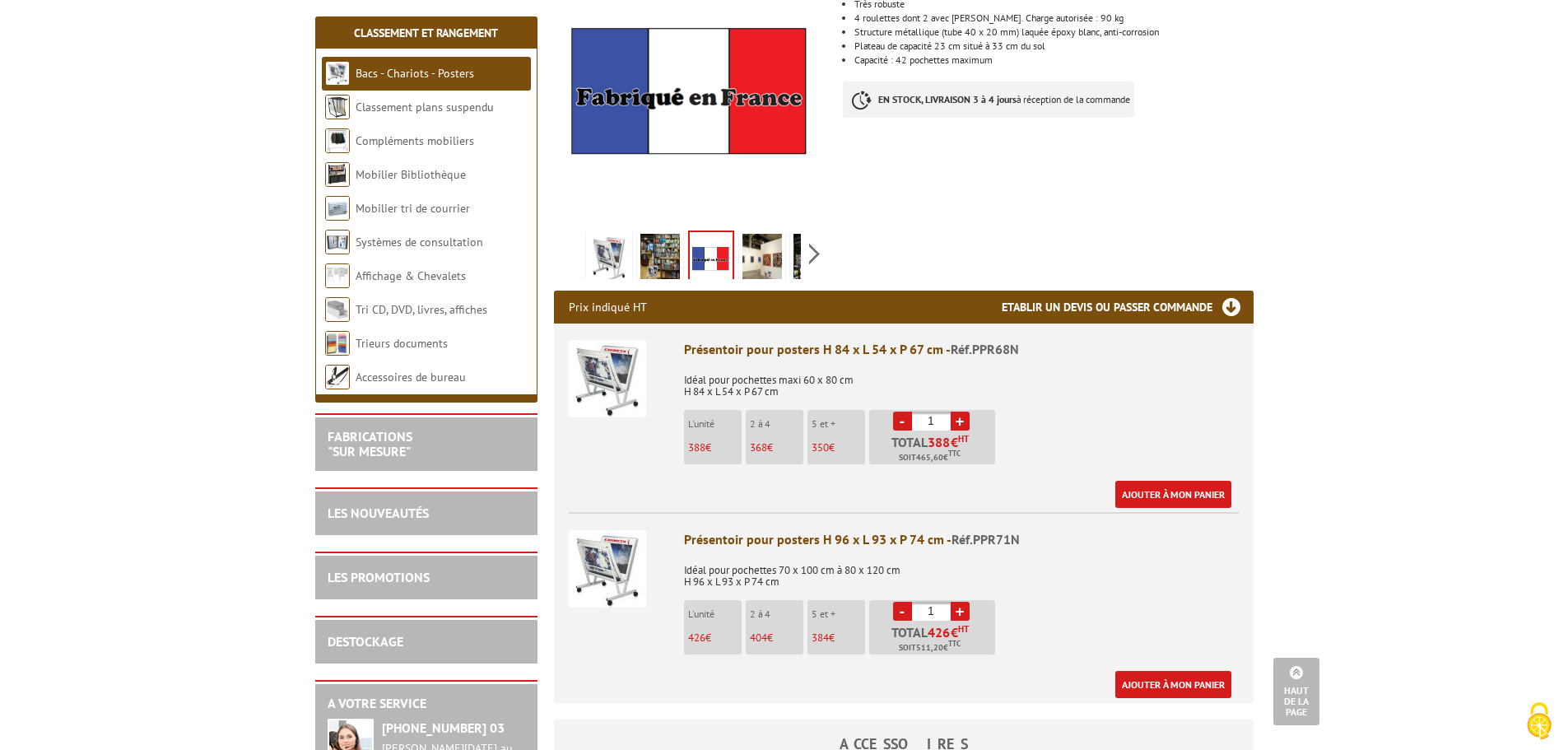
click at [650, 258] on img at bounding box center [660, 259] width 39 height 51
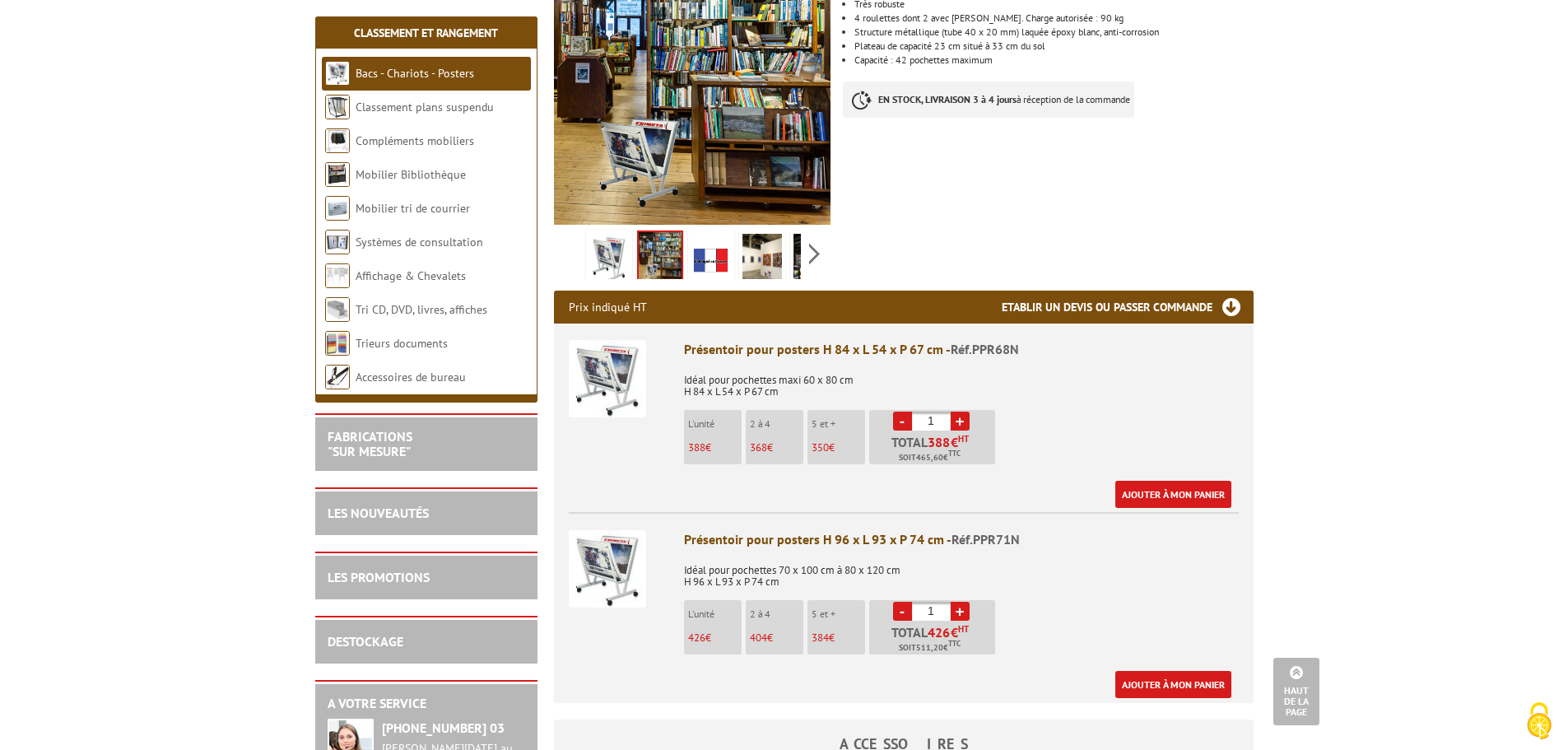
click at [611, 256] on img at bounding box center [609, 259] width 39 height 51
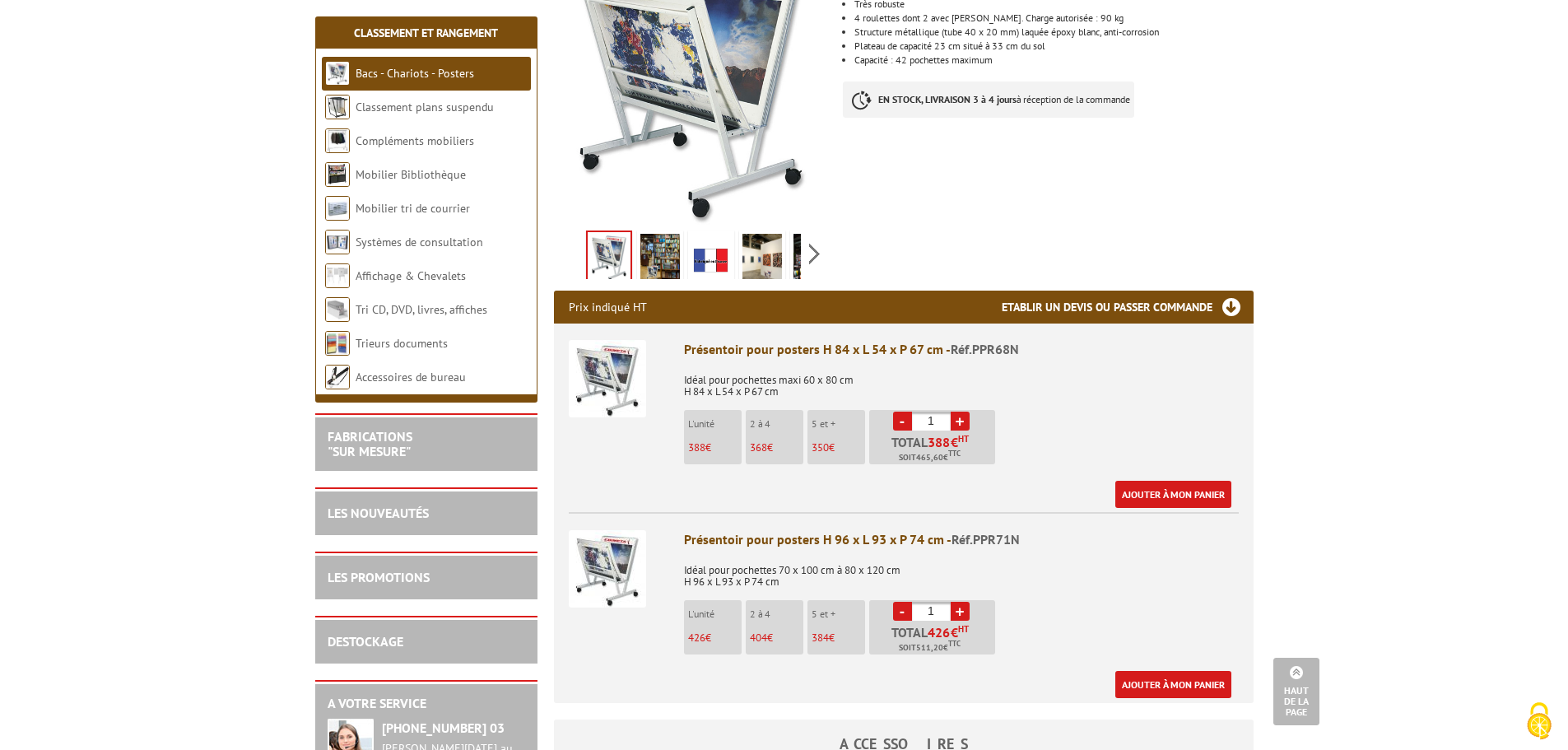
click at [660, 253] on img at bounding box center [660, 259] width 39 height 51
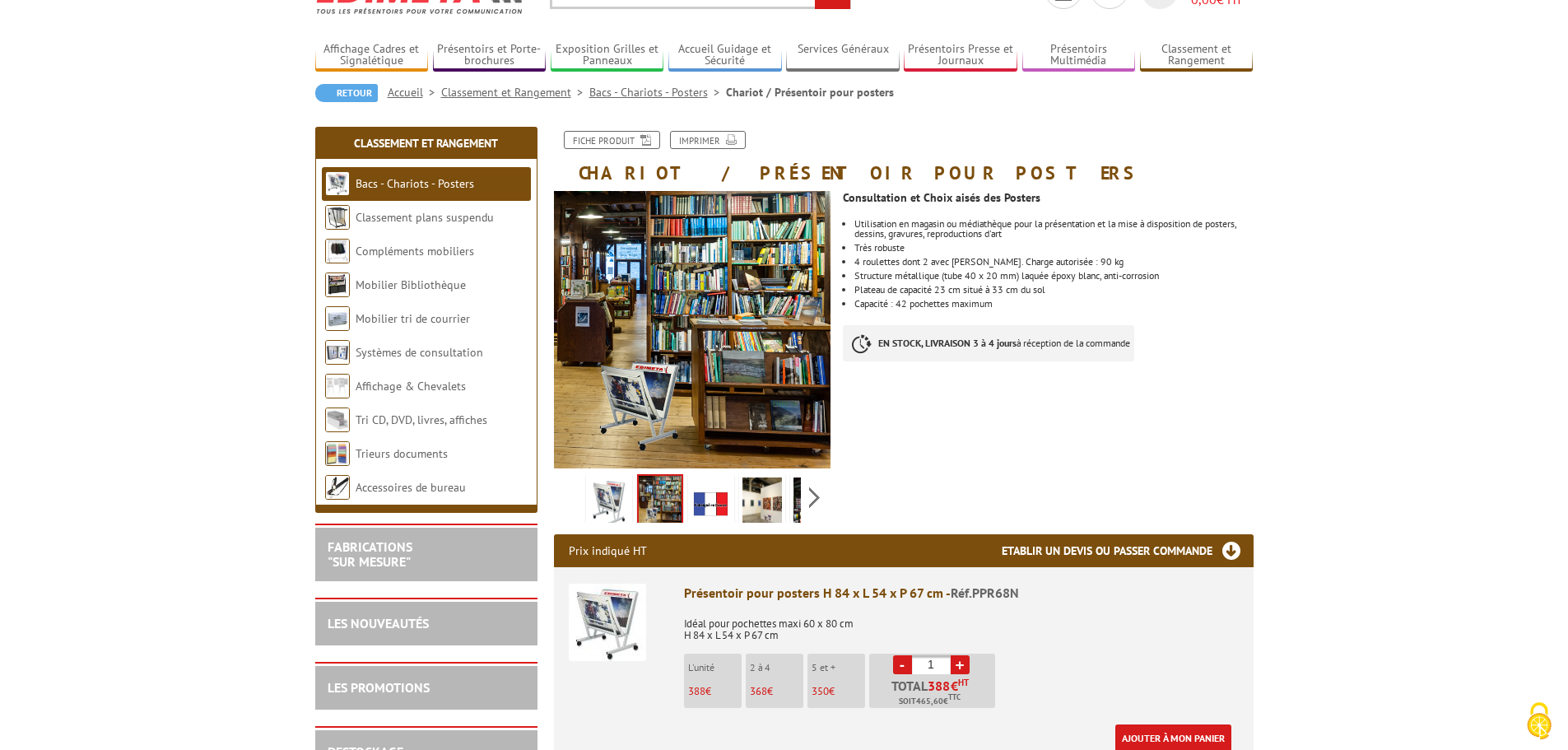
scroll to position [82, 0]
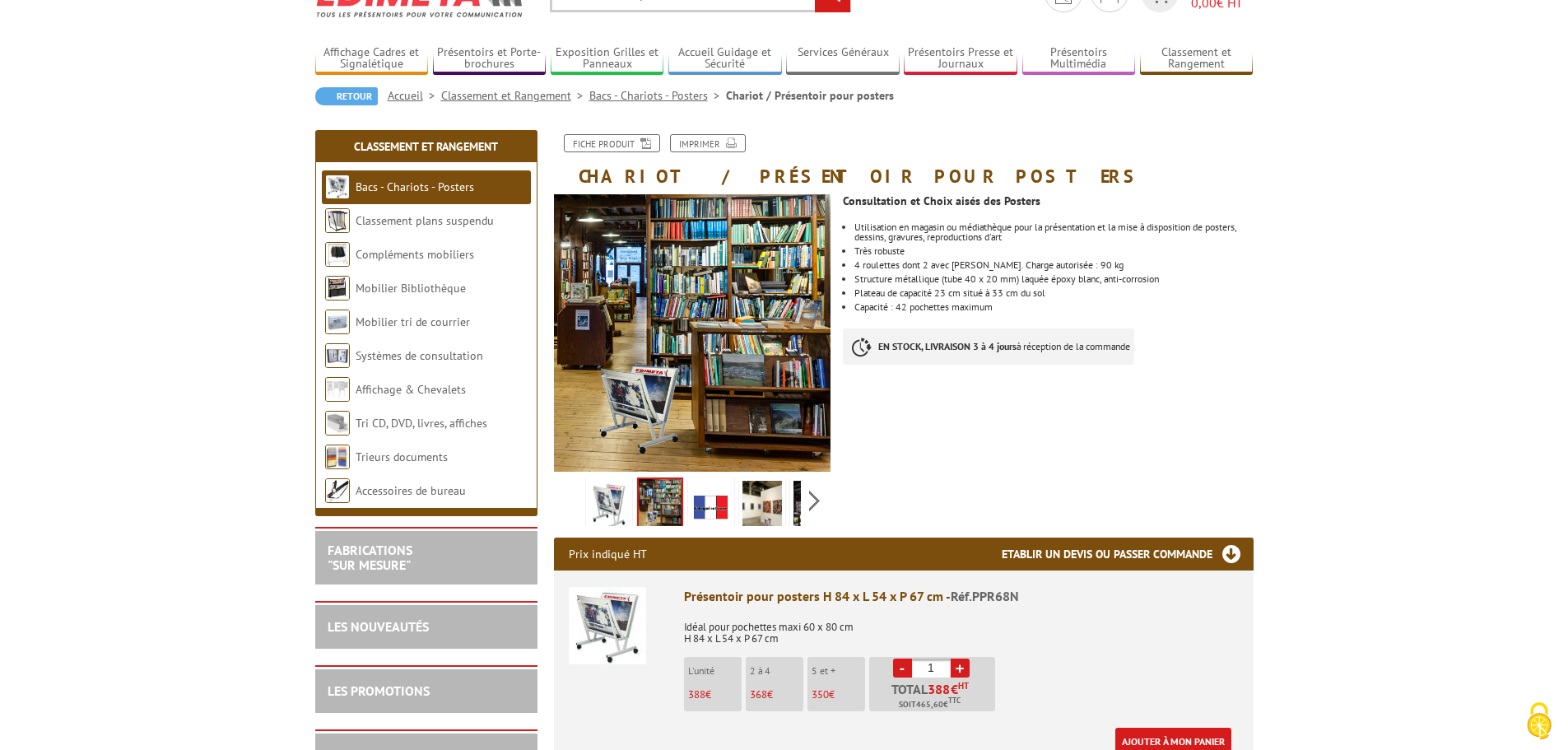
click at [957, 281] on li "Structure métallique (tube 40 x 20 mm) laquée époxy blanc, anti-corrosion" at bounding box center [1054, 279] width 399 height 10
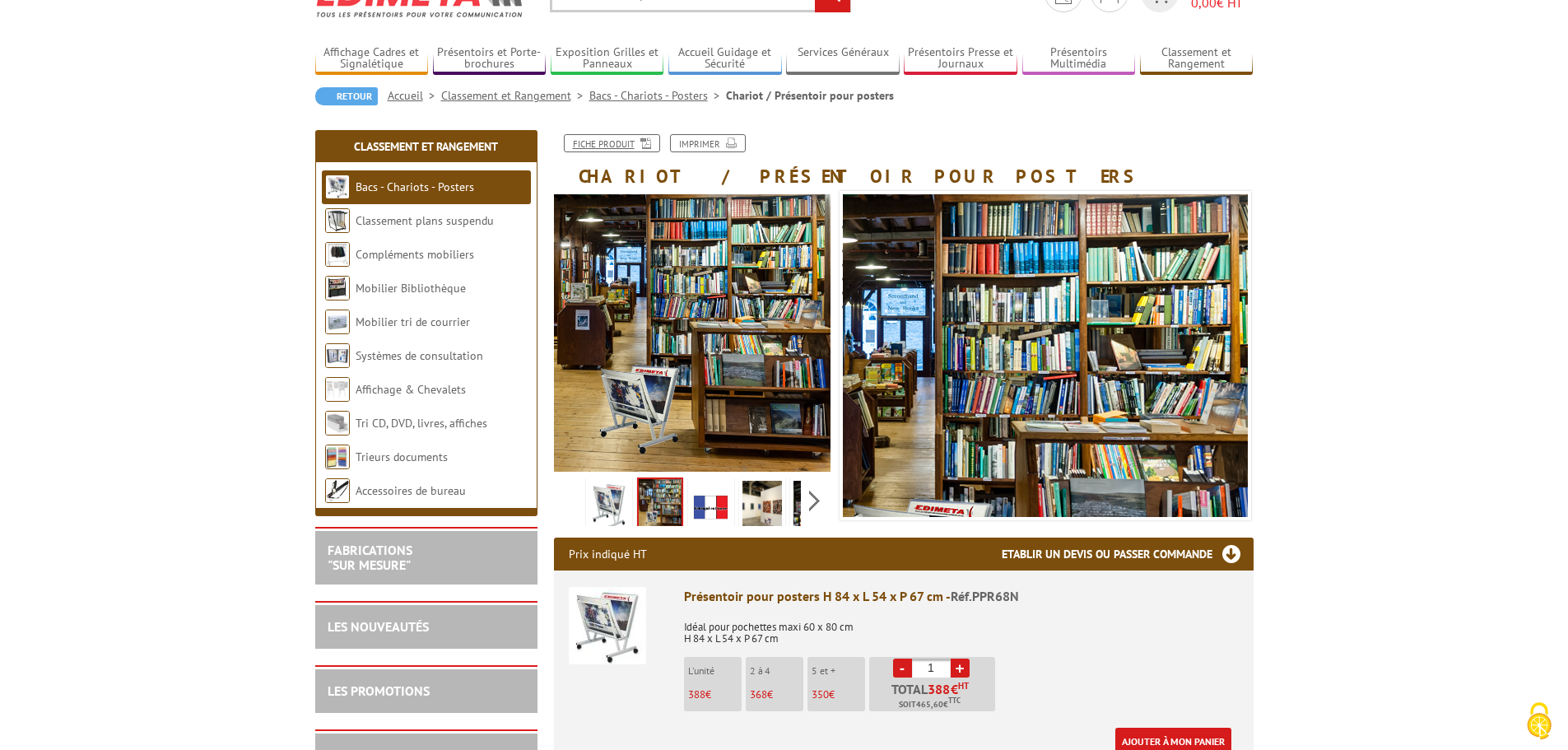
click at [601, 141] on link "Fiche produit" at bounding box center [612, 143] width 97 height 18
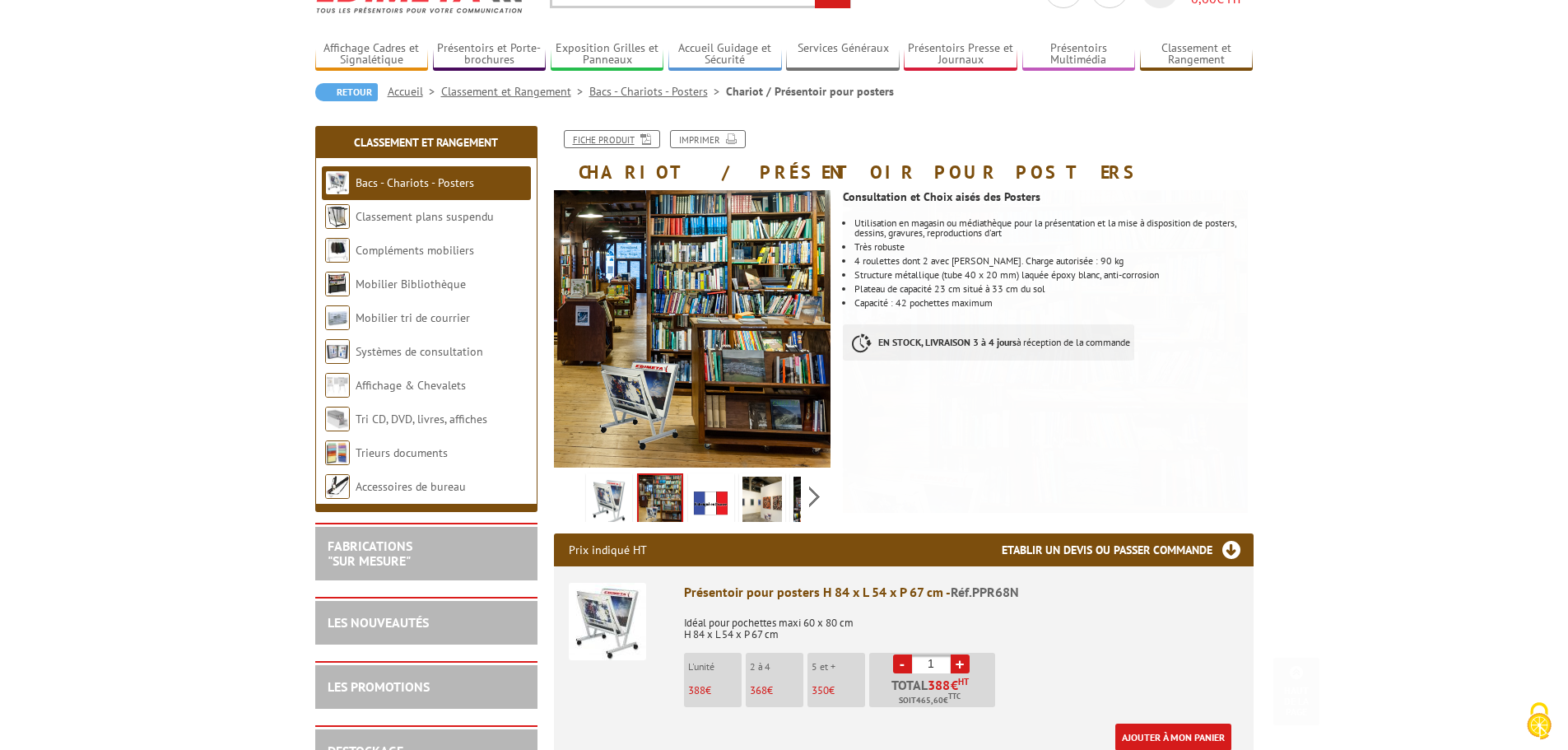
scroll to position [0, 0]
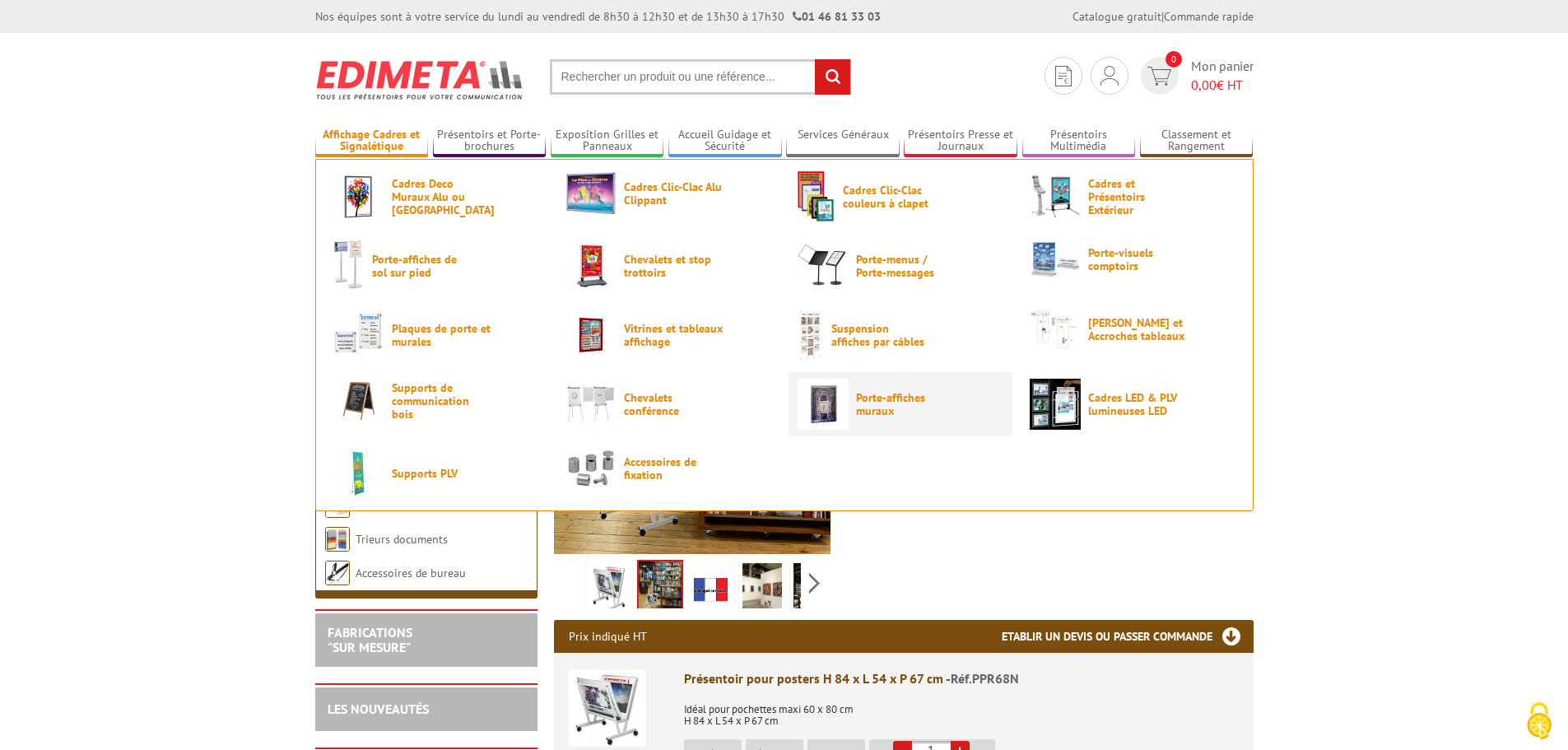
click at [880, 402] on span "Porte-affiches muraux" at bounding box center [904, 405] width 98 height 27
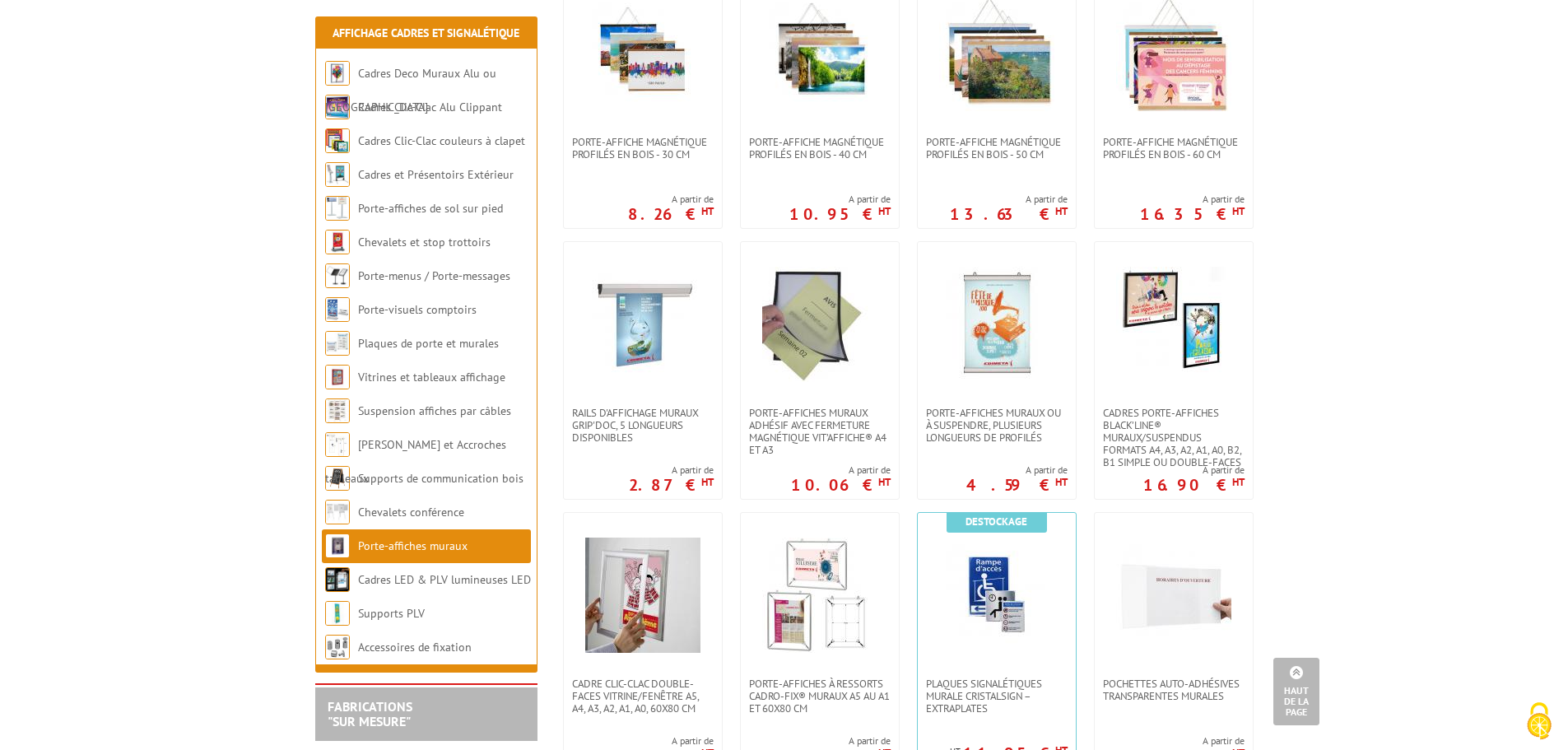
scroll to position [247, 0]
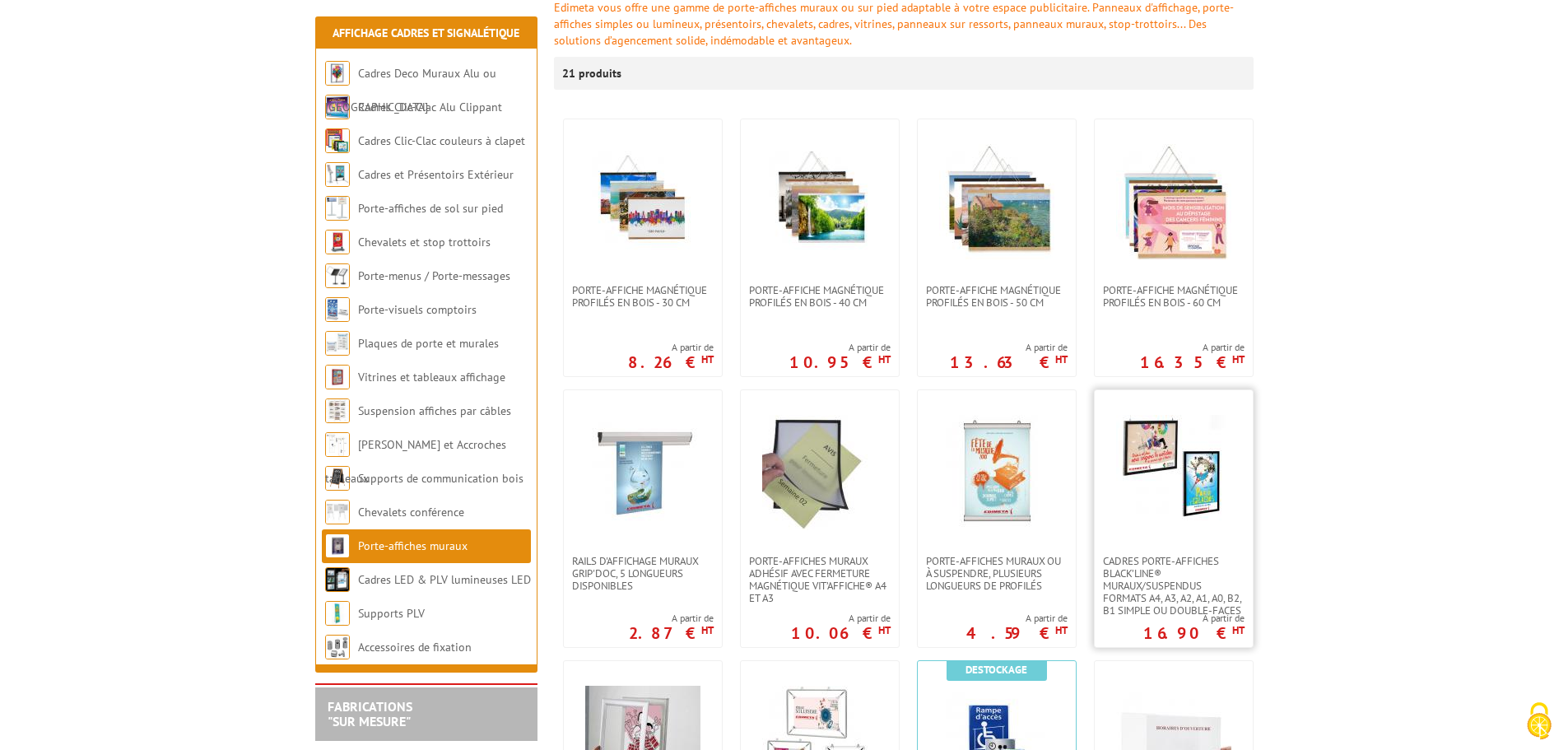
click at [1122, 492] on img at bounding box center [1174, 473] width 116 height 116
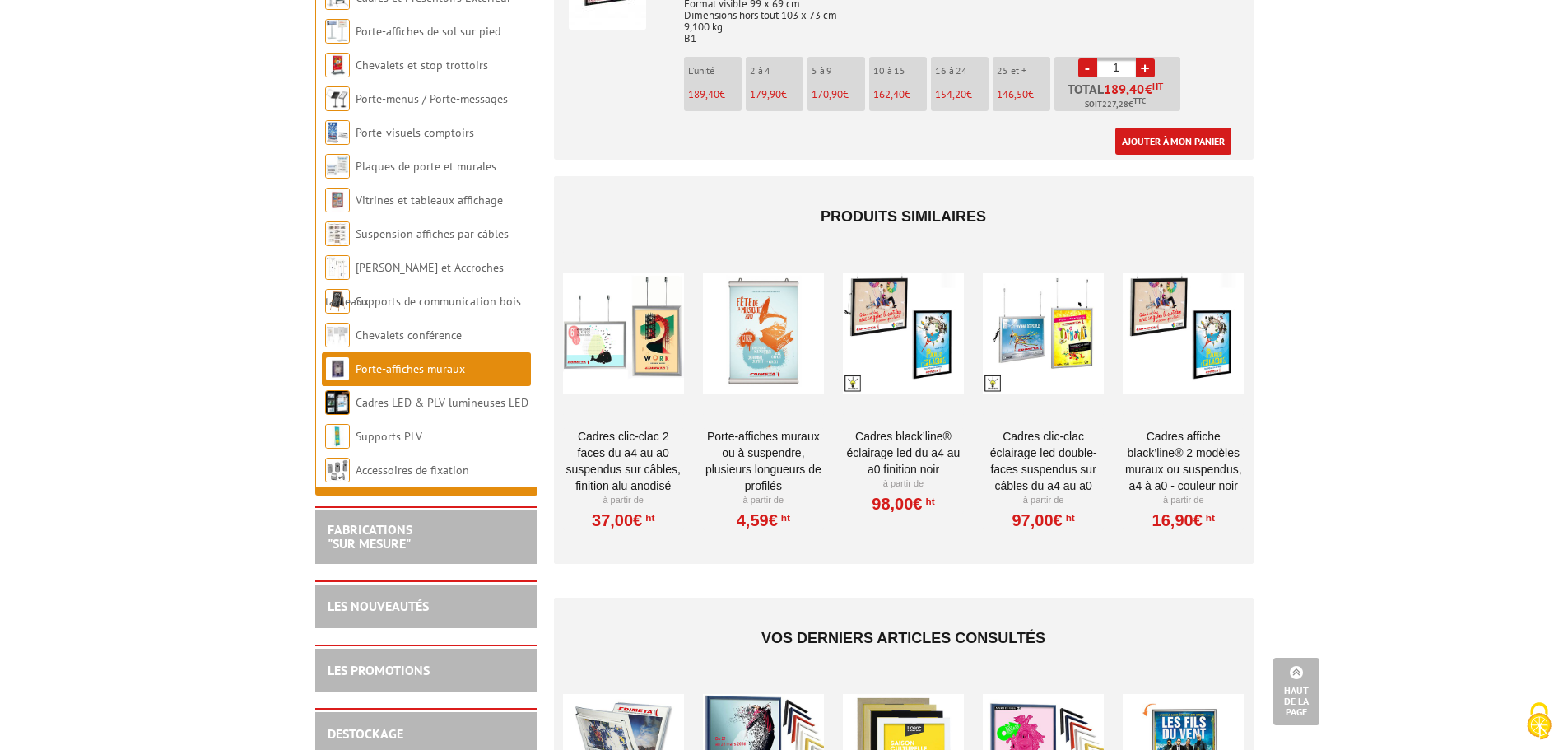
scroll to position [3459, 0]
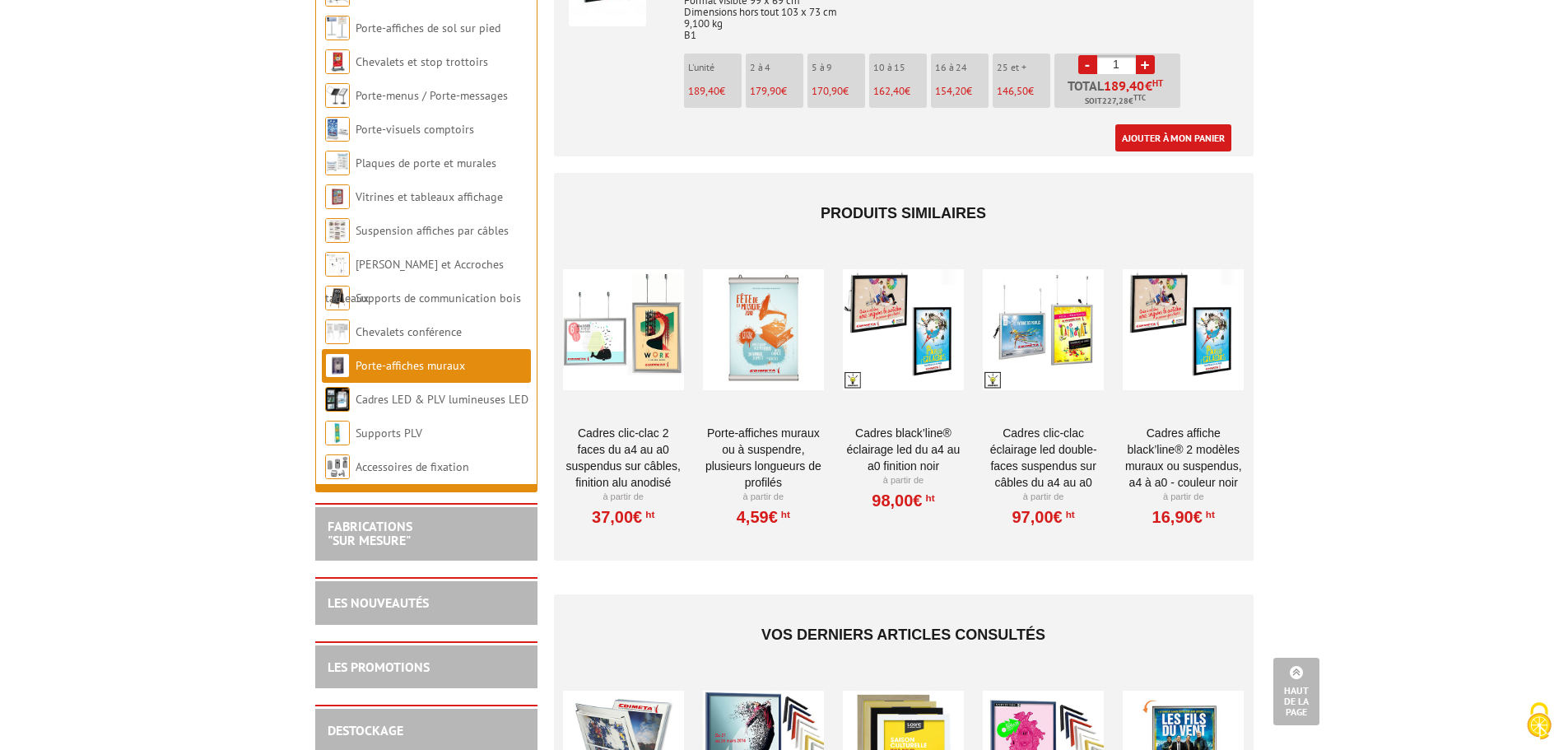
click at [767, 425] on link "Porte-affiches muraux ou à suspendre, plusieurs longueurs de profilés" at bounding box center [763, 457] width 121 height 66
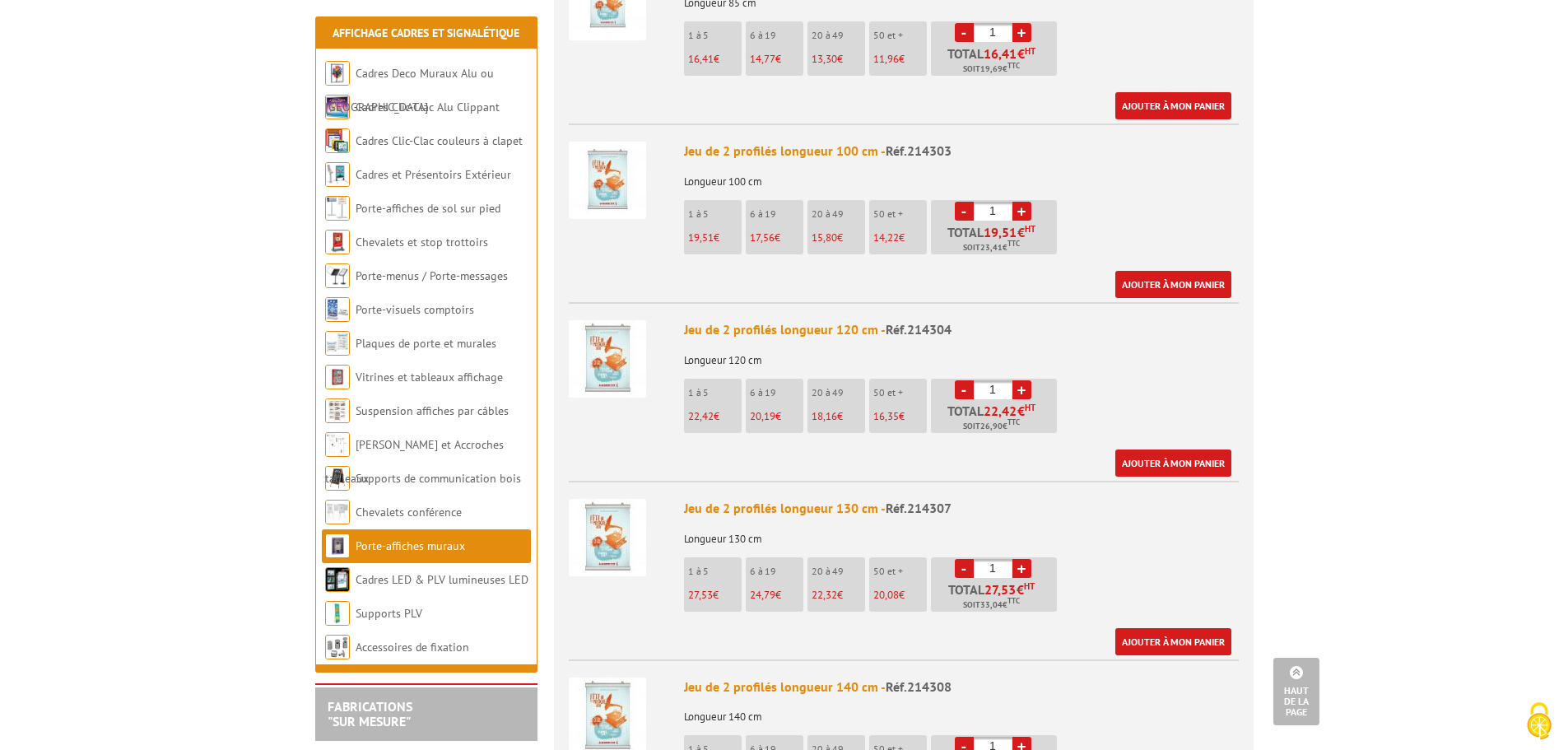
scroll to position [1647, 0]
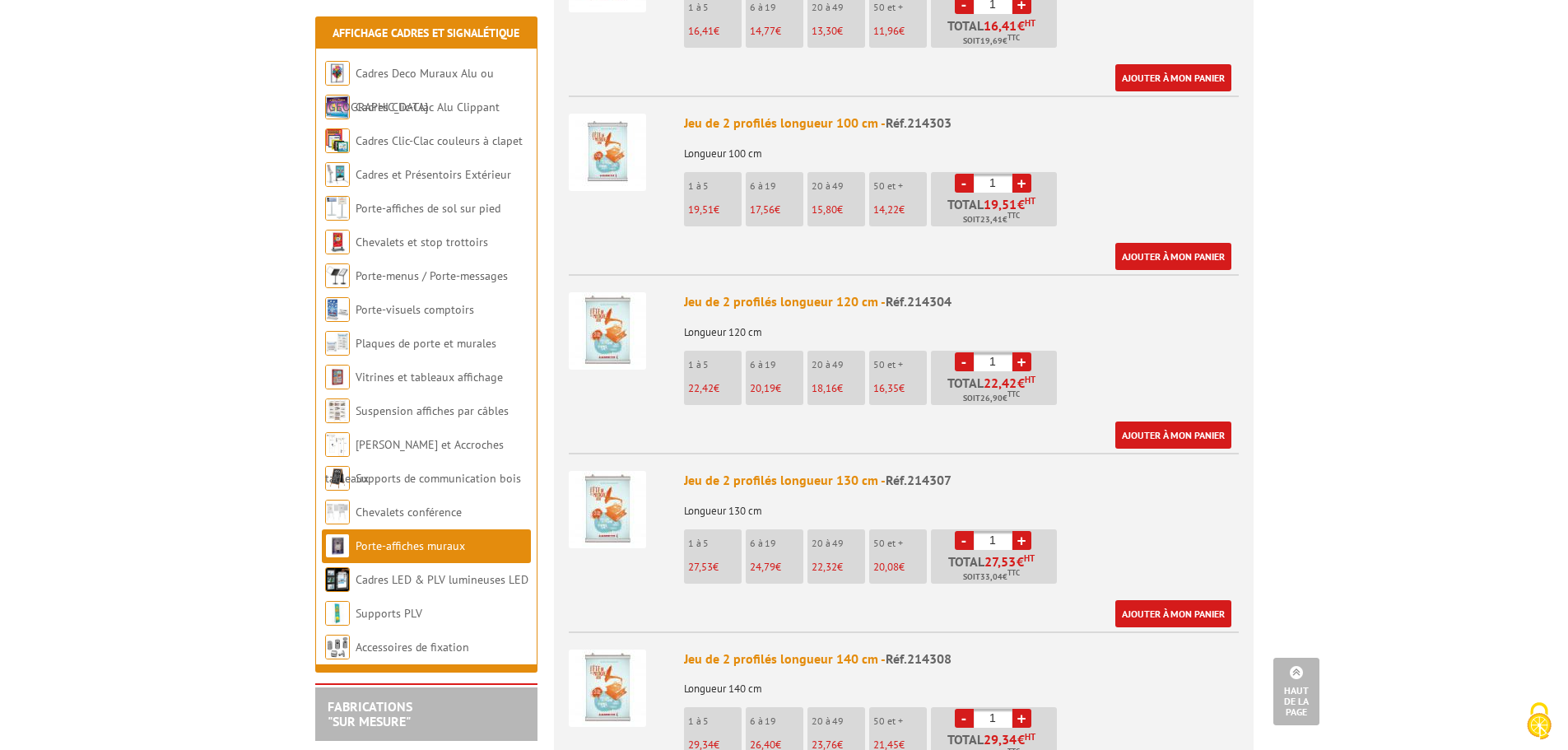
click at [607, 329] on img at bounding box center [607, 331] width 77 height 77
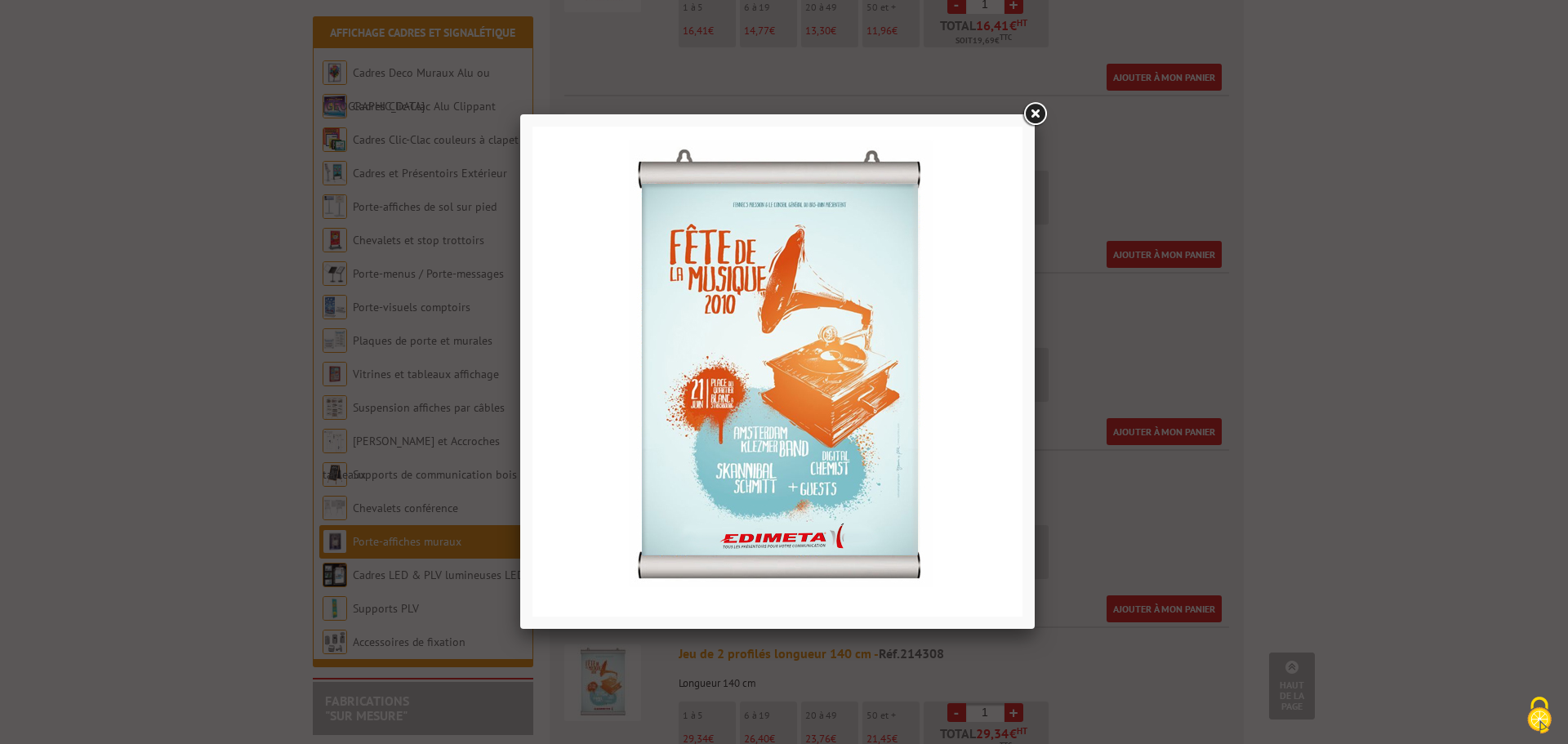
click at [1037, 115] on link at bounding box center [1034, 114] width 29 height 29
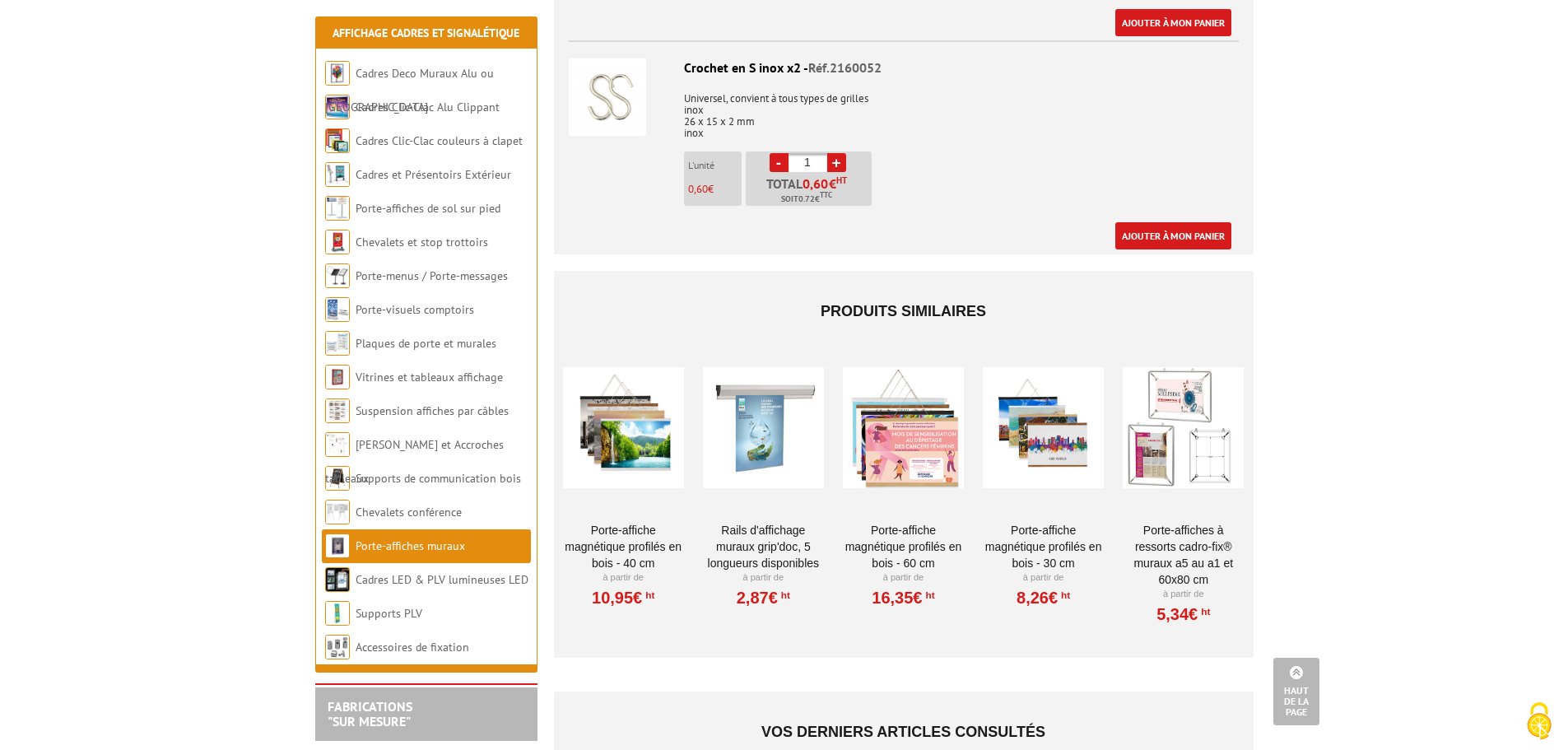
scroll to position [2636, 0]
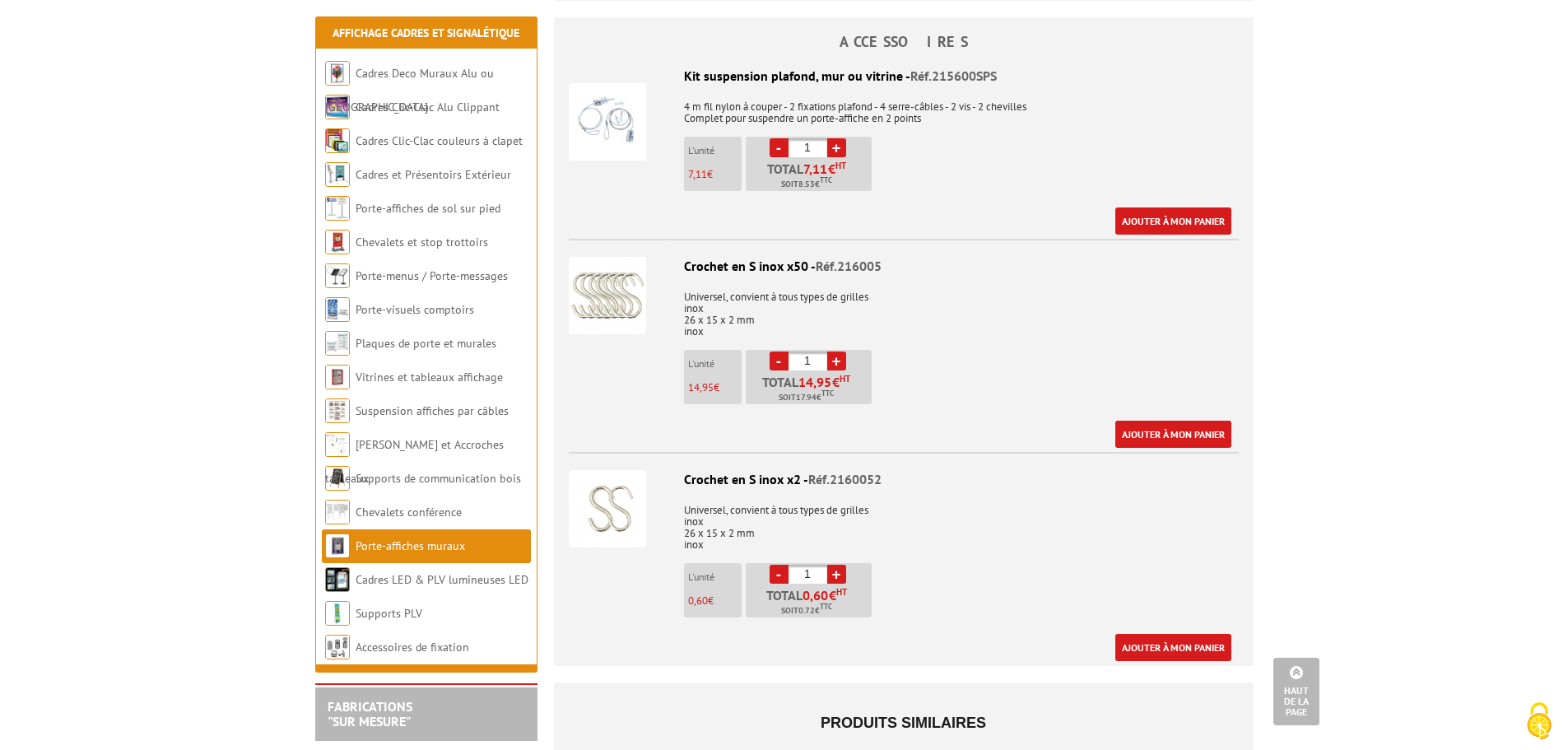
drag, startPoint x: 945, startPoint y: 282, endPoint x: 953, endPoint y: 278, distance: 8.9
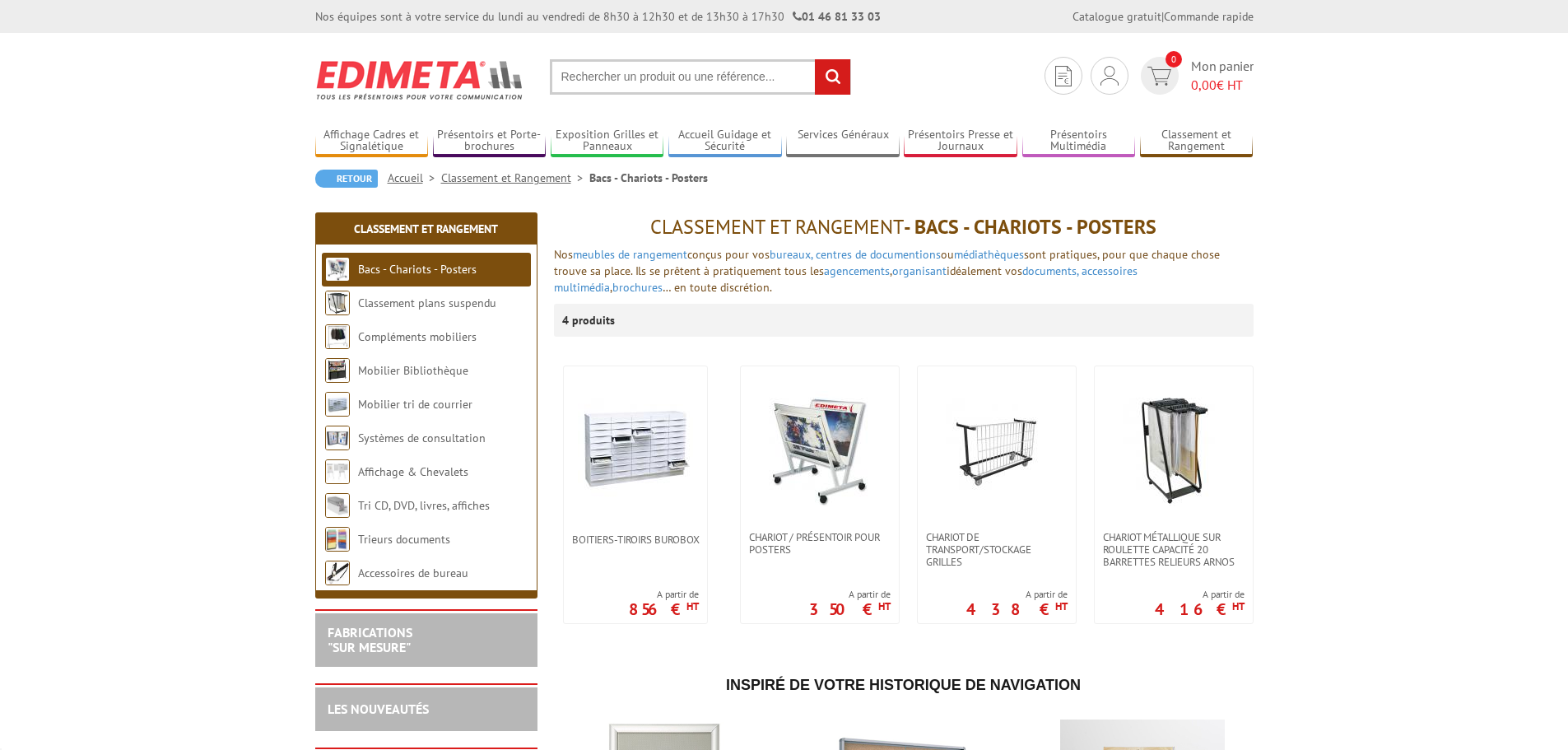
scroll to position [82, 0]
